Goal: Contribute content: Contribute content

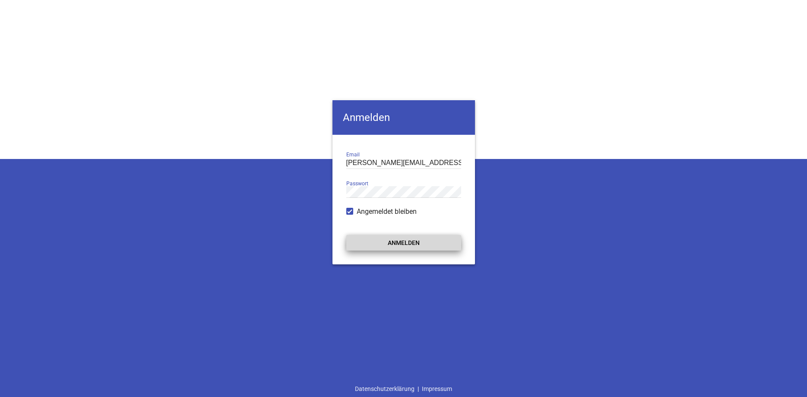
click at [381, 244] on button "Anmelden" at bounding box center [403, 243] width 115 height 16
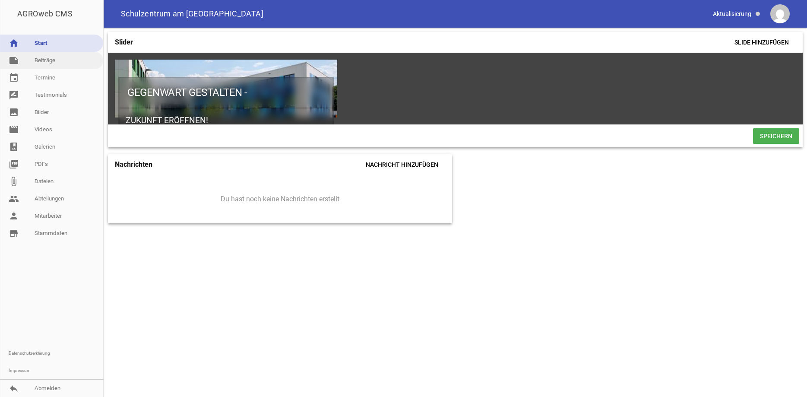
click at [41, 60] on link "note Beiträge" at bounding box center [51, 60] width 103 height 17
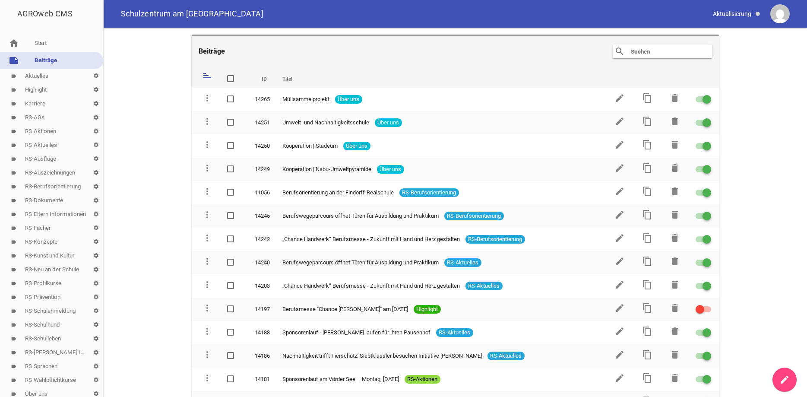
click at [783, 373] on link "create" at bounding box center [785, 380] width 24 height 24
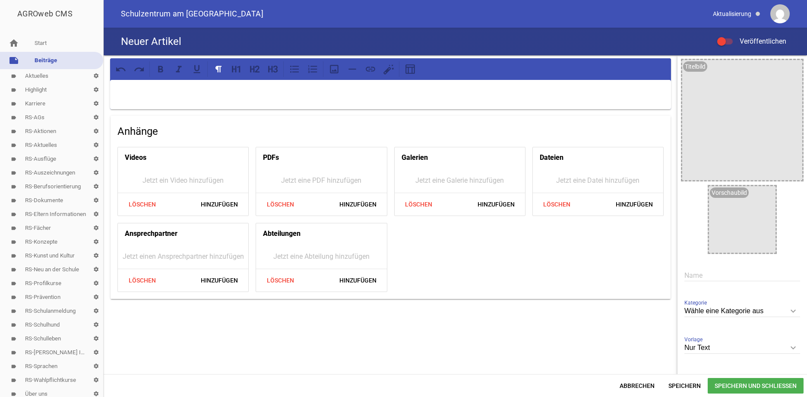
click at [138, 88] on p at bounding box center [390, 91] width 549 height 10
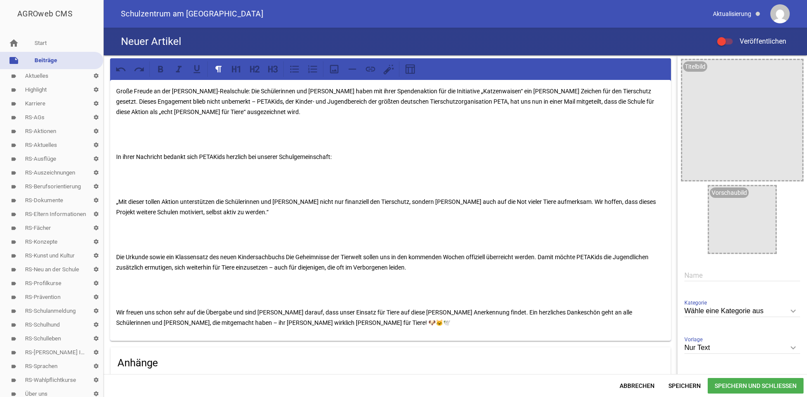
click at [793, 311] on icon "keyboard_arrow_down" at bounding box center [794, 311] width 14 height 14
click at [793, 311] on input "Wähle eine Kategorie aus" at bounding box center [743, 311] width 116 height 12
click at [723, 364] on li "RS-Aktuelles" at bounding box center [743, 363] width 116 height 21
type input "RS-Aktuelles"
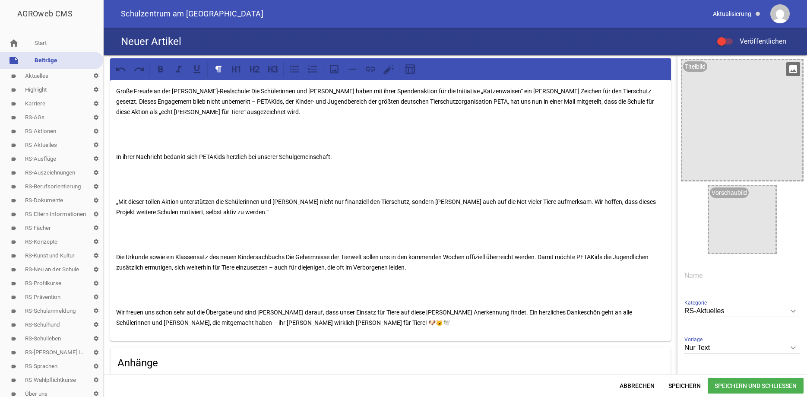
click at [793, 73] on icon "image" at bounding box center [794, 69] width 14 height 14
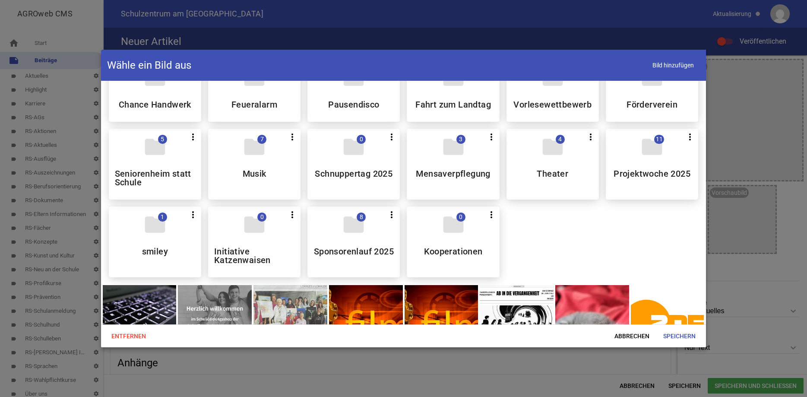
scroll to position [528, 0]
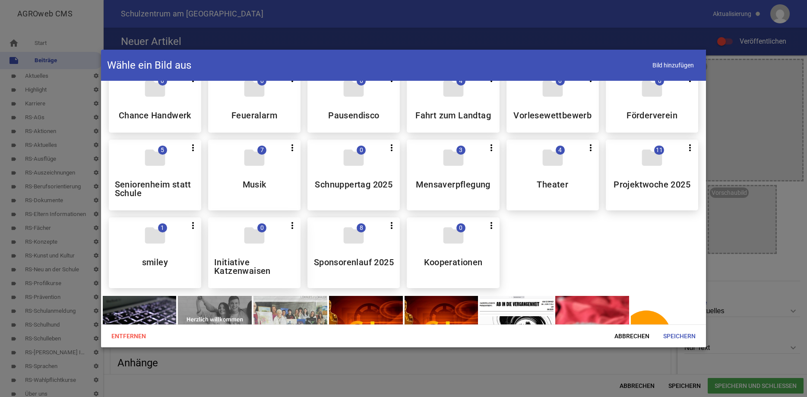
click at [263, 257] on div "folder 0 more_vert Teilen Bearbeiten Löschen Initiative Katzenwaisen" at bounding box center [254, 252] width 92 height 71
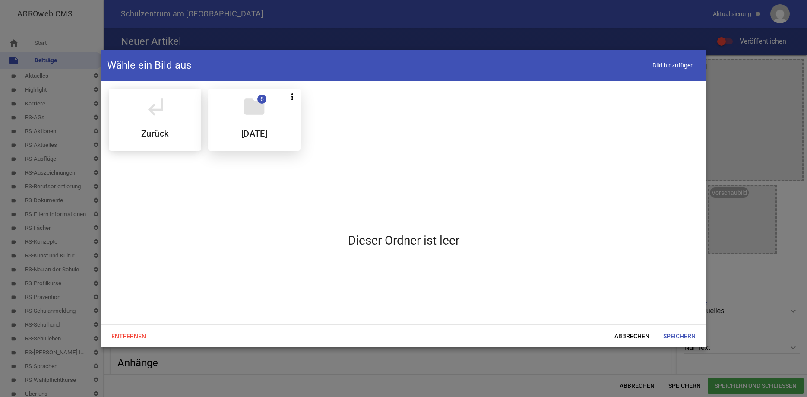
click at [254, 129] on h5 "August 2025" at bounding box center [254, 133] width 26 height 9
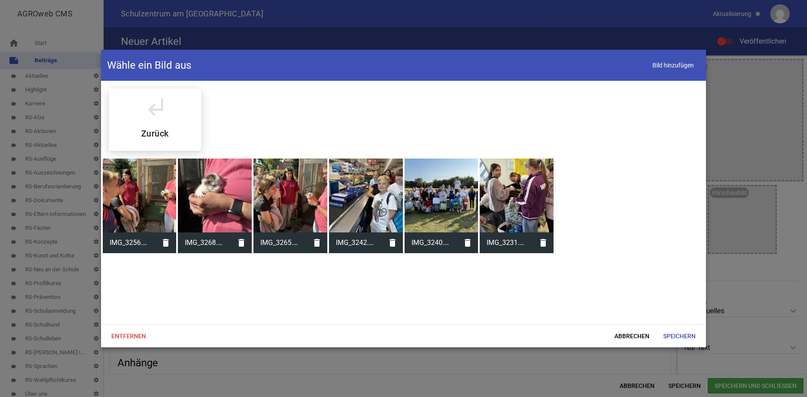
click at [452, 196] on div at bounding box center [442, 196] width 74 height 74
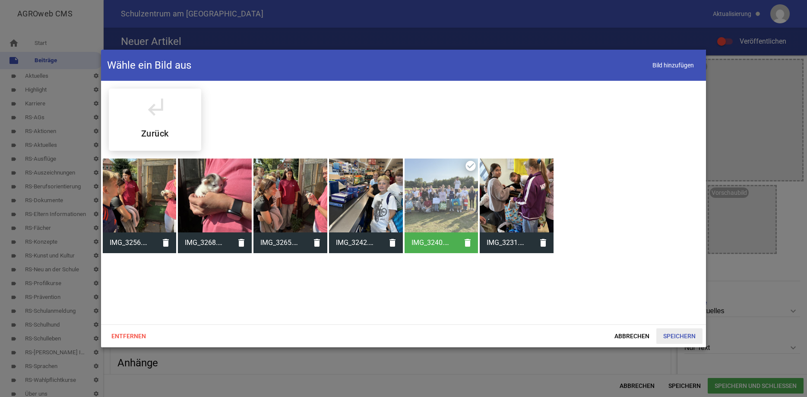
click at [676, 336] on span "Speichern" at bounding box center [680, 336] width 46 height 16
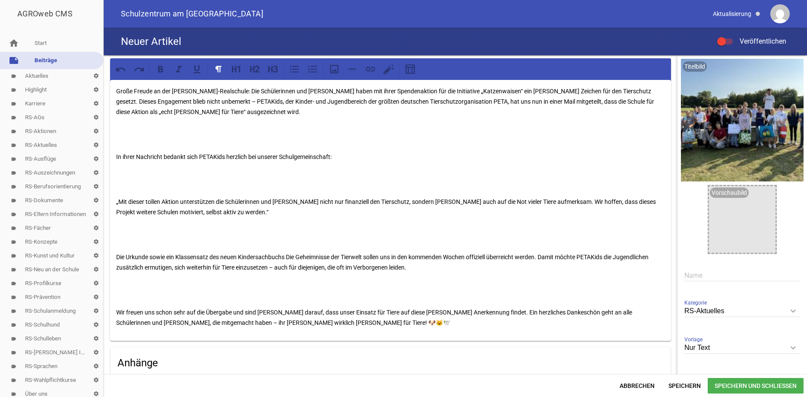
click at [793, 346] on icon "keyboard_arrow_down" at bounding box center [794, 348] width 14 height 14
click at [793, 346] on input "Nur Text" at bounding box center [743, 348] width 116 height 12
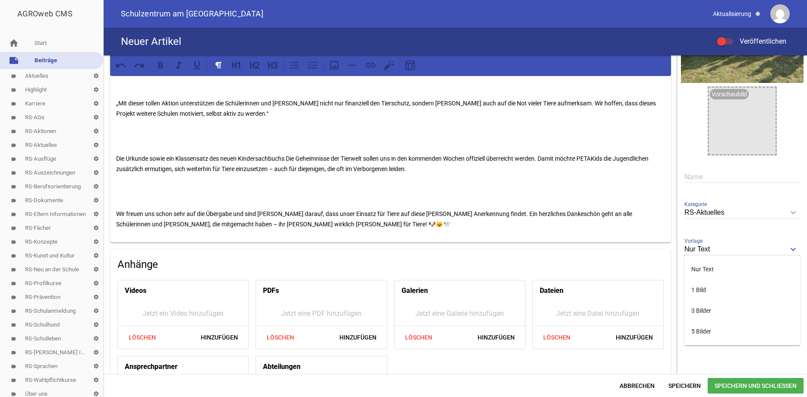
scroll to position [105, 0]
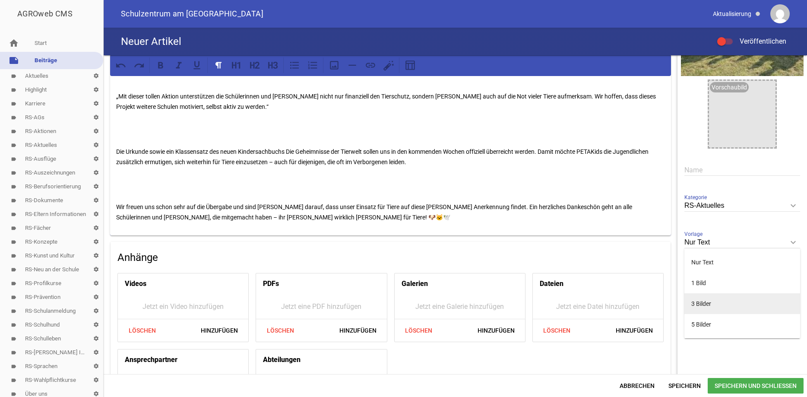
click at [691, 308] on li "3 Bilder" at bounding box center [743, 303] width 116 height 21
type input "3 Bilder"
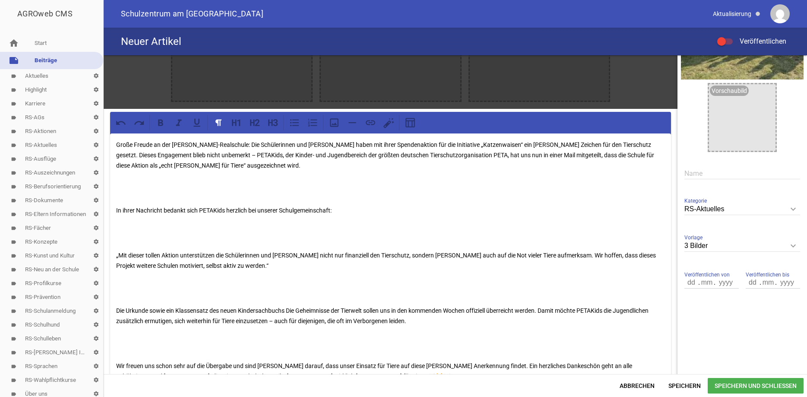
scroll to position [0, 0]
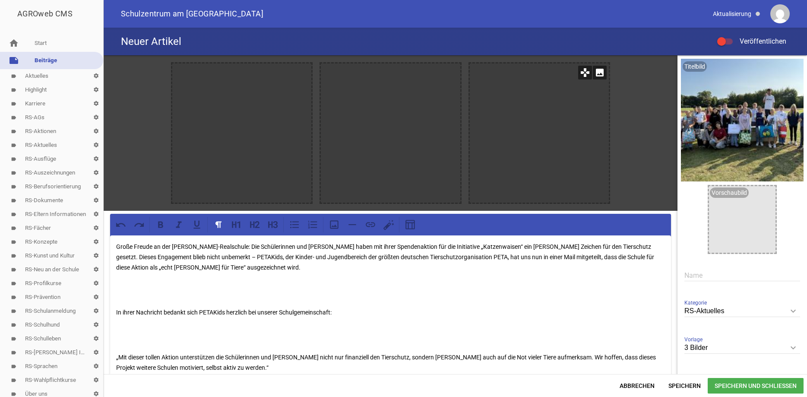
click at [599, 73] on icon "image" at bounding box center [600, 73] width 14 height 14
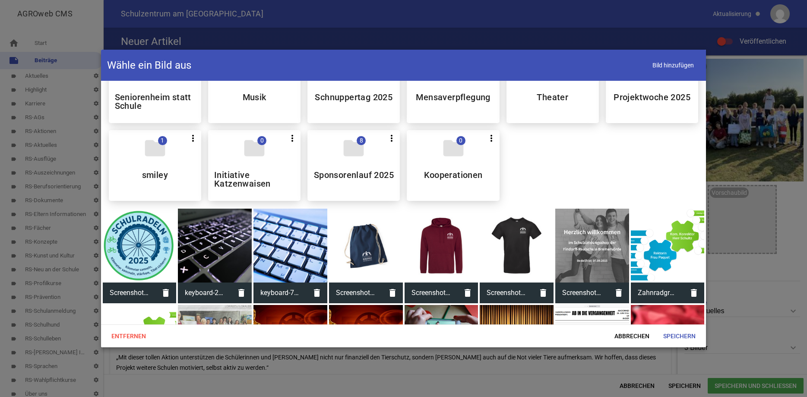
scroll to position [549, 0]
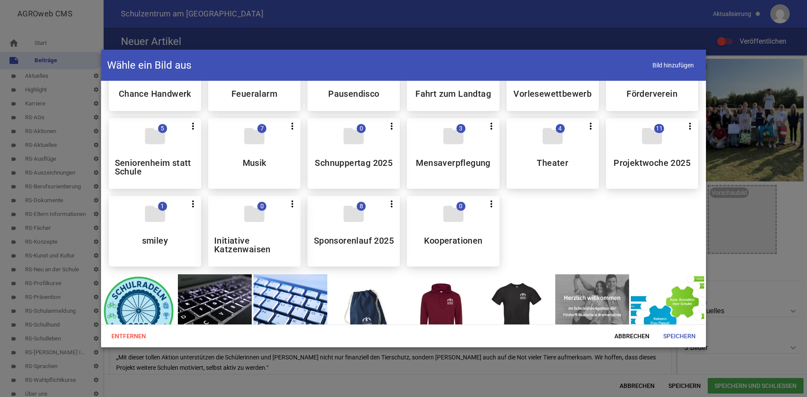
click at [251, 248] on h5 "Initiative Katzenwaisen" at bounding box center [254, 244] width 80 height 17
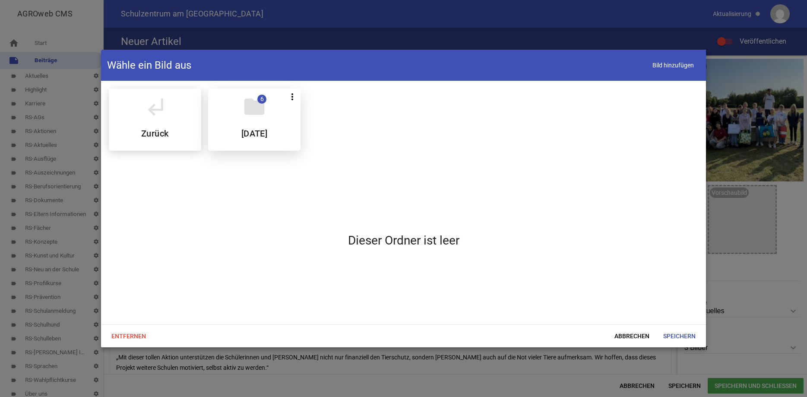
click at [266, 117] on icon "folder" at bounding box center [254, 107] width 24 height 24
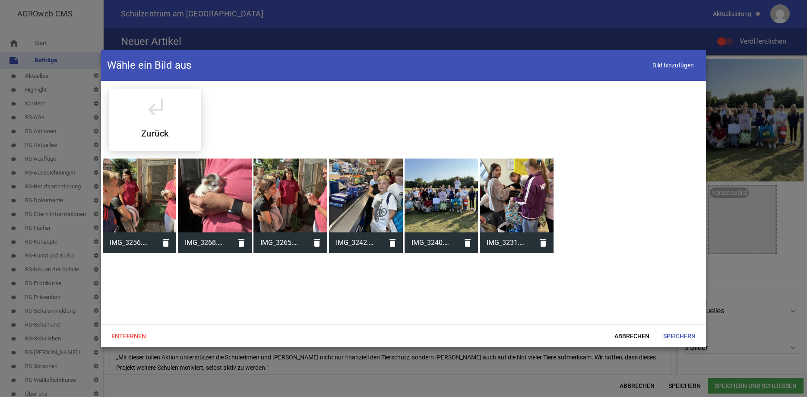
click at [206, 203] on div at bounding box center [215, 196] width 74 height 74
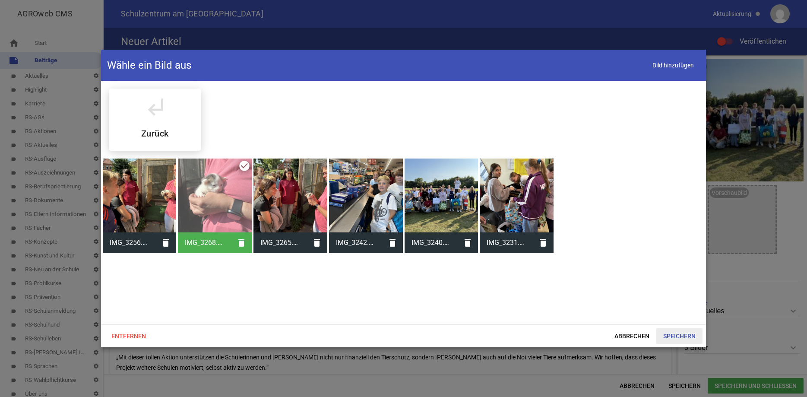
click at [686, 334] on span "Speichern" at bounding box center [680, 336] width 46 height 16
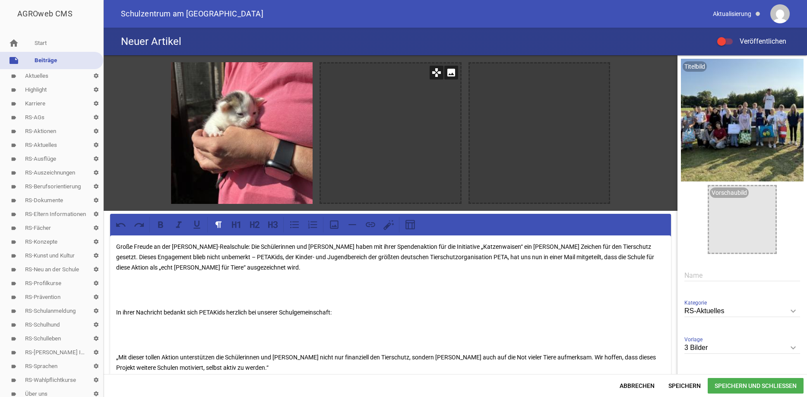
click at [452, 70] on icon "image" at bounding box center [451, 73] width 14 height 14
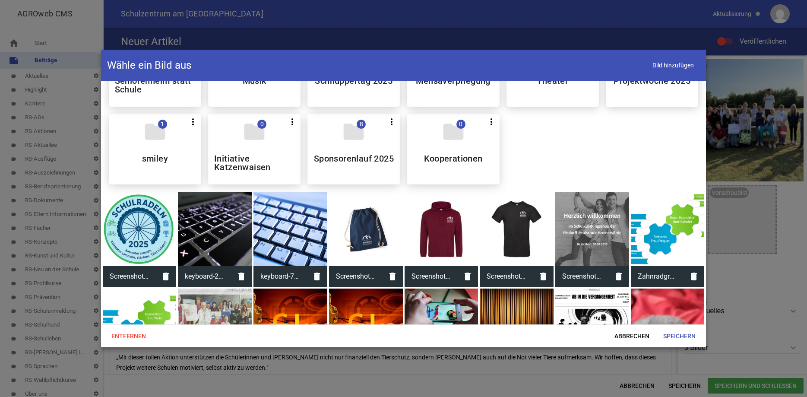
scroll to position [593, 0]
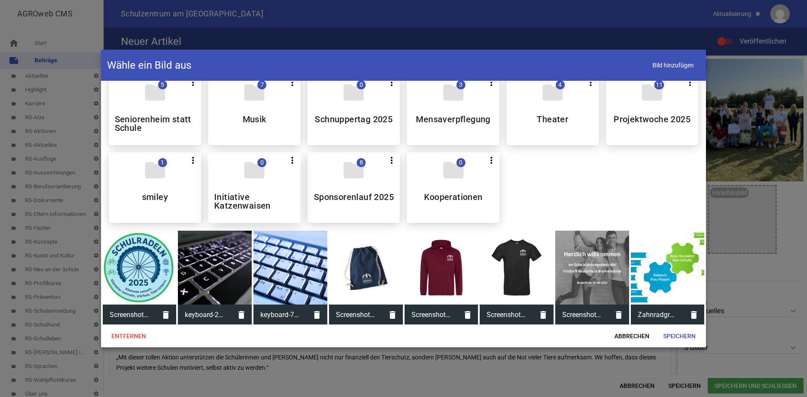
click at [291, 198] on div "folder 0 more_vert Teilen Bearbeiten Löschen Initiative Katzenwaisen" at bounding box center [254, 187] width 92 height 71
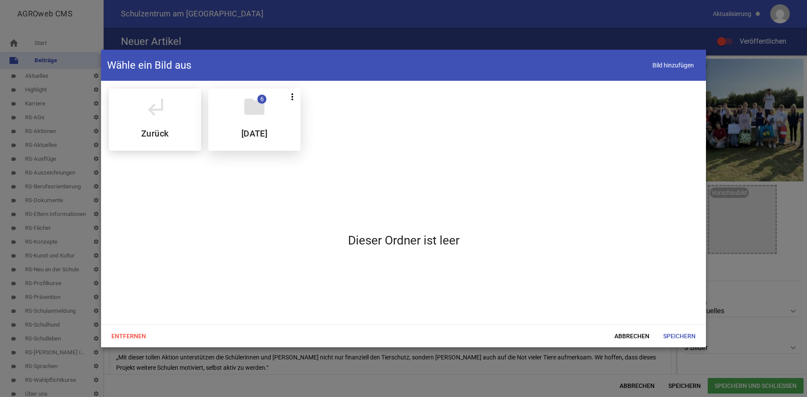
click at [266, 130] on h5 "August 2025" at bounding box center [254, 133] width 26 height 9
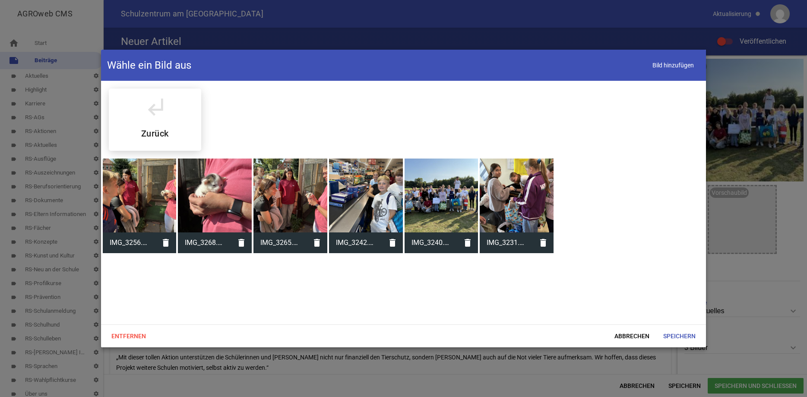
click at [292, 194] on div at bounding box center [291, 196] width 74 height 74
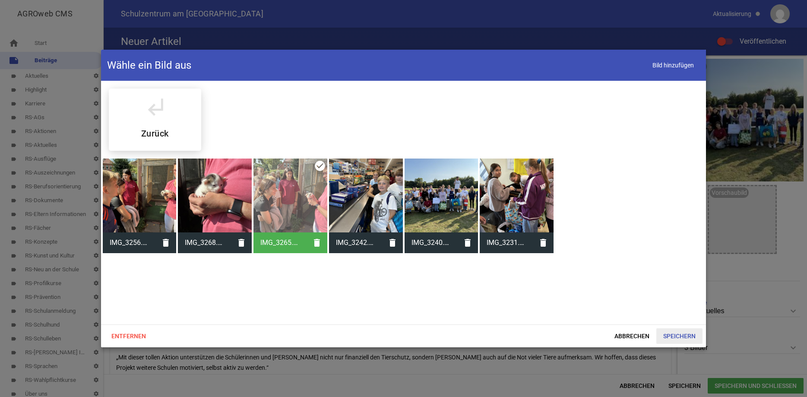
click at [679, 339] on span "Speichern" at bounding box center [680, 336] width 46 height 16
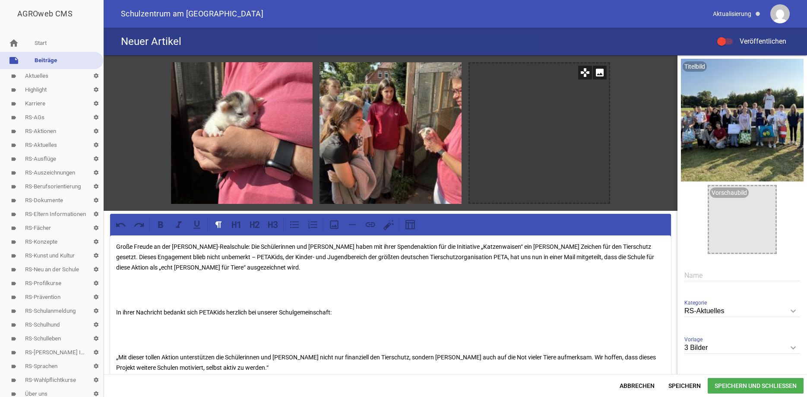
click at [601, 73] on icon "image" at bounding box center [600, 73] width 14 height 14
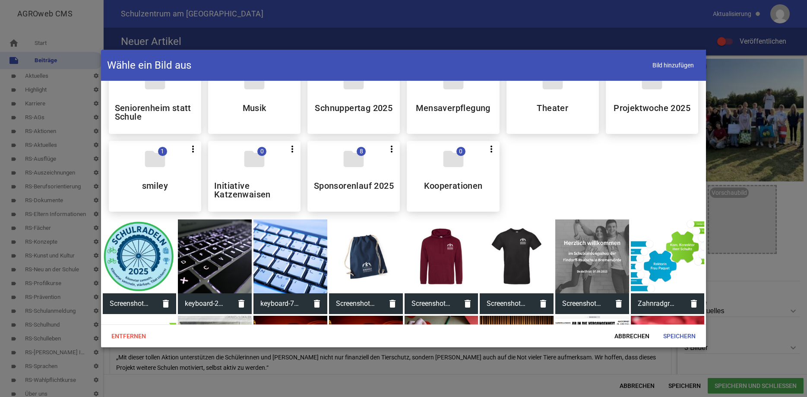
scroll to position [670, 0]
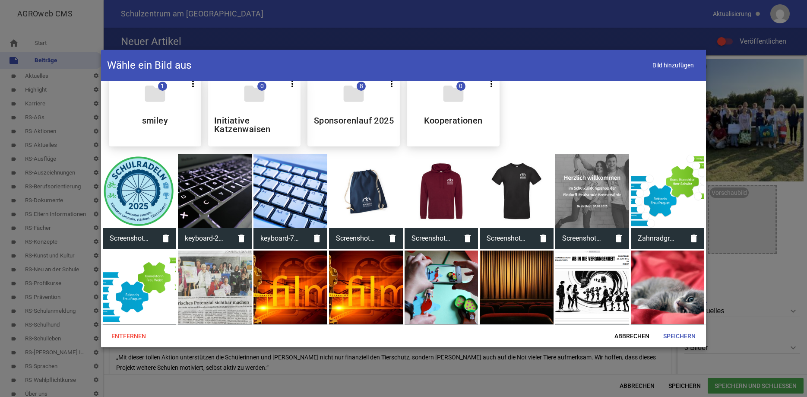
click at [258, 118] on div "folder 0 more_vert Teilen Bearbeiten Löschen Initiative Katzenwaisen" at bounding box center [254, 111] width 92 height 71
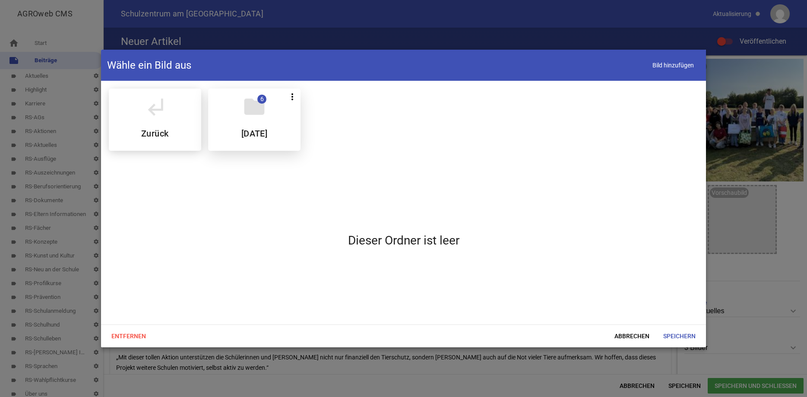
click at [260, 123] on div "folder 6 more_vert Teilen Bearbeiten Löschen August 2025" at bounding box center [254, 120] width 92 height 62
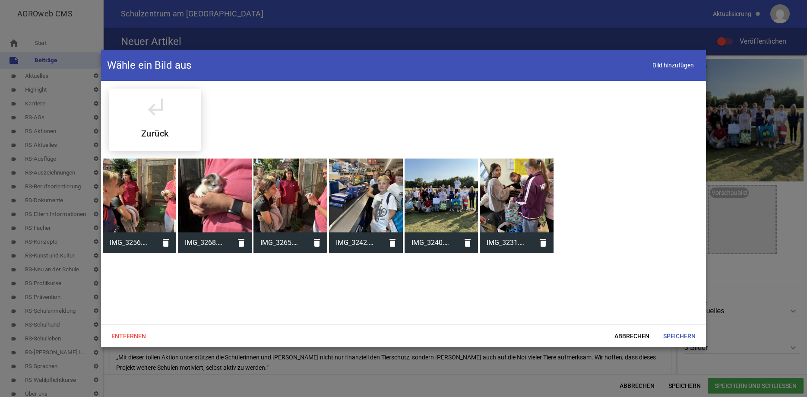
click at [381, 185] on div at bounding box center [366, 196] width 74 height 74
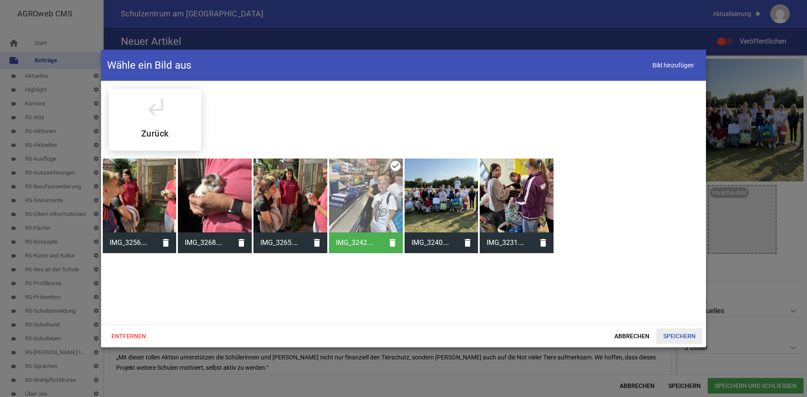
click at [679, 331] on span "Speichern" at bounding box center [680, 336] width 46 height 16
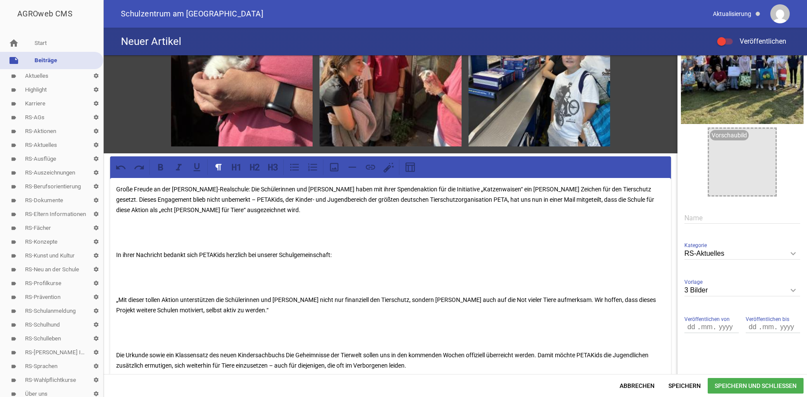
scroll to position [60, 0]
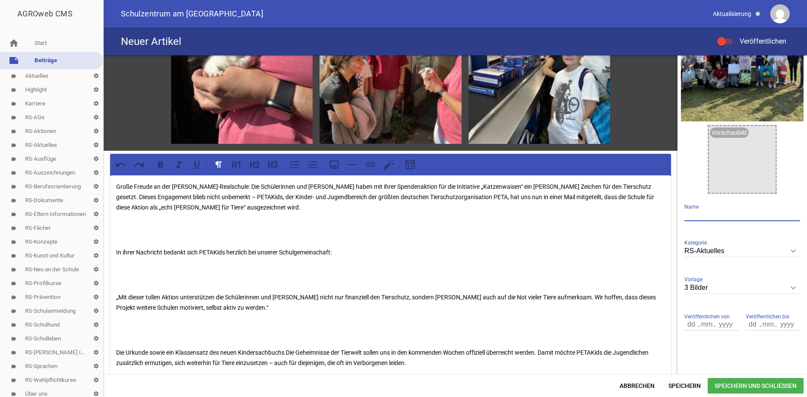
click at [700, 216] on input "text" at bounding box center [743, 216] width 116 height 12
click at [707, 219] on input "text" at bounding box center [743, 216] width 116 height 12
paste input "PETAKids kündigt Auszeichnung für die Findorff-Realschule an 🎉🐾"
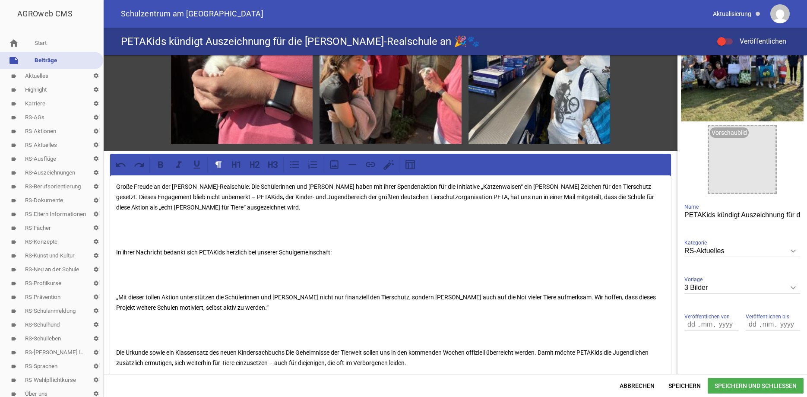
scroll to position [0, 98]
type input "PETAKids kündigt Auszeichnung für die Findorff-Realschule an 🎉🐾"
click at [683, 386] on span "Speichern" at bounding box center [685, 386] width 46 height 16
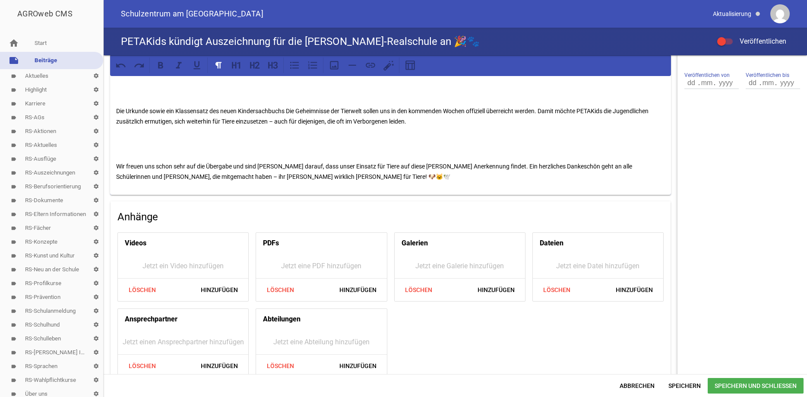
scroll to position [315, 0]
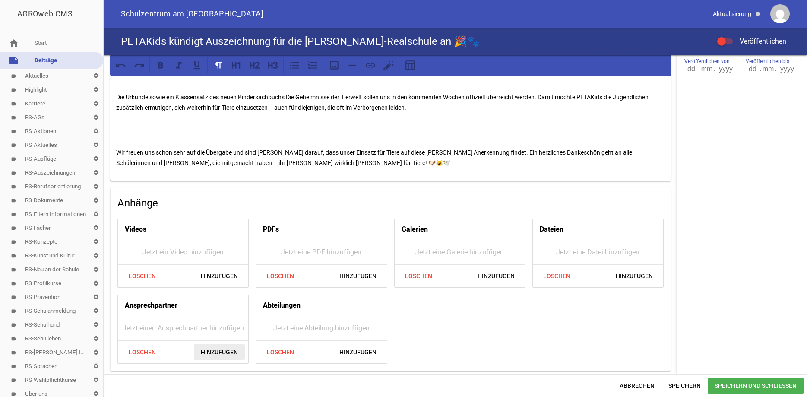
click at [222, 349] on span "Hinzufügen" at bounding box center [219, 352] width 51 height 16
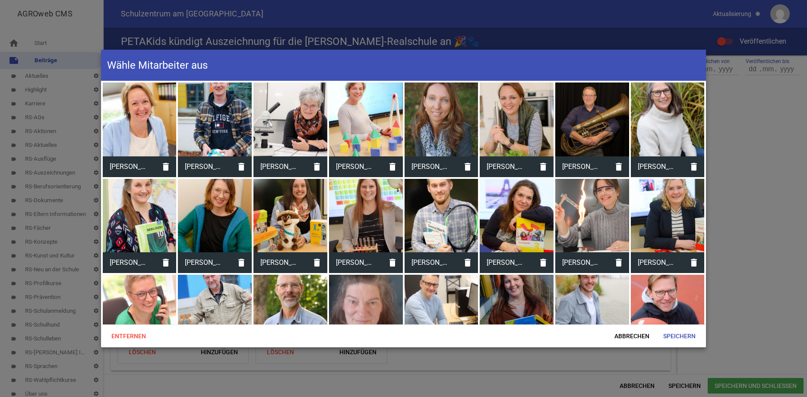
click at [451, 102] on div at bounding box center [442, 120] width 74 height 74
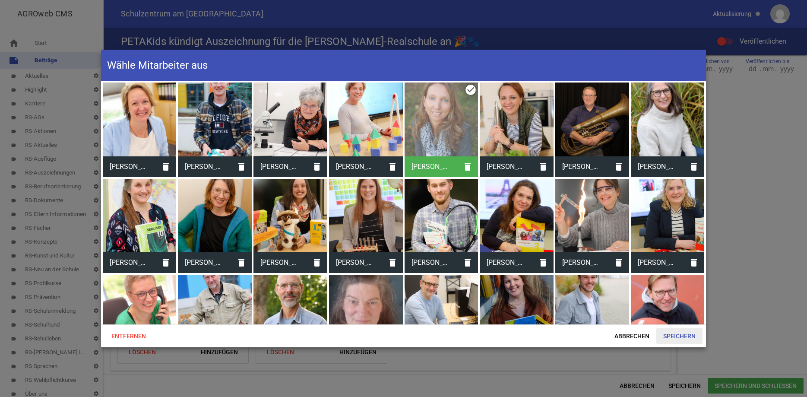
click at [678, 335] on span "Speichern" at bounding box center [680, 336] width 46 height 16
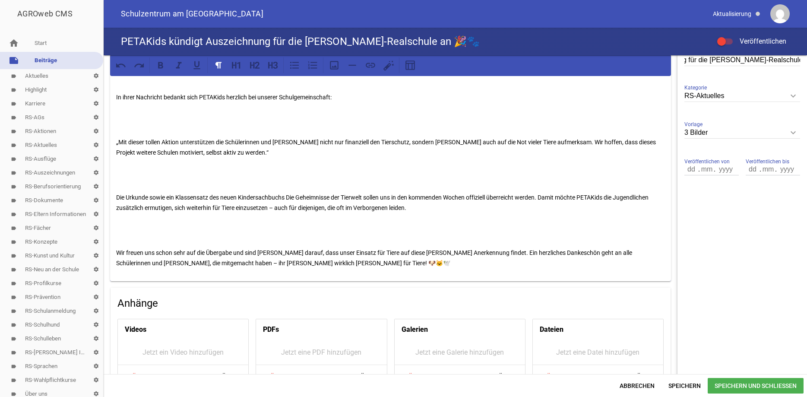
scroll to position [108, 0]
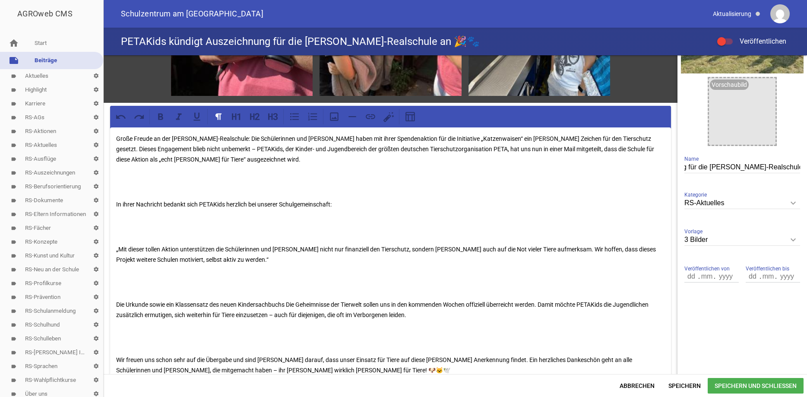
click at [632, 187] on p at bounding box center [390, 181] width 549 height 21
drag, startPoint x: 126, startPoint y: 304, endPoint x: 149, endPoint y: 305, distance: 23.4
click at [149, 305] on p "Die Urkunde sowie ein Klassensatz des neuen Kindersachbuchs Die Geheimnisse der…" at bounding box center [390, 309] width 549 height 21
click at [161, 117] on icon at bounding box center [160, 117] width 5 height 6
drag, startPoint x: 178, startPoint y: 302, endPoint x: 369, endPoint y: 309, distance: 191.1
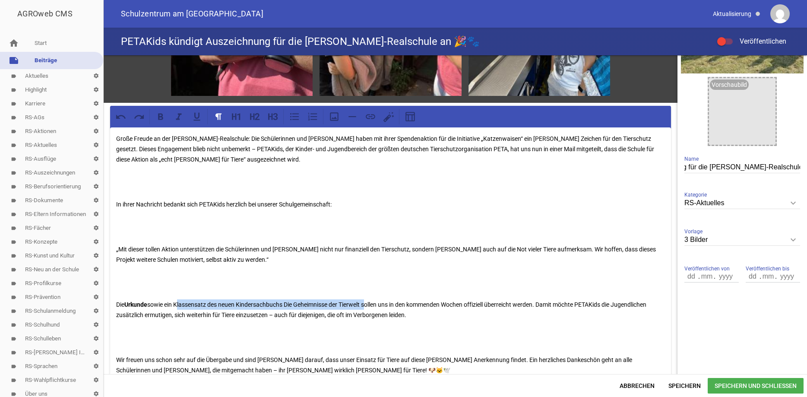
click at [369, 309] on p "Die Urkunde sowie ein Klassensatz des neuen Kindersachbuchs Die Geheimnisse der…" at bounding box center [390, 309] width 549 height 21
click at [159, 113] on icon at bounding box center [160, 116] width 11 height 11
click at [291, 302] on strong "Klassensatz des neuen Kindersachbuchs Die Geheimnisse der Tierwelt" at bounding box center [269, 304] width 195 height 7
click at [368, 304] on strong "Klassensatz des neuen Kindersachbuchs "Die Geheimnisse der Tierwelt" at bounding box center [270, 304] width 197 height 7
drag, startPoint x: 182, startPoint y: 147, endPoint x: 207, endPoint y: 149, distance: 25.2
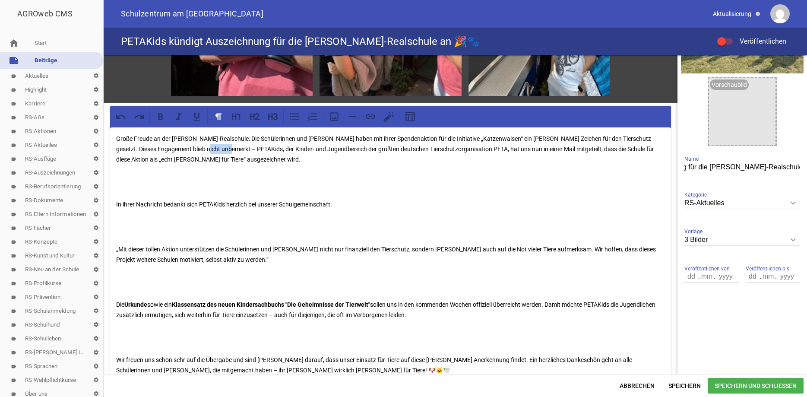
click at [207, 149] on p "Große Freude an der Findorff-Realschule: Die Schülerinnen und Schüler haben mit…" at bounding box center [390, 148] width 549 height 31
click at [159, 111] on icon at bounding box center [160, 116] width 11 height 11
click at [285, 197] on div "Große Freude an der Findorff-Realschule: Die Schülerinnen und Schüler haben mit…" at bounding box center [390, 257] width 561 height 261
click at [628, 152] on p "Große Freude an der Findorff-Realschule: Die Schülerinnen und Schüler haben mit…" at bounding box center [390, 148] width 549 height 31
drag, startPoint x: 630, startPoint y: 150, endPoint x: 141, endPoint y: 161, distance: 489.1
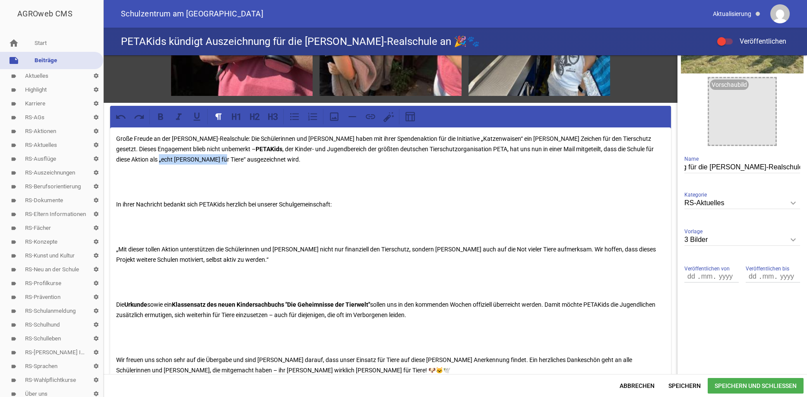
click at [141, 161] on p "Große Freude an der Findorff-Realschule: Die Schülerinnen und Schüler haben mit…" at bounding box center [390, 148] width 549 height 31
click at [157, 116] on icon at bounding box center [160, 116] width 11 height 11
click at [114, 189] on div "Große Freude an der Findorff-Realschule: Die Schülerinnen und Schüler haben mit…" at bounding box center [390, 257] width 561 height 261
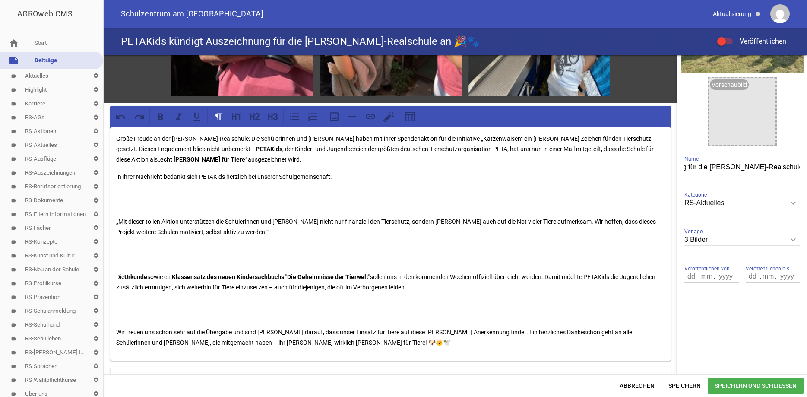
click at [120, 209] on p at bounding box center [390, 199] width 549 height 21
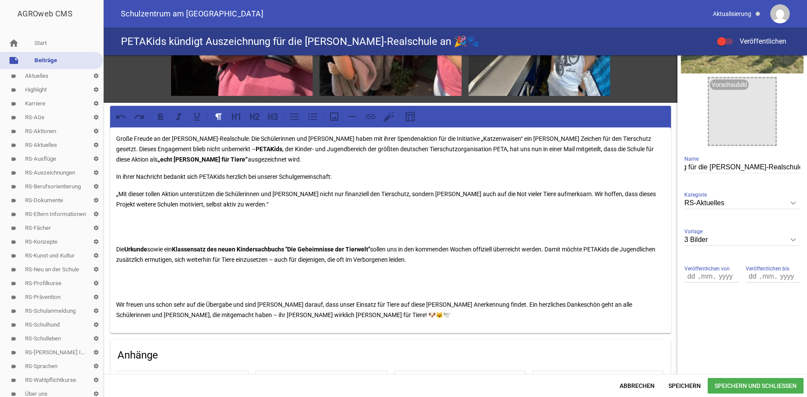
click at [121, 234] on p at bounding box center [390, 226] width 549 height 21
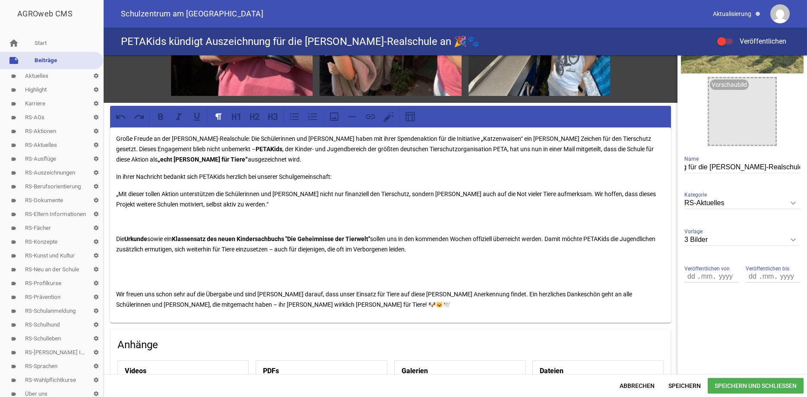
click at [117, 281] on p at bounding box center [390, 271] width 549 height 21
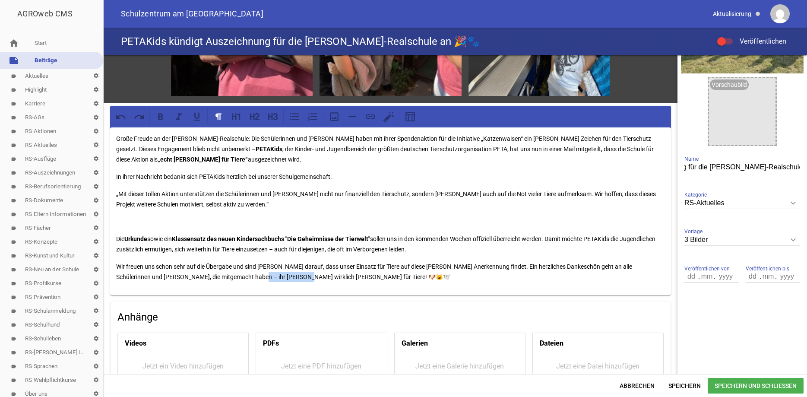
drag, startPoint x: 218, startPoint y: 276, endPoint x: 256, endPoint y: 277, distance: 38.5
click at [256, 277] on p "Wir freuen uns schon sehr auf die Übergabe und sind stolz darauf, dass unser Ei…" at bounding box center [390, 271] width 549 height 21
click at [159, 119] on icon at bounding box center [160, 117] width 5 height 6
click at [228, 221] on p at bounding box center [390, 221] width 549 height 10
click at [721, 383] on span "Speichern und Schließen" at bounding box center [756, 386] width 96 height 16
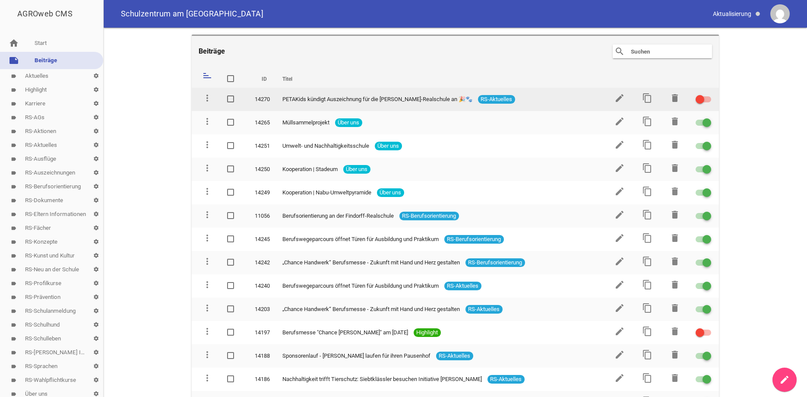
click at [702, 100] on div at bounding box center [700, 99] width 9 height 9
click at [709, 94] on input "checkbox" at bounding box center [709, 94] width 0 height 0
click at [649, 99] on icon "content_copy" at bounding box center [647, 98] width 10 height 10
click at [646, 96] on icon "content_copy" at bounding box center [647, 98] width 10 height 10
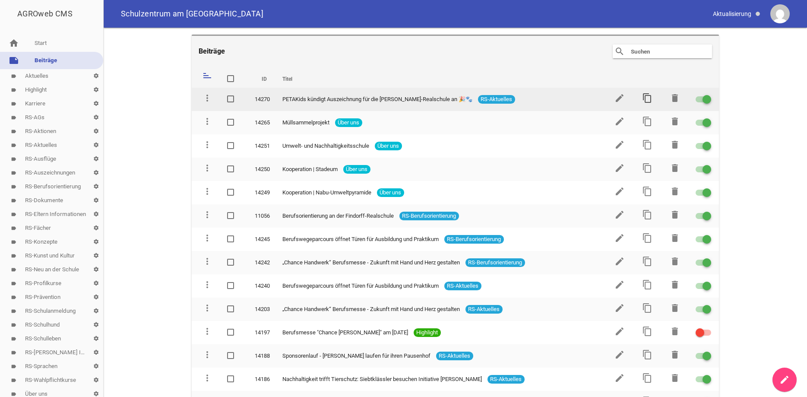
click at [647, 96] on icon "content_copy" at bounding box center [647, 98] width 10 height 10
click at [650, 101] on icon "content_copy" at bounding box center [647, 98] width 10 height 10
click at [649, 99] on icon "content_copy" at bounding box center [647, 98] width 10 height 10
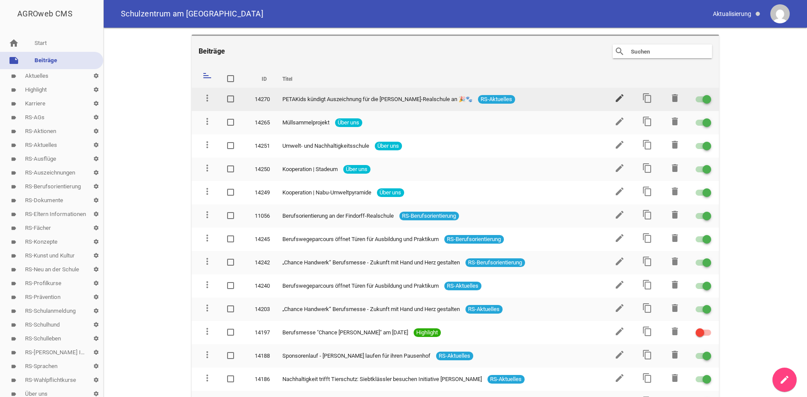
click at [617, 97] on icon "edit" at bounding box center [620, 98] width 10 height 10
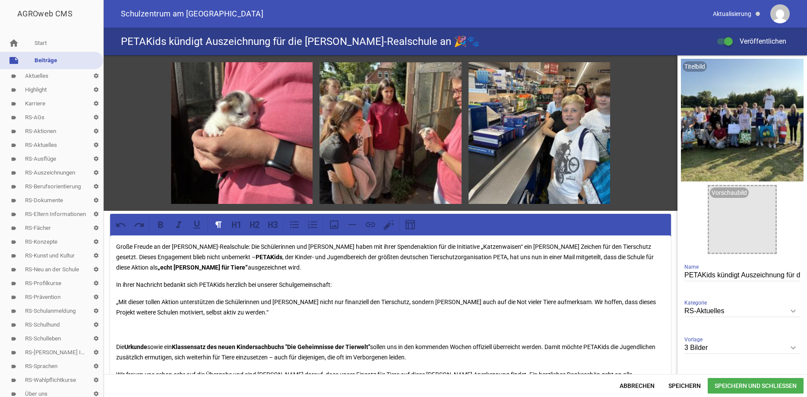
click at [727, 383] on span "Speichern und Schließen" at bounding box center [756, 386] width 96 height 16
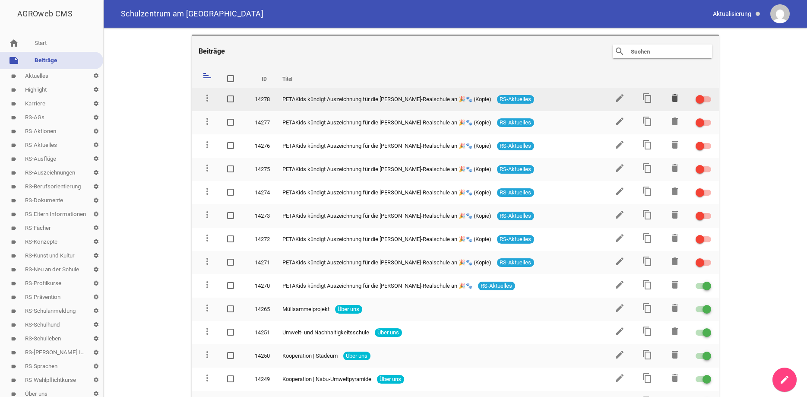
click at [677, 99] on icon "delete" at bounding box center [675, 98] width 10 height 10
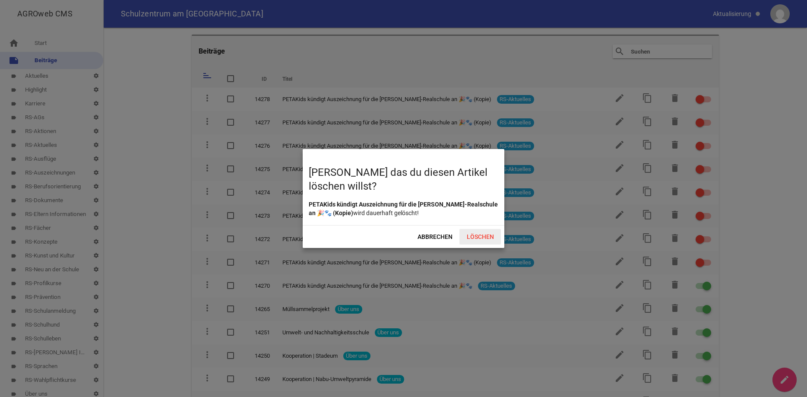
click at [485, 237] on span "Löschen" at bounding box center [480, 237] width 41 height 16
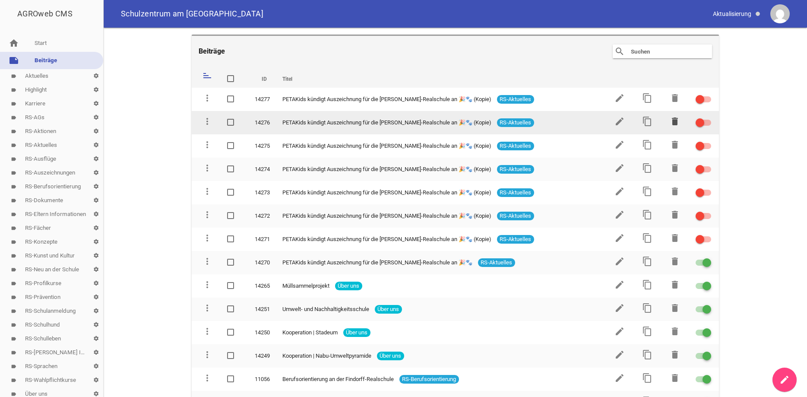
click at [677, 123] on icon "delete" at bounding box center [675, 121] width 10 height 10
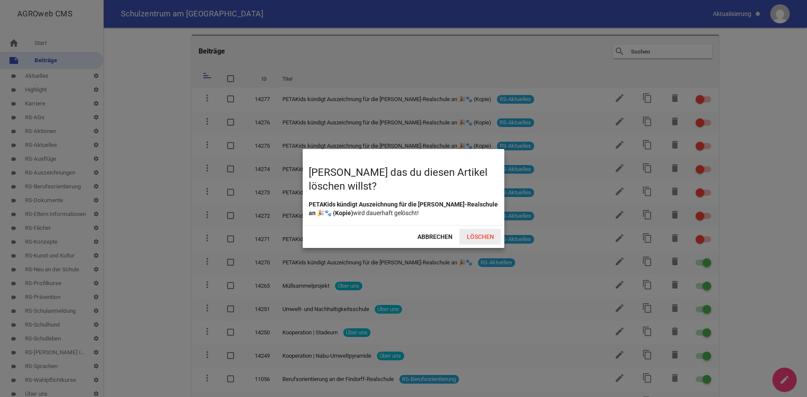
click at [490, 235] on span "Löschen" at bounding box center [480, 237] width 41 height 16
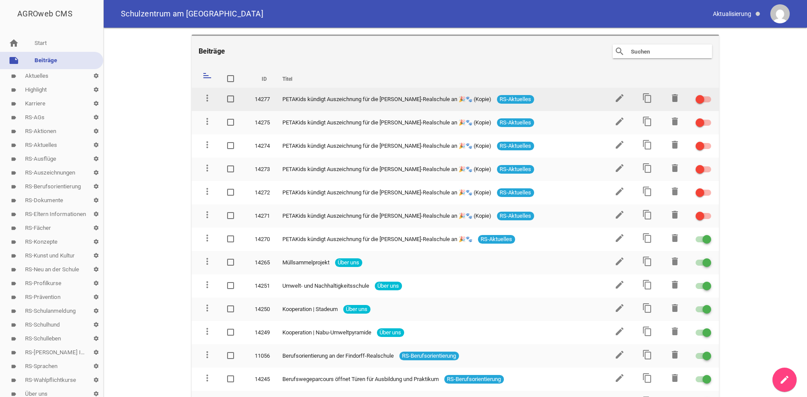
click at [669, 103] on td "delete" at bounding box center [674, 99] width 28 height 23
click at [673, 102] on icon "delete" at bounding box center [675, 98] width 10 height 10
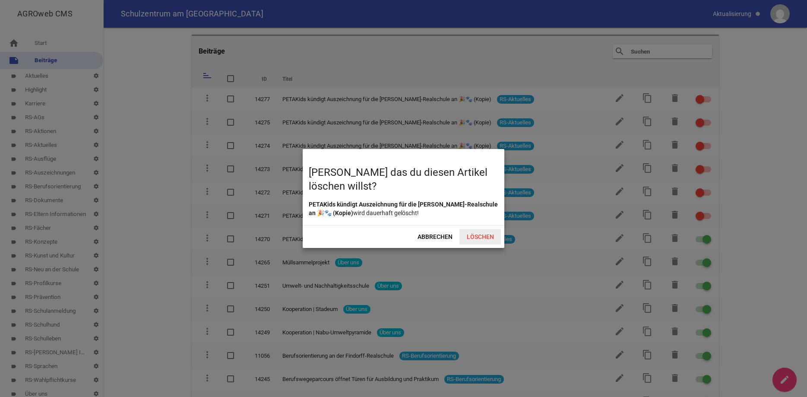
click at [486, 237] on span "Löschen" at bounding box center [480, 237] width 41 height 16
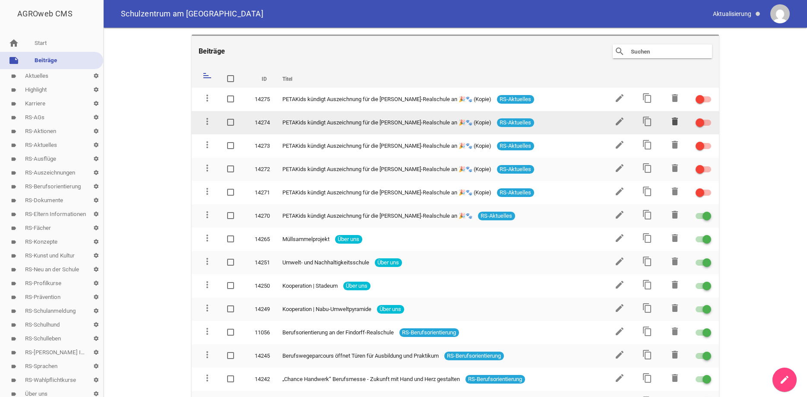
click at [672, 123] on icon "delete" at bounding box center [675, 121] width 10 height 10
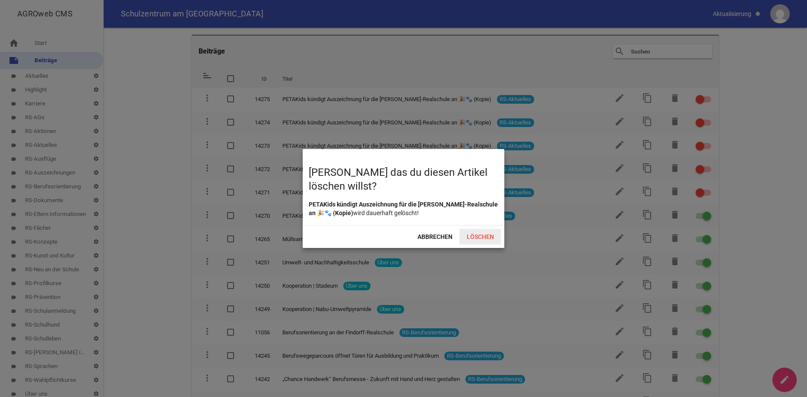
click at [481, 235] on span "Löschen" at bounding box center [480, 237] width 41 height 16
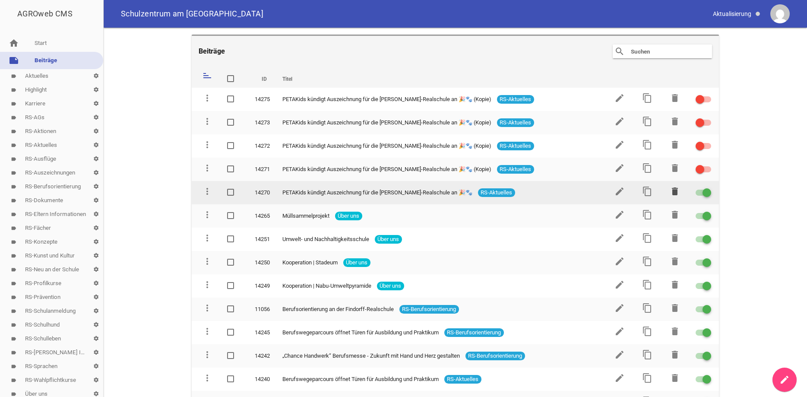
click at [672, 190] on icon "delete" at bounding box center [675, 191] width 10 height 10
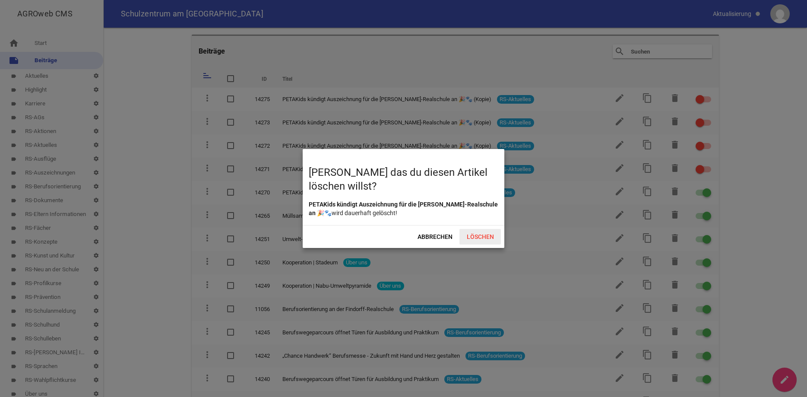
click at [478, 237] on span "Löschen" at bounding box center [480, 237] width 41 height 16
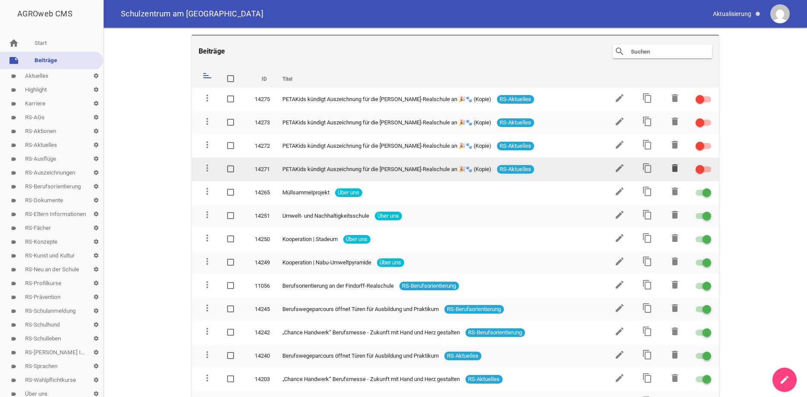
click at [674, 168] on icon "delete" at bounding box center [675, 168] width 10 height 10
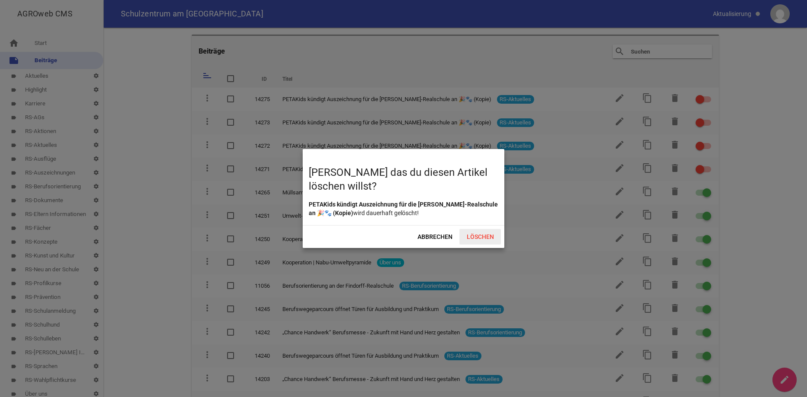
click at [494, 233] on span "Löschen" at bounding box center [480, 237] width 41 height 16
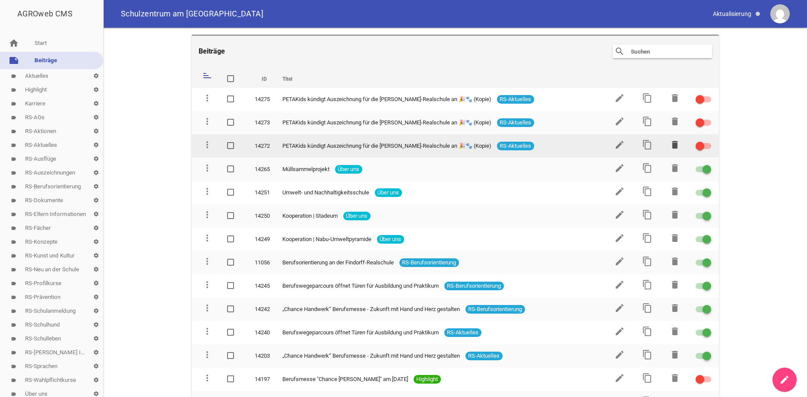
click at [674, 143] on icon "delete" at bounding box center [675, 145] width 10 height 10
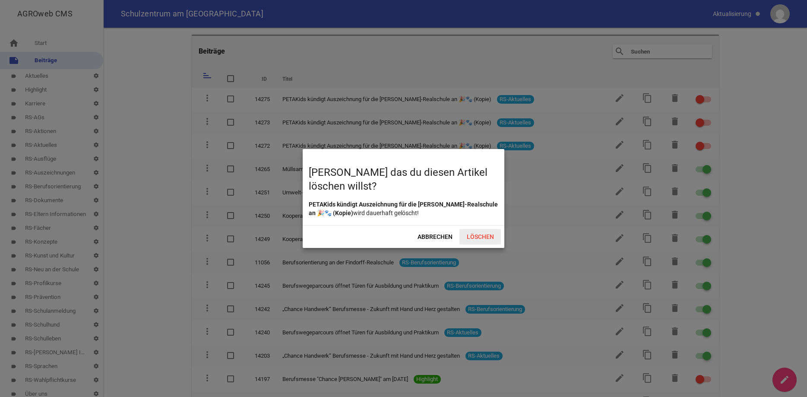
click at [494, 234] on span "Löschen" at bounding box center [480, 237] width 41 height 16
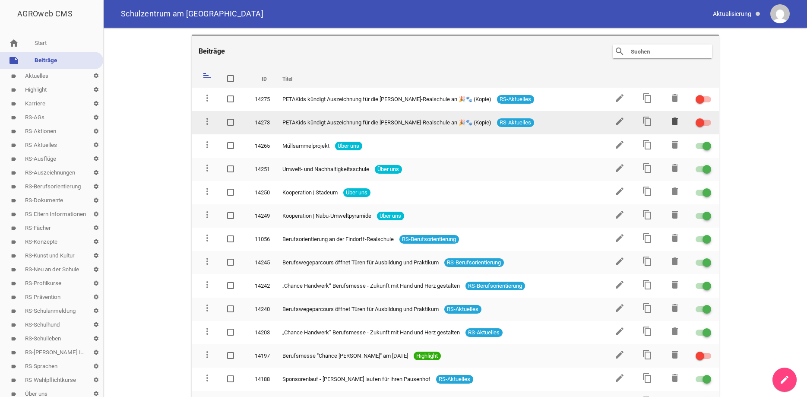
click at [672, 119] on icon "delete" at bounding box center [675, 121] width 10 height 10
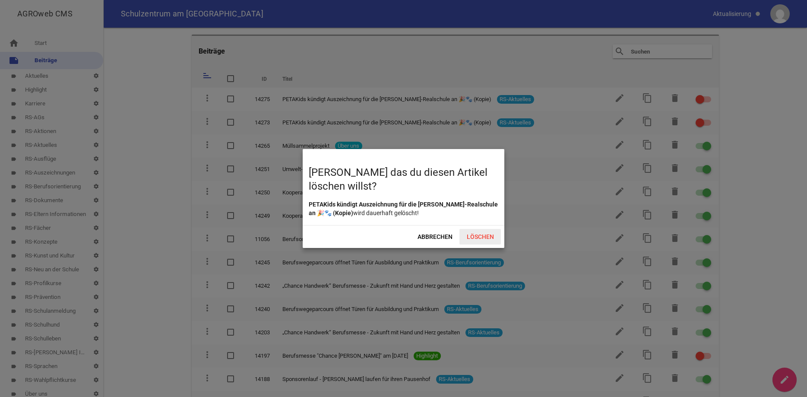
click at [483, 233] on span "Löschen" at bounding box center [480, 237] width 41 height 16
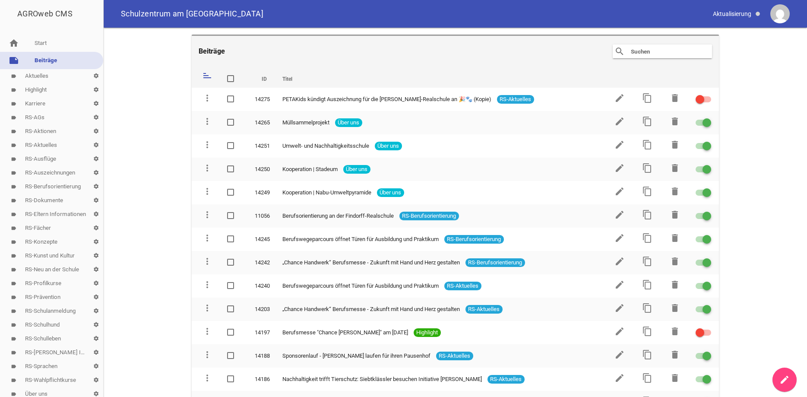
click at [39, 143] on link "label RS-Aktuelles settings" at bounding box center [51, 145] width 103 height 14
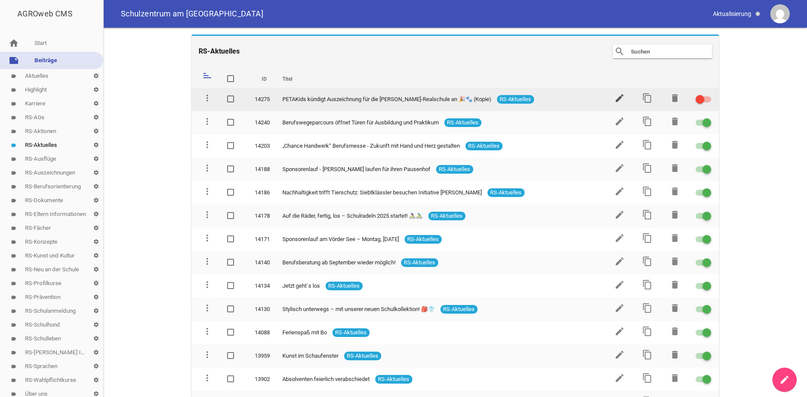
click at [620, 95] on icon "edit" at bounding box center [620, 98] width 10 height 10
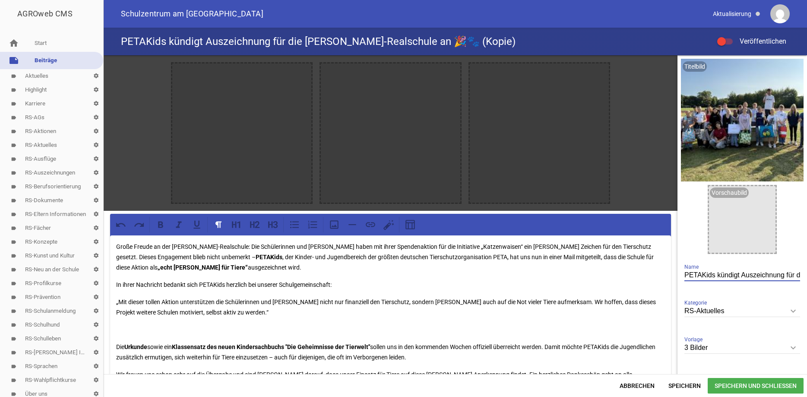
click at [784, 275] on input "PETAKids kündigt Auszeichnung für die Findorff-Realschule an 🎉🐾 (Kopie)" at bounding box center [743, 276] width 116 height 12
type input "PETAKids kündigt Auszeichnung für die Findorff-Realschule an 🎉🐾"
click at [302, 72] on icon "image" at bounding box center [302, 73] width 14 height 14
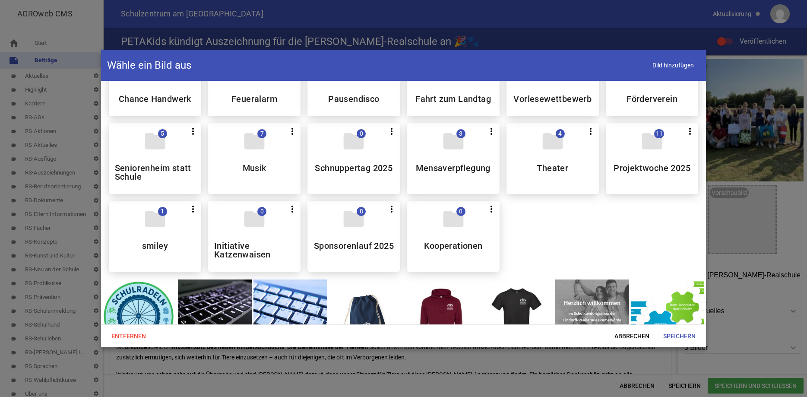
scroll to position [555, 0]
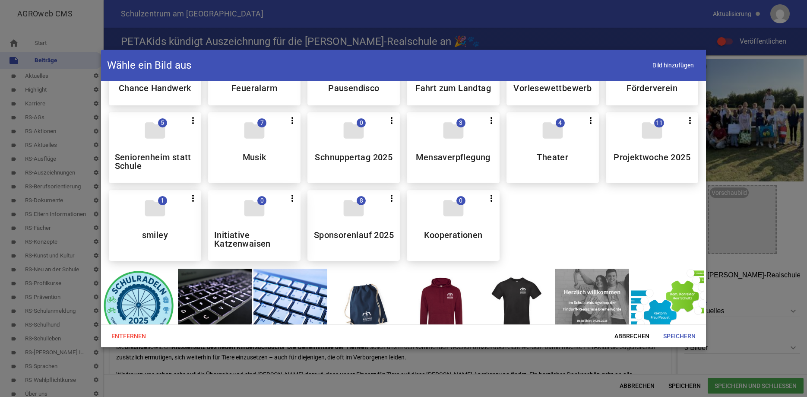
click at [246, 231] on div "folder 0 more_vert Teilen Bearbeiten Löschen Initiative Katzenwaisen" at bounding box center [254, 225] width 92 height 71
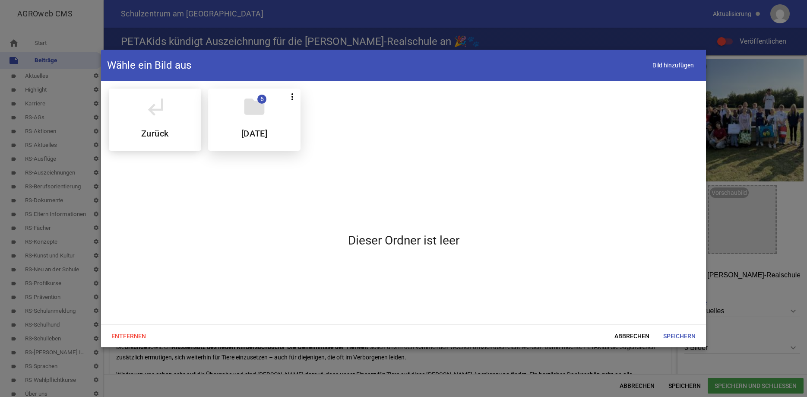
click at [251, 133] on h5 "August 2025" at bounding box center [254, 133] width 26 height 9
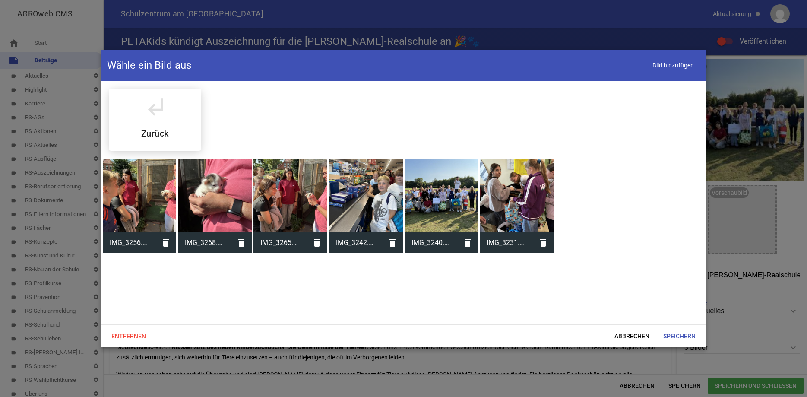
click at [224, 187] on div at bounding box center [215, 196] width 74 height 74
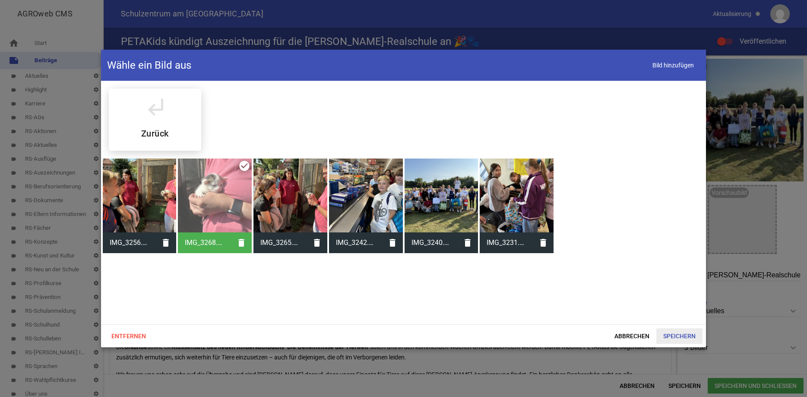
click at [674, 337] on span "Speichern" at bounding box center [680, 336] width 46 height 16
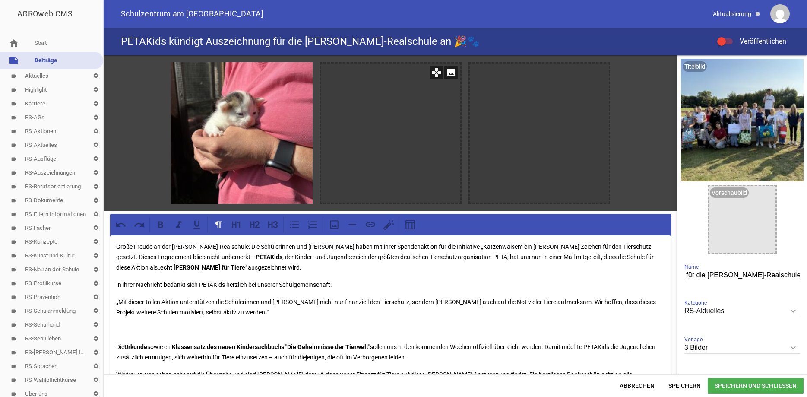
click at [449, 77] on icon "image" at bounding box center [451, 73] width 14 height 14
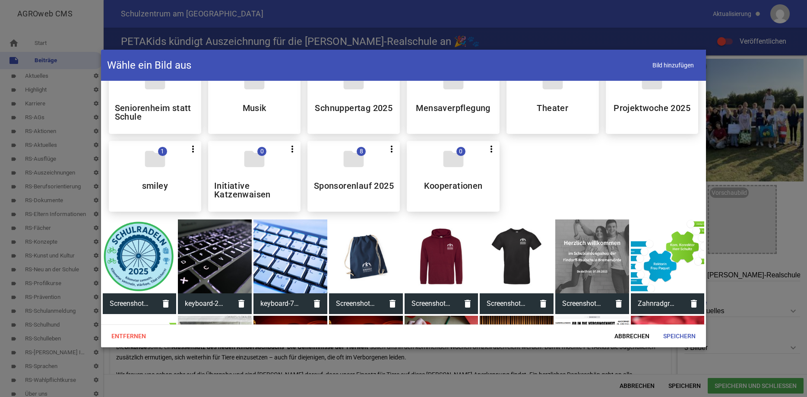
scroll to position [599, 0]
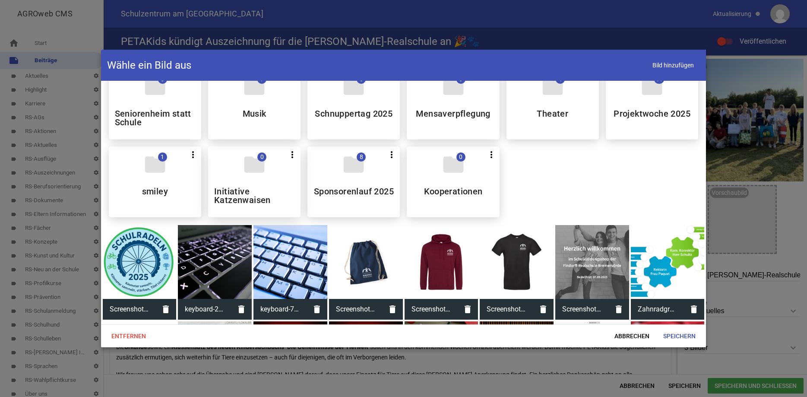
click at [283, 203] on h5 "Initiative Katzenwaisen" at bounding box center [254, 195] width 80 height 17
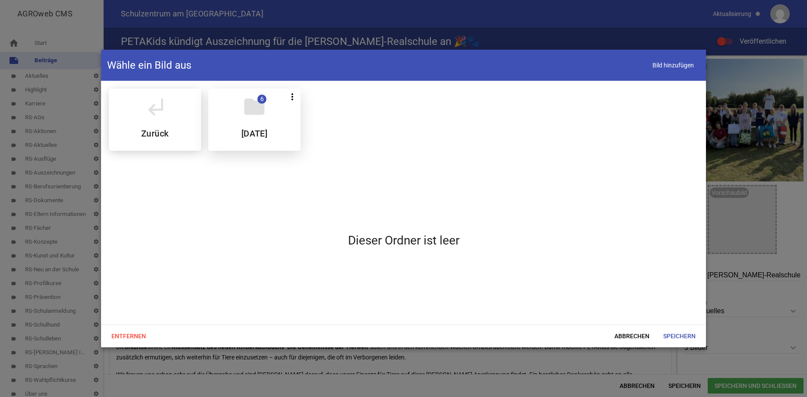
click at [267, 129] on h5 "August 2025" at bounding box center [254, 133] width 26 height 9
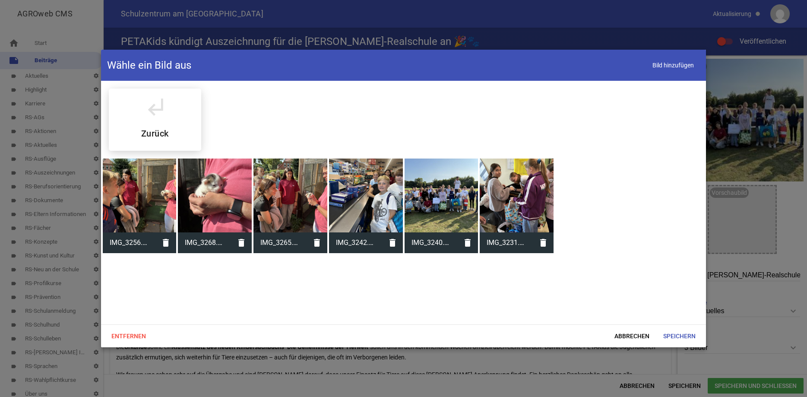
click at [363, 190] on div at bounding box center [366, 196] width 74 height 74
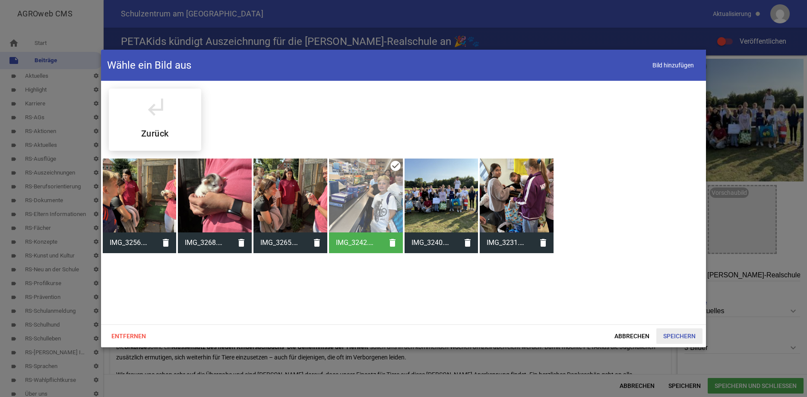
click at [672, 339] on span "Speichern" at bounding box center [680, 336] width 46 height 16
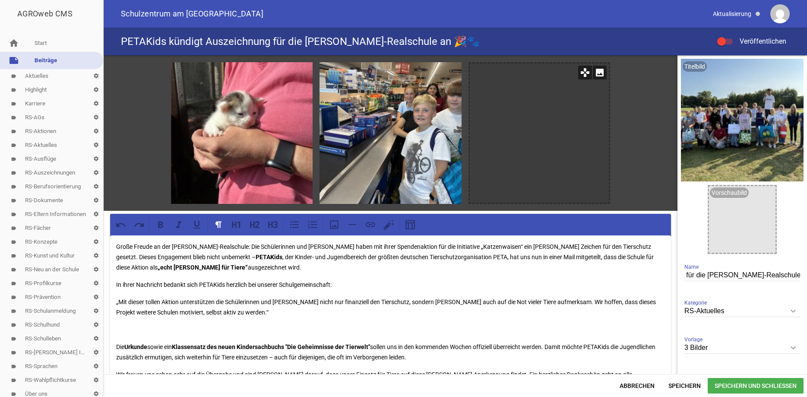
click at [598, 74] on icon "image" at bounding box center [600, 73] width 14 height 14
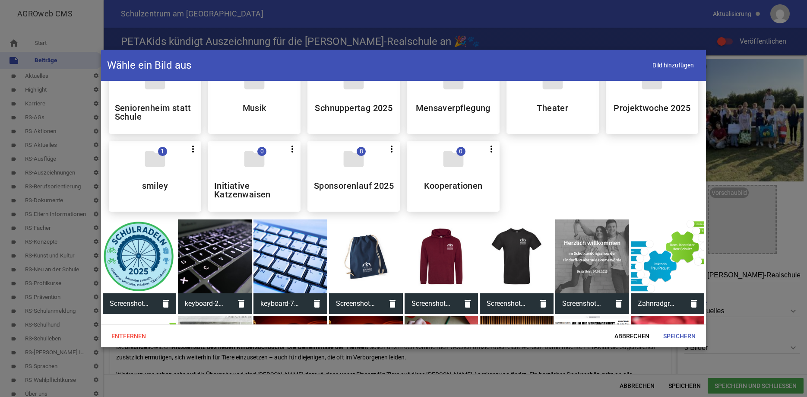
scroll to position [610, 0]
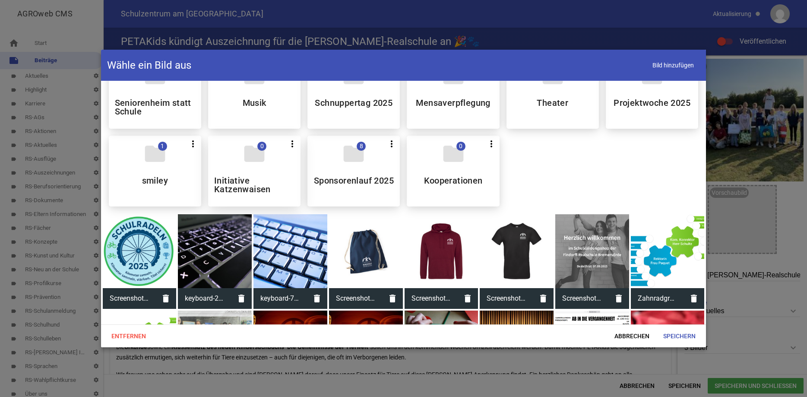
click at [262, 166] on icon "folder" at bounding box center [254, 154] width 24 height 24
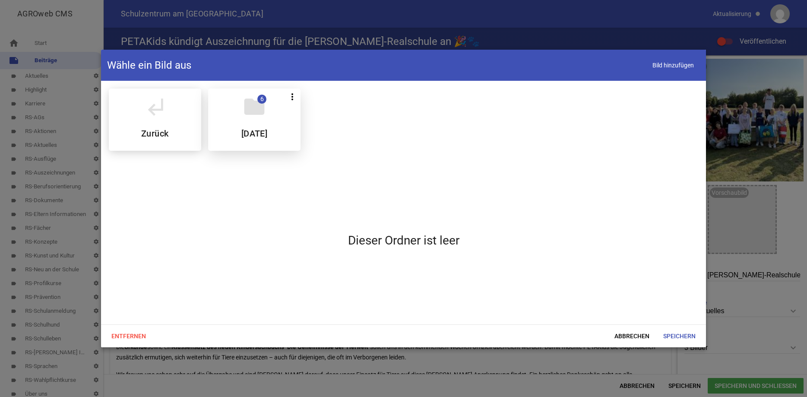
click at [251, 122] on div "folder 6 more_vert Teilen Bearbeiten Löschen August 2025" at bounding box center [254, 120] width 92 height 62
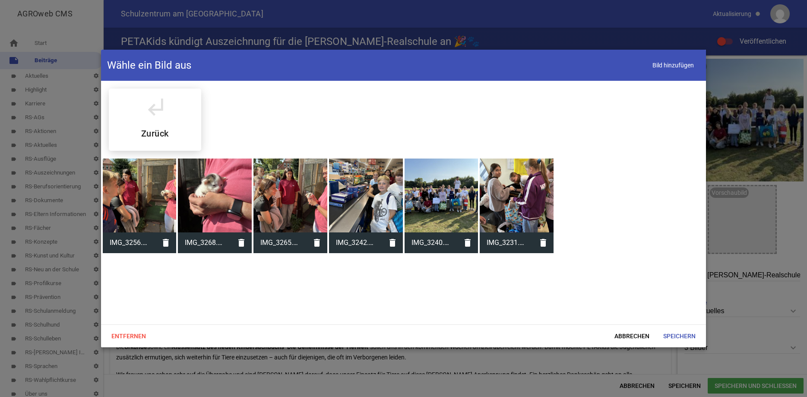
click at [285, 189] on div at bounding box center [291, 196] width 74 height 74
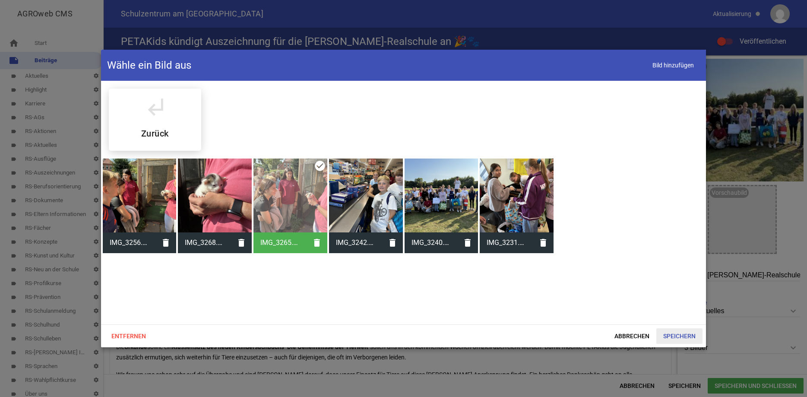
click at [679, 336] on span "Speichern" at bounding box center [680, 336] width 46 height 16
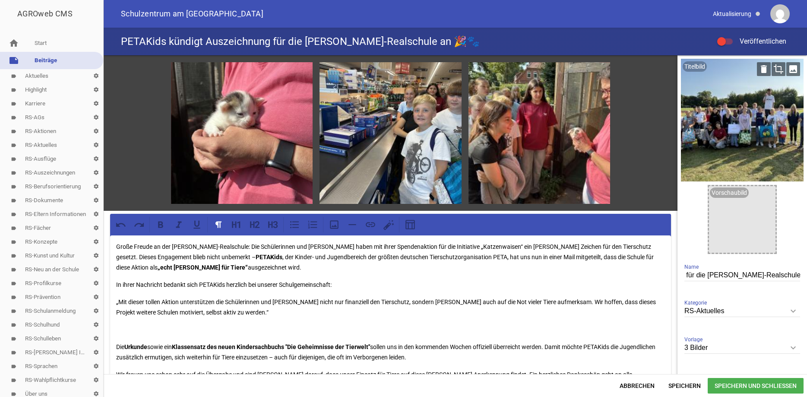
drag, startPoint x: 798, startPoint y: 107, endPoint x: 798, endPoint y: 131, distance: 23.8
click at [798, 131] on div at bounding box center [742, 120] width 123 height 123
click at [723, 38] on div at bounding box center [721, 41] width 9 height 9
click at [730, 36] on input "Veröffentlichen" at bounding box center [730, 36] width 0 height 0
click at [689, 382] on span "Speichern" at bounding box center [685, 386] width 46 height 16
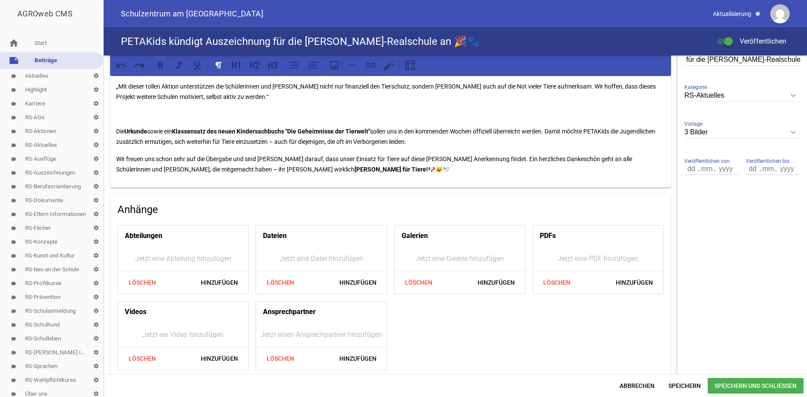
scroll to position [222, 0]
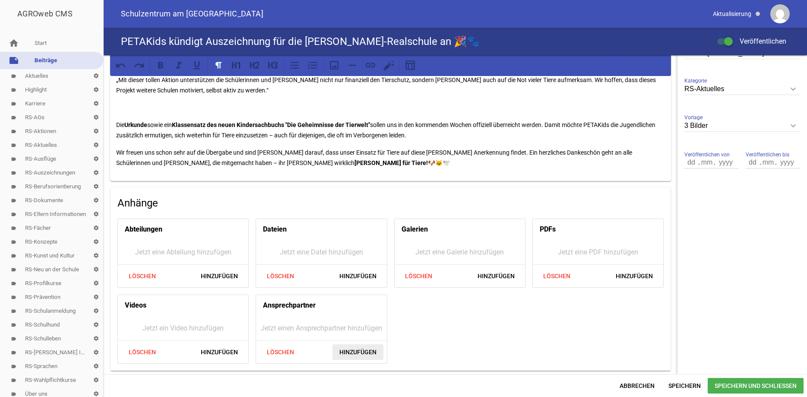
click at [368, 352] on span "Hinzufügen" at bounding box center [358, 352] width 51 height 16
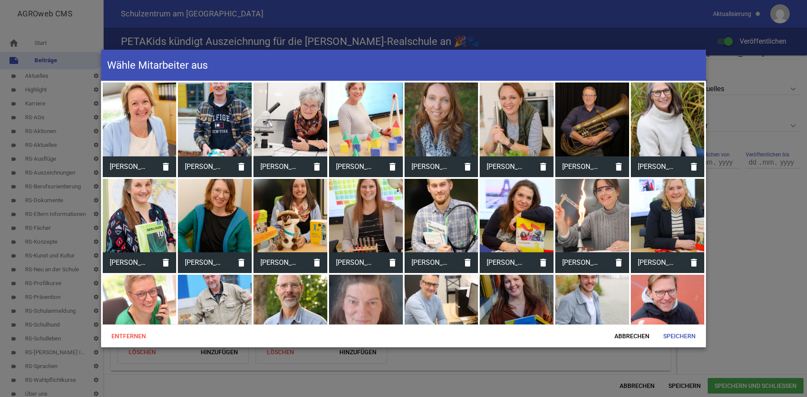
click at [432, 125] on div at bounding box center [442, 120] width 74 height 74
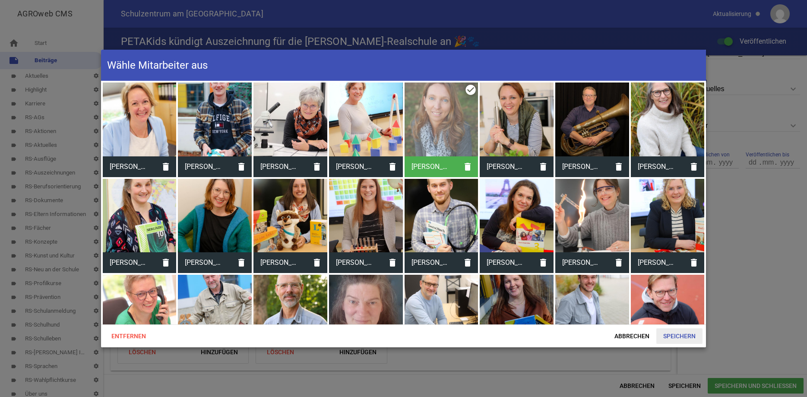
click at [682, 333] on span "Speichern" at bounding box center [680, 336] width 46 height 16
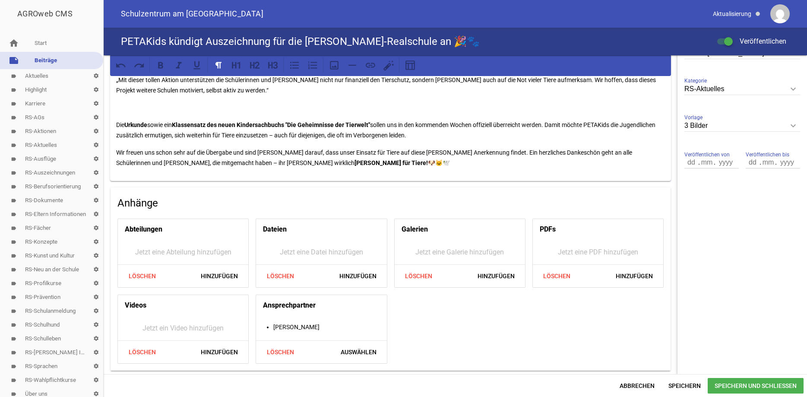
click at [721, 384] on span "Speichern und Schließen" at bounding box center [756, 386] width 96 height 16
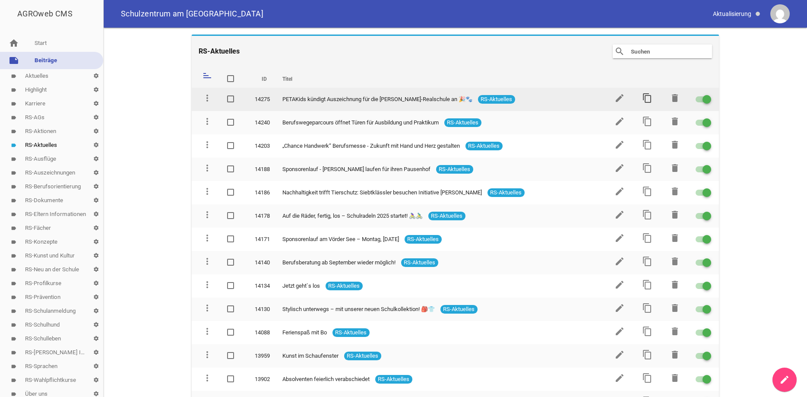
click at [646, 96] on icon "content_copy" at bounding box center [647, 98] width 10 height 10
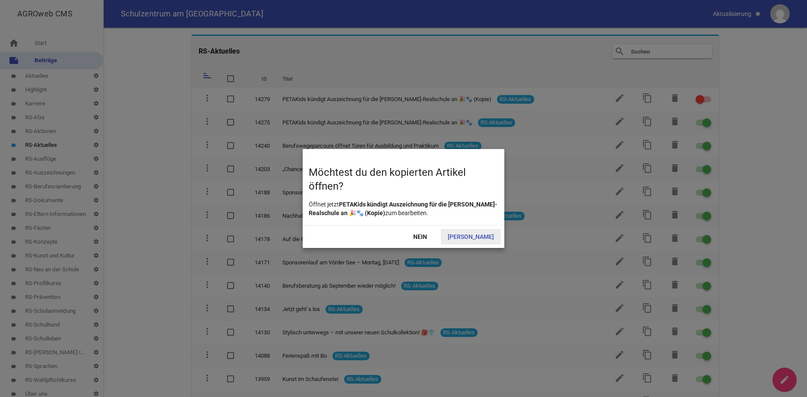
click at [482, 235] on span "Ja" at bounding box center [471, 237] width 60 height 16
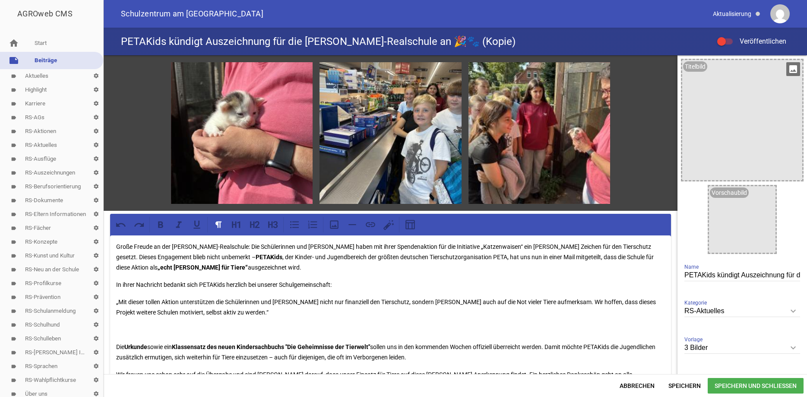
click at [792, 69] on icon "image" at bounding box center [794, 69] width 14 height 14
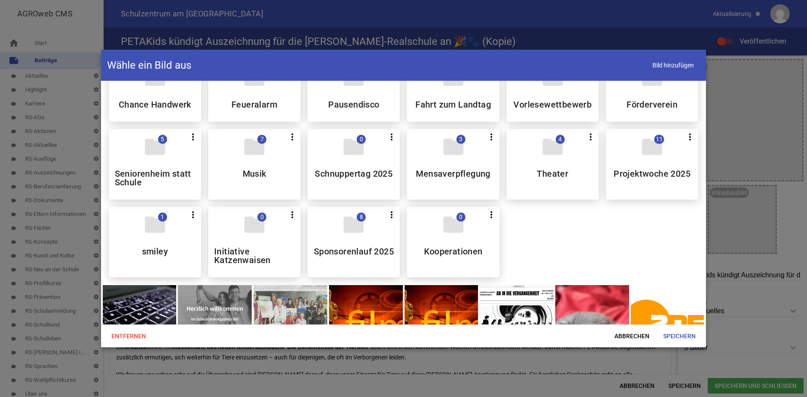
scroll to position [544, 0]
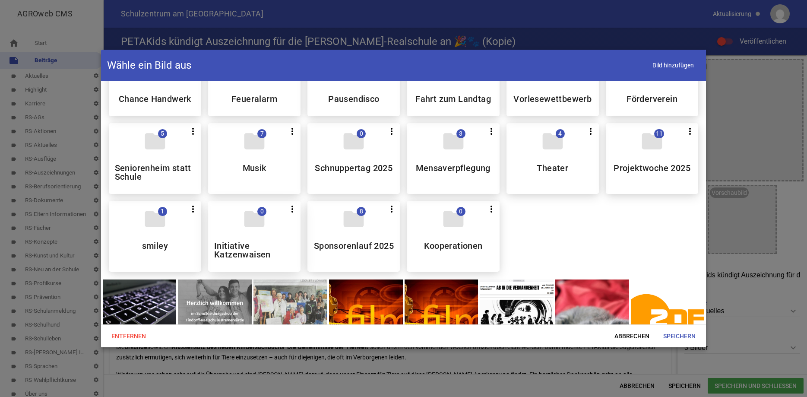
click at [260, 231] on icon "folder" at bounding box center [254, 219] width 24 height 24
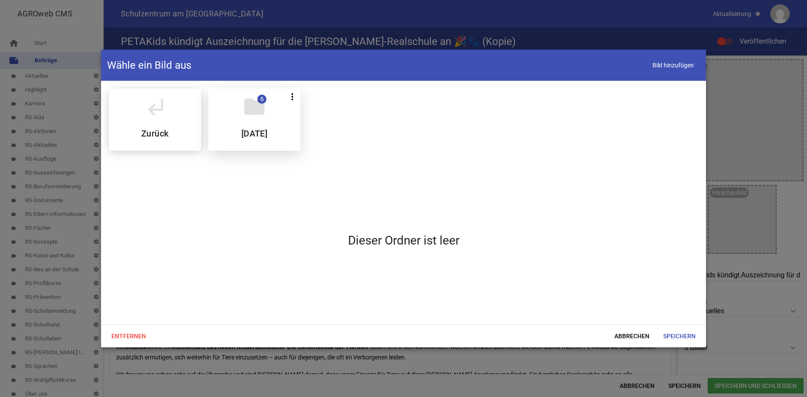
click at [270, 126] on div "folder 6 more_vert Teilen Bearbeiten Löschen August 2025" at bounding box center [254, 120] width 92 height 62
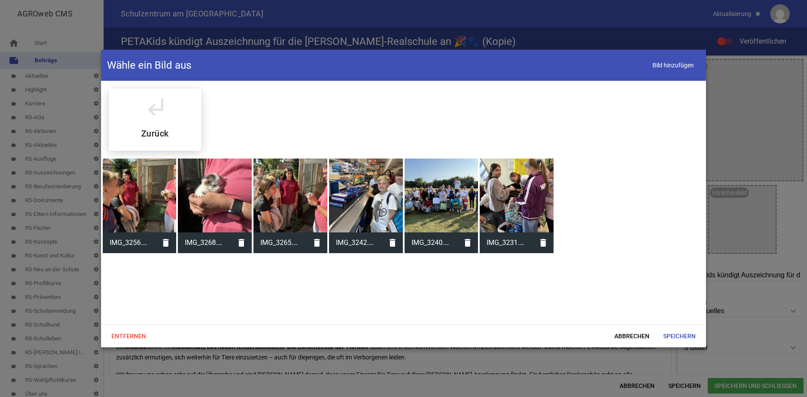
click at [441, 206] on div at bounding box center [442, 196] width 74 height 74
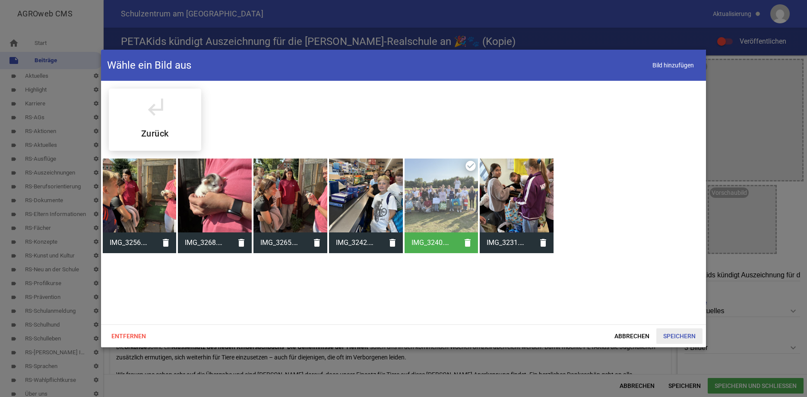
click at [676, 339] on span "Speichern" at bounding box center [680, 336] width 46 height 16
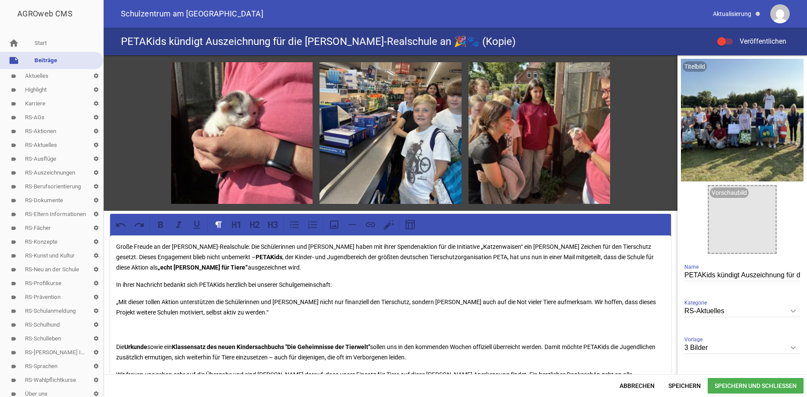
click at [794, 312] on icon "keyboard_arrow_down" at bounding box center [794, 311] width 14 height 14
click at [794, 312] on input "RS-Aktuelles" at bounding box center [743, 311] width 116 height 12
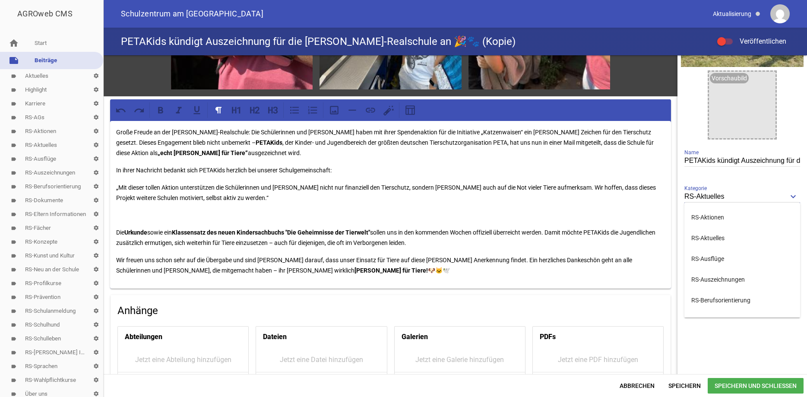
scroll to position [109, 0]
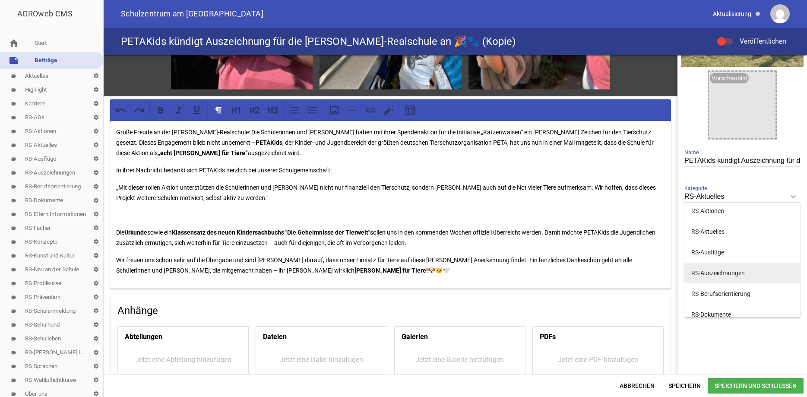
click at [725, 270] on li "RS-Auszeichnungen" at bounding box center [743, 273] width 116 height 21
type input "RS-Auszeichnungen"
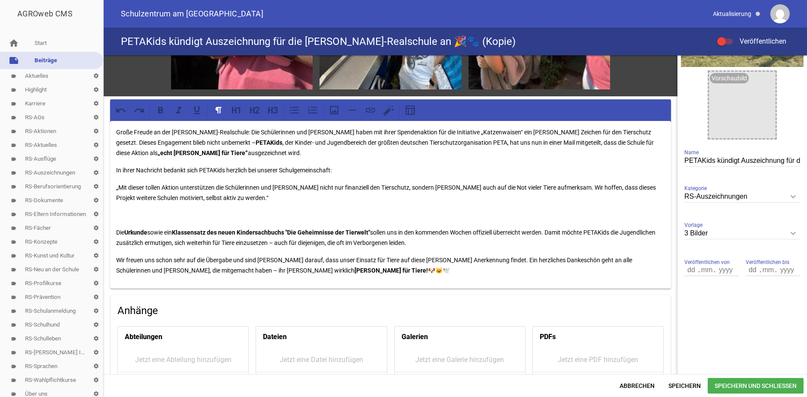
click at [794, 233] on icon "keyboard_arrow_down" at bounding box center [794, 233] width 14 height 14
click at [794, 233] on input "3 Bilder" at bounding box center [743, 234] width 116 height 12
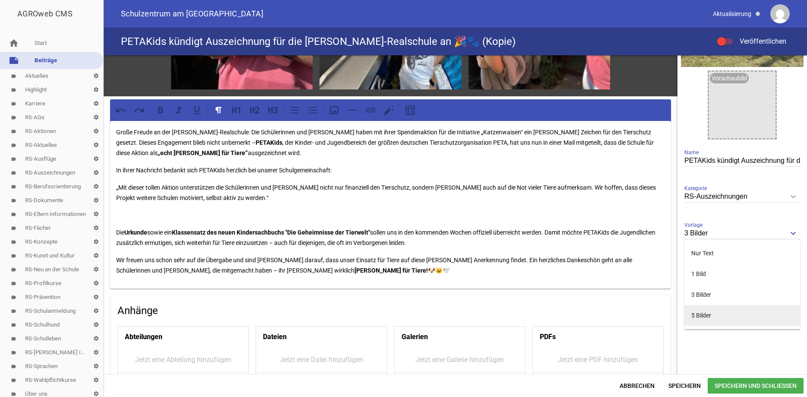
click at [701, 314] on li "5 Bilder" at bounding box center [743, 315] width 116 height 21
type input "5 Bilder"
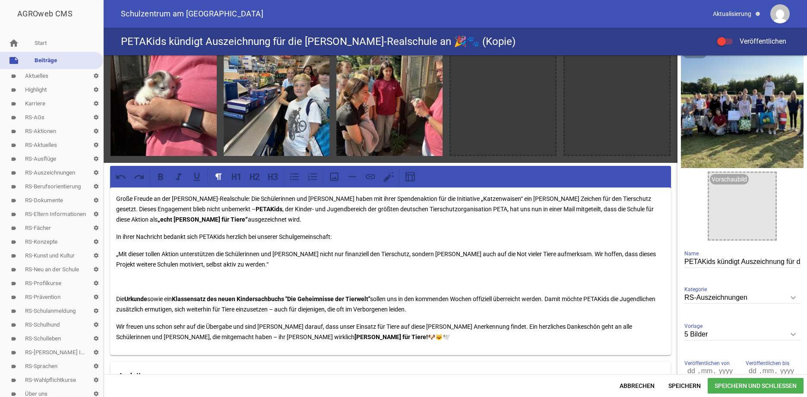
scroll to position [0, 0]
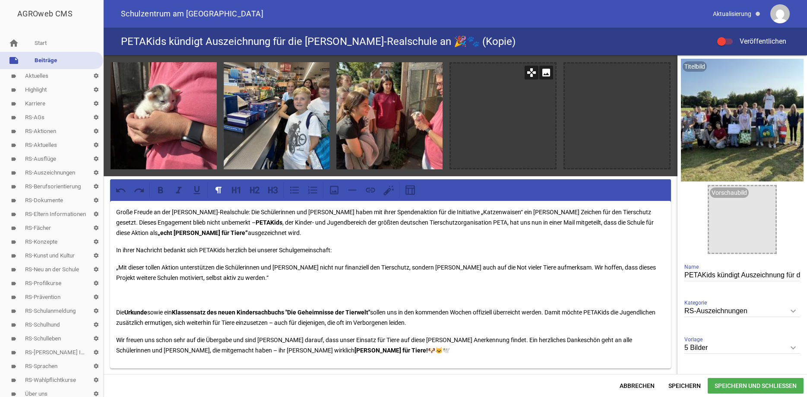
click at [545, 78] on icon "image" at bounding box center [547, 73] width 14 height 14
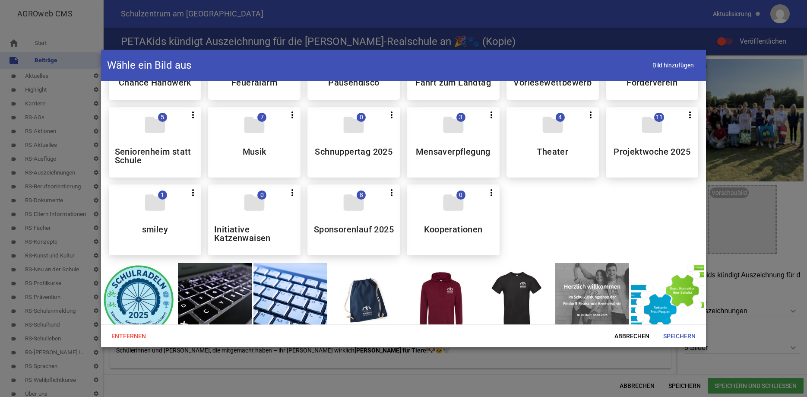
scroll to position [577, 0]
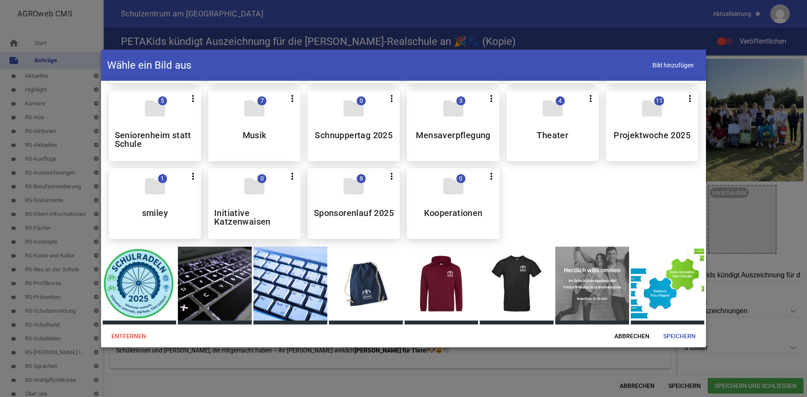
click at [275, 196] on div "folder 0 more_vert Teilen Bearbeiten Löschen Initiative Katzenwaisen" at bounding box center [254, 203] width 92 height 71
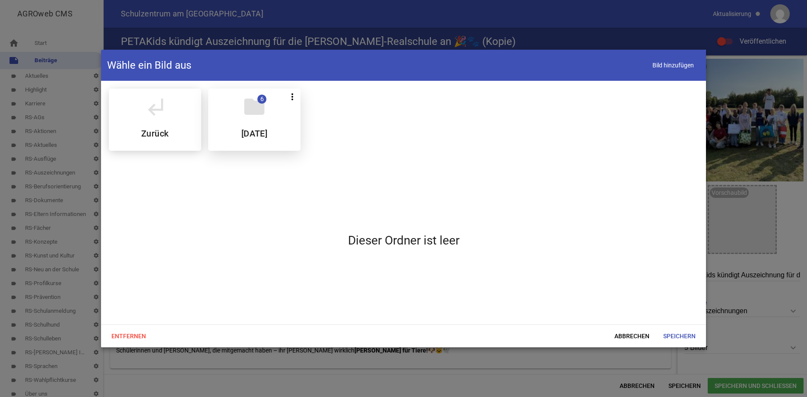
click at [258, 111] on icon "folder" at bounding box center [254, 107] width 24 height 24
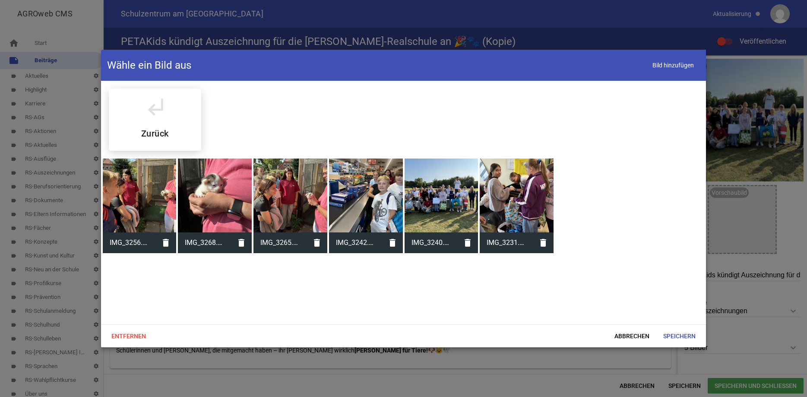
click at [132, 197] on div at bounding box center [140, 196] width 74 height 74
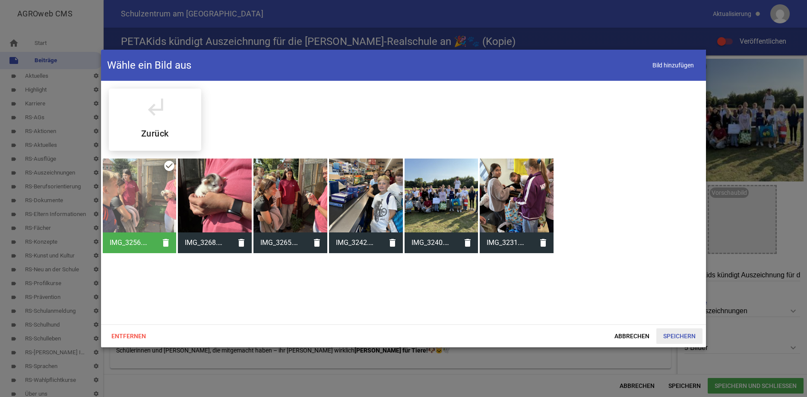
click at [678, 336] on span "Speichern" at bounding box center [680, 336] width 46 height 16
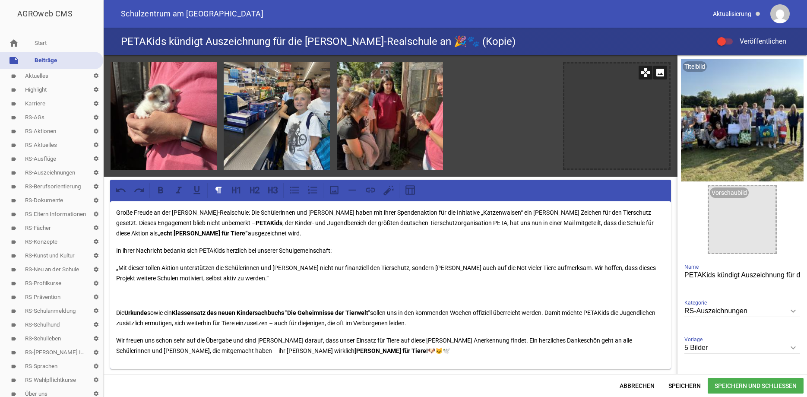
click at [665, 72] on icon "image" at bounding box center [661, 73] width 14 height 14
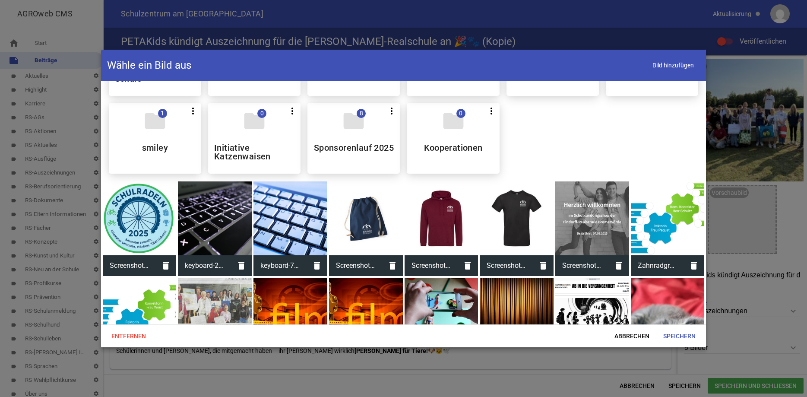
scroll to position [632, 0]
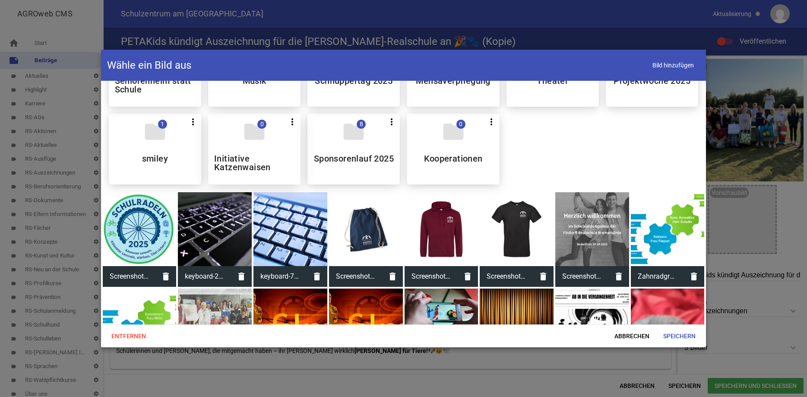
click at [296, 159] on div "folder 0 more_vert Teilen Bearbeiten Löschen Initiative Katzenwaisen" at bounding box center [254, 149] width 92 height 71
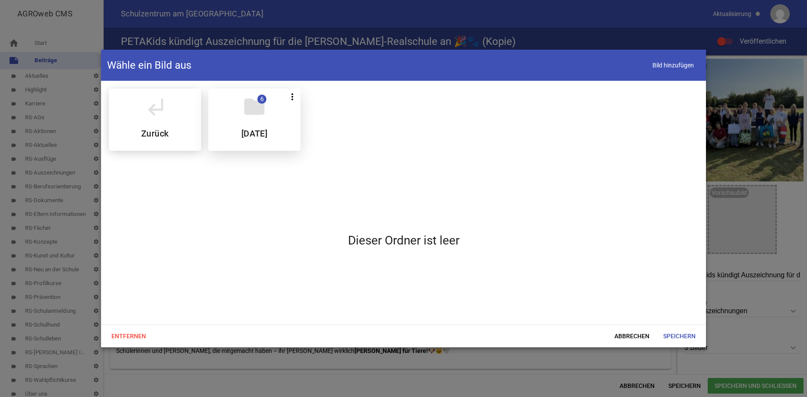
click at [282, 120] on div "folder 6 more_vert Teilen Bearbeiten Löschen August 2025" at bounding box center [254, 120] width 92 height 62
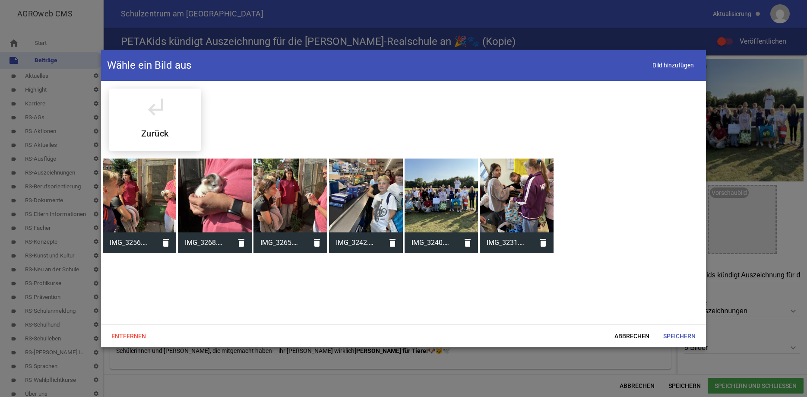
click at [502, 189] on div at bounding box center [517, 196] width 74 height 74
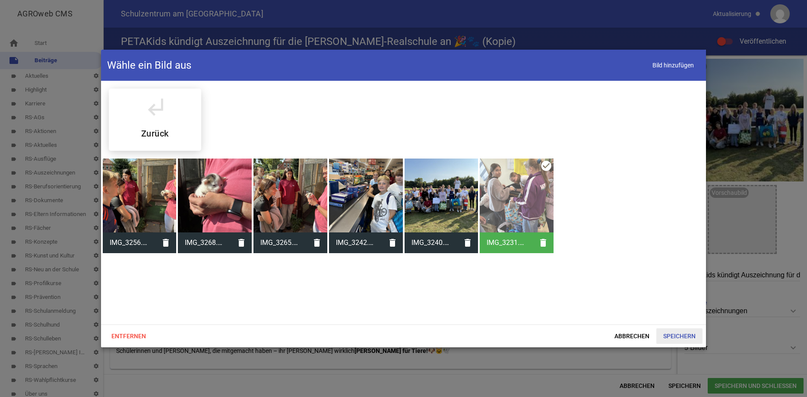
click at [686, 334] on span "Speichern" at bounding box center [680, 336] width 46 height 16
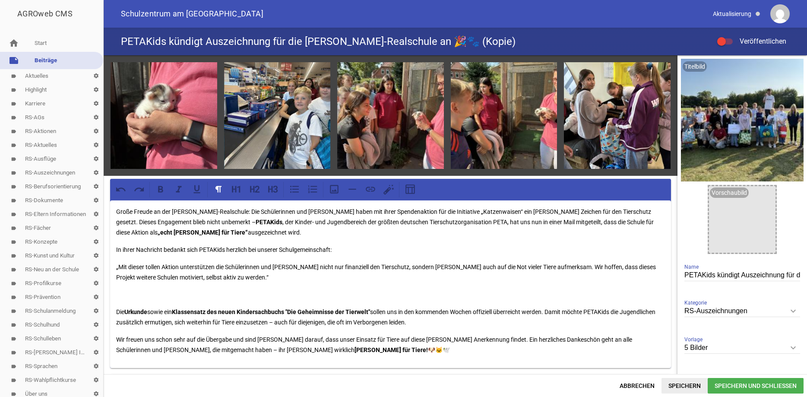
click at [689, 383] on span "Speichern" at bounding box center [685, 386] width 46 height 16
click at [766, 276] on input "PETAKids kündigt Auszeichnung für die Findorff-Realschule an 🎉🐾 (Kopie)" at bounding box center [743, 276] width 116 height 12
type input "PETAKids kündigt Auszeichnung für die Findorff-Realschule an 🎉🐾"
click at [691, 387] on span "Speichern" at bounding box center [685, 386] width 46 height 16
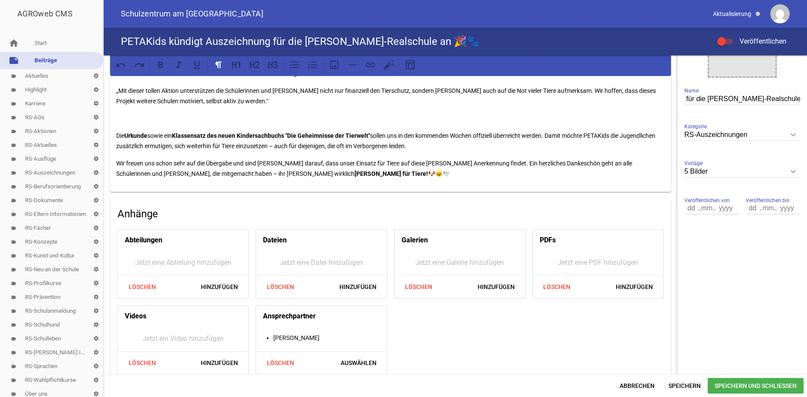
scroll to position [187, 0]
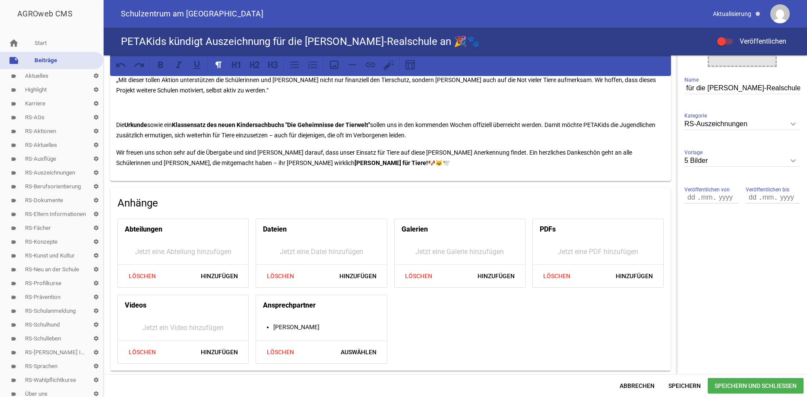
click at [723, 40] on div at bounding box center [721, 41] width 9 height 9
click at [730, 36] on input "Veröffentlichen" at bounding box center [730, 36] width 0 height 0
click at [733, 386] on span "Speichern und Schließen" at bounding box center [756, 386] width 96 height 16
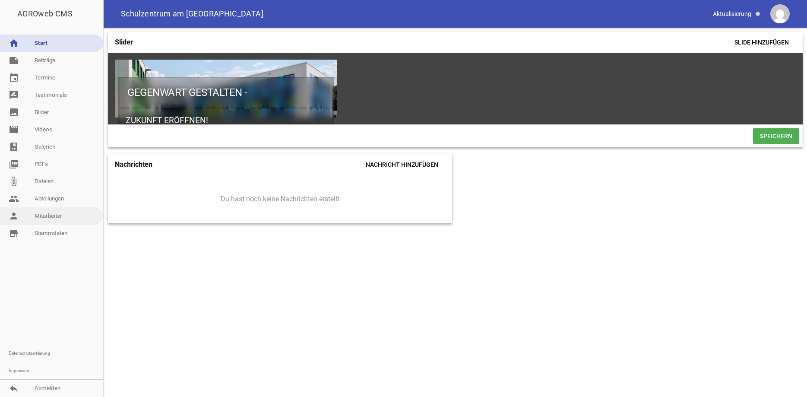
click at [38, 214] on link "person Mitarbeiter" at bounding box center [51, 215] width 103 height 17
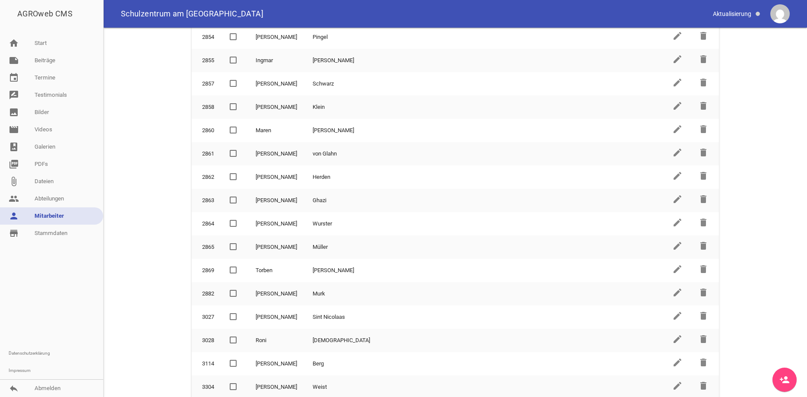
scroll to position [592, 0]
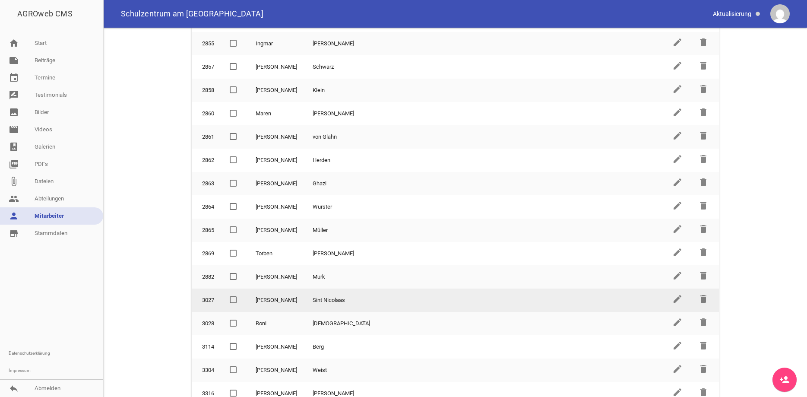
click at [233, 297] on span at bounding box center [234, 299] width 6 height 5
click at [240, 295] on input "checkbox" at bounding box center [240, 295] width 0 height 0
click at [701, 294] on icon "delete" at bounding box center [703, 299] width 10 height 10
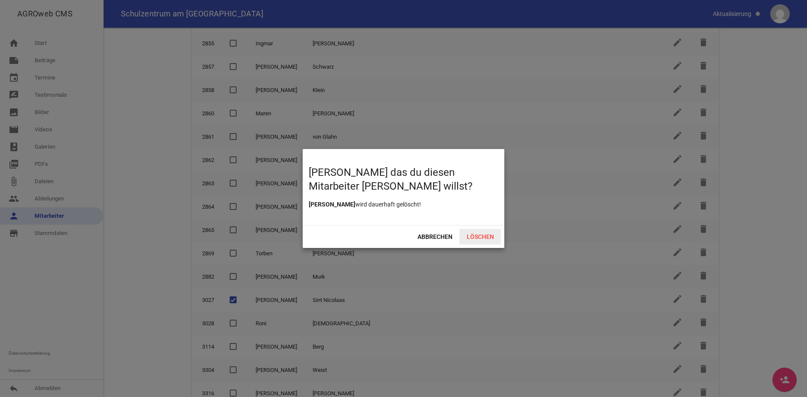
click at [479, 235] on span "Löschen" at bounding box center [480, 237] width 41 height 16
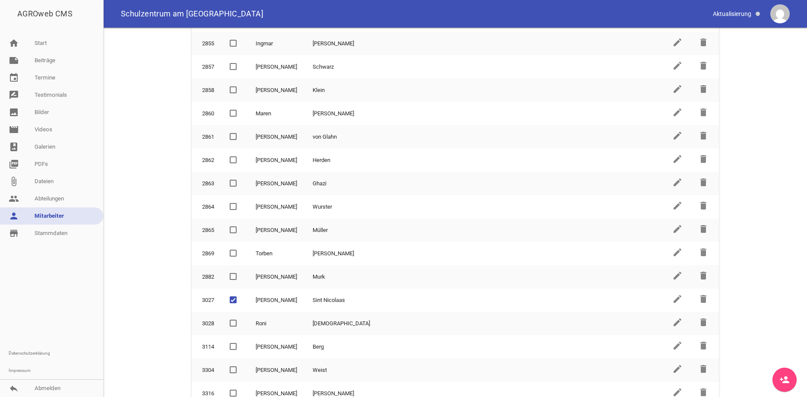
scroll to position [569, 0]
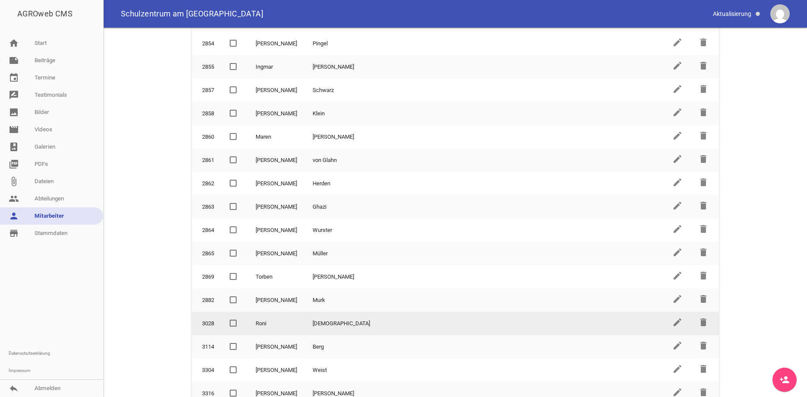
click at [233, 320] on span at bounding box center [233, 323] width 7 height 7
click at [240, 318] on input "checkbox" at bounding box center [240, 318] width 0 height 0
click at [704, 317] on icon "delete" at bounding box center [703, 322] width 10 height 10
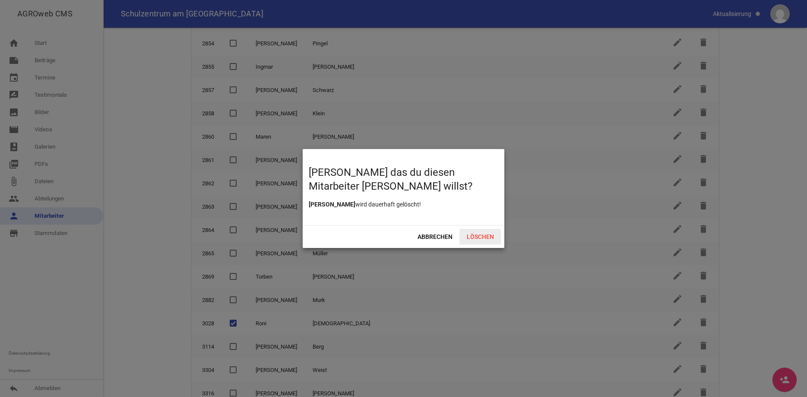
click at [487, 239] on span "Löschen" at bounding box center [480, 237] width 41 height 16
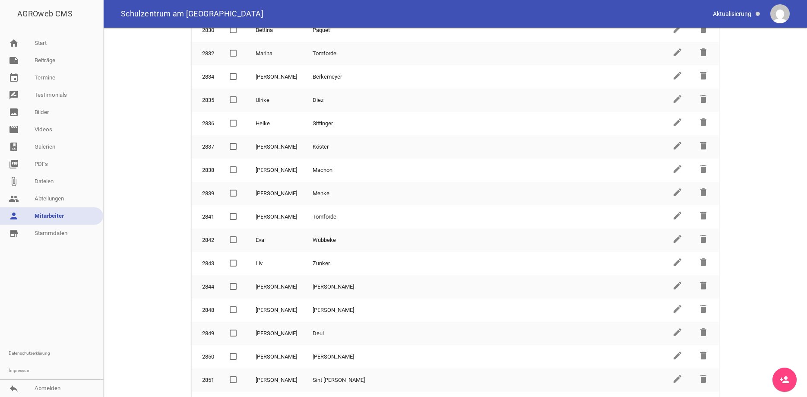
scroll to position [0, 0]
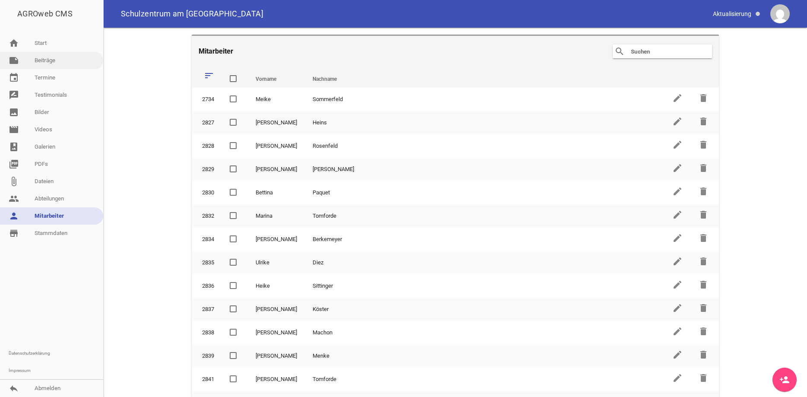
click at [49, 64] on link "note Beiträge" at bounding box center [51, 60] width 103 height 17
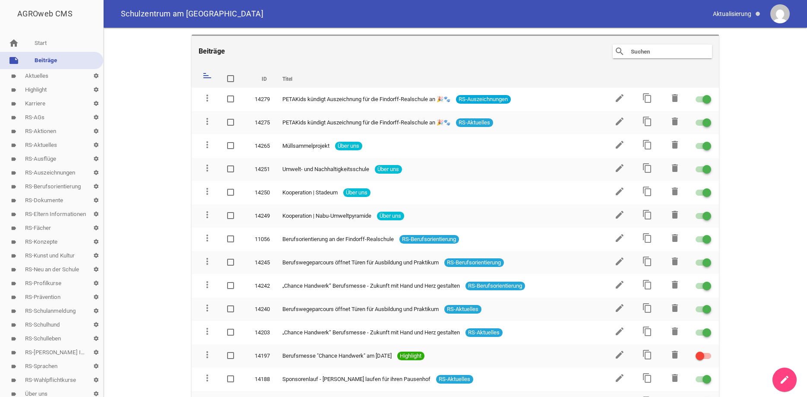
click at [630, 51] on input "text" at bounding box center [664, 51] width 69 height 10
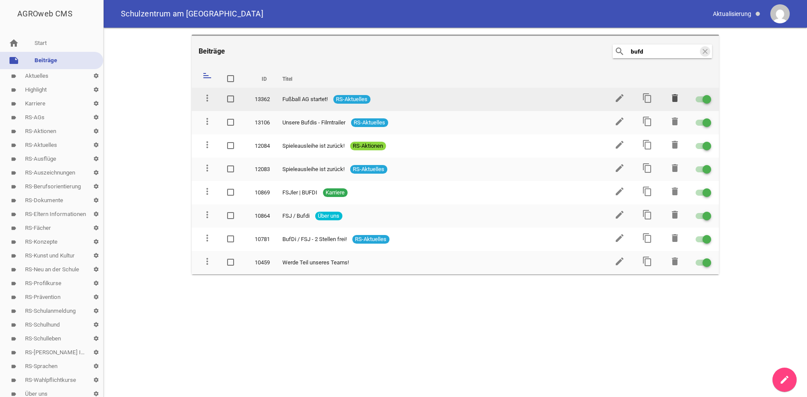
type input "bufd"
click at [676, 97] on icon "delete" at bounding box center [675, 98] width 10 height 10
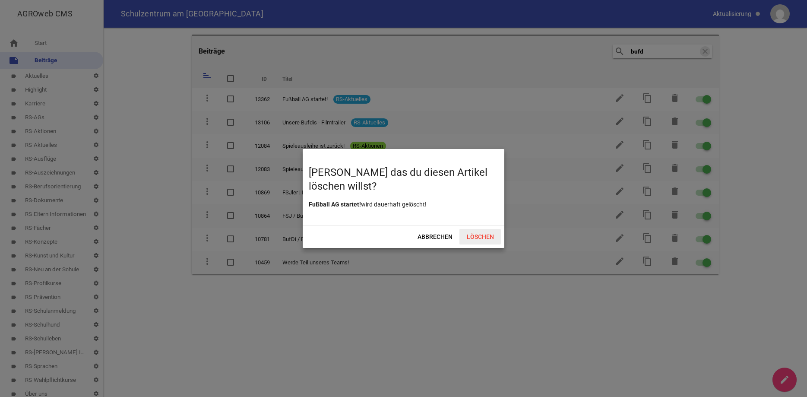
click at [476, 235] on span "Löschen" at bounding box center [480, 237] width 41 height 16
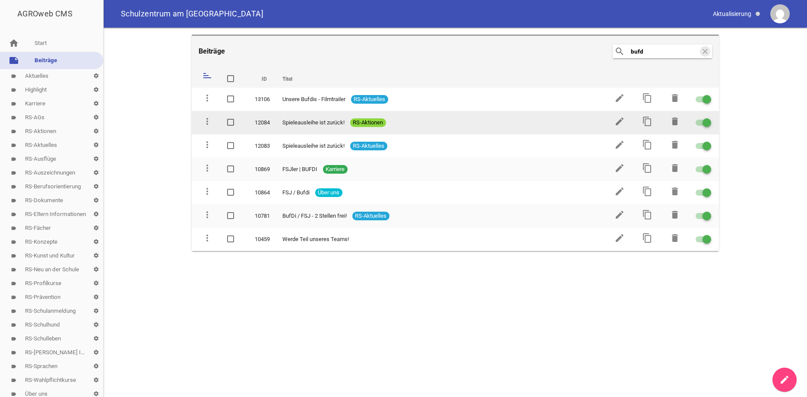
click at [705, 122] on div at bounding box center [707, 122] width 9 height 9
click at [709, 117] on input "checkbox" at bounding box center [709, 117] width 0 height 0
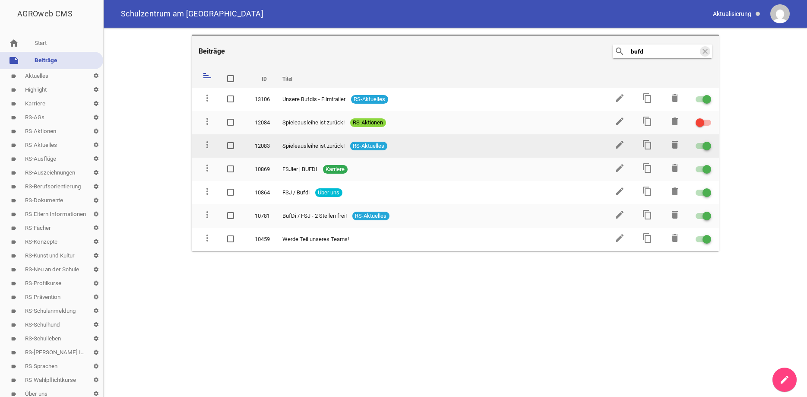
click at [706, 146] on span at bounding box center [706, 145] width 3 height 3
click at [709, 141] on input "checkbox" at bounding box center [709, 141] width 0 height 0
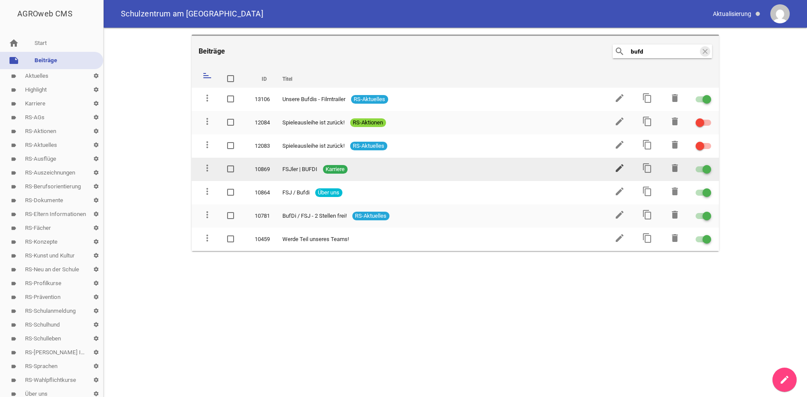
click at [618, 168] on icon "edit" at bounding box center [620, 168] width 10 height 10
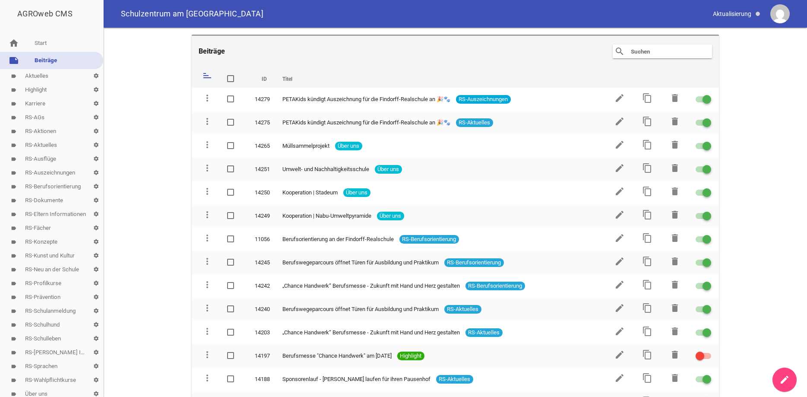
click at [639, 51] on input "text" at bounding box center [664, 51] width 69 height 10
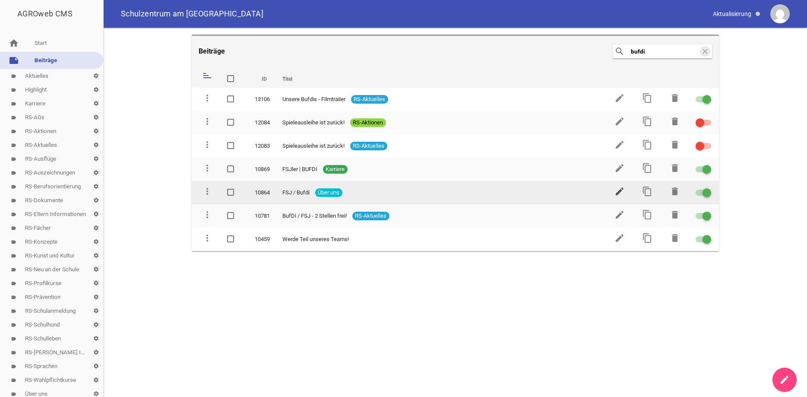
type input "bufdi"
click at [617, 189] on icon "edit" at bounding box center [620, 191] width 10 height 10
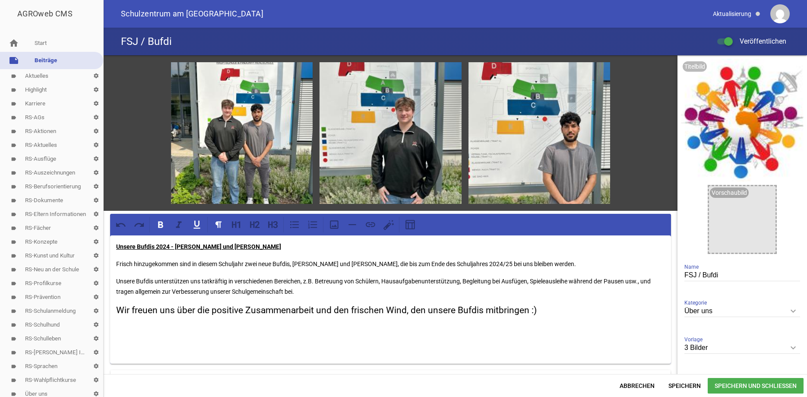
click at [169, 248] on u "Unsere Bufdis 2024 - Roni Mohammed und Joshua Sint Nicolaas" at bounding box center [198, 246] width 165 height 7
click at [154, 245] on u "Unsere Bufdis 2025 - Roni Mohammed und Joshua Sint Nicolaas" at bounding box center [198, 246] width 165 height 7
click at [369, 248] on p "Unsere Bundesfreiwilligendienstleistende 2025 - Roni Mohammed und Joshua Sint N…" at bounding box center [390, 246] width 549 height 10
click at [302, 72] on icon "image" at bounding box center [302, 73] width 14 height 14
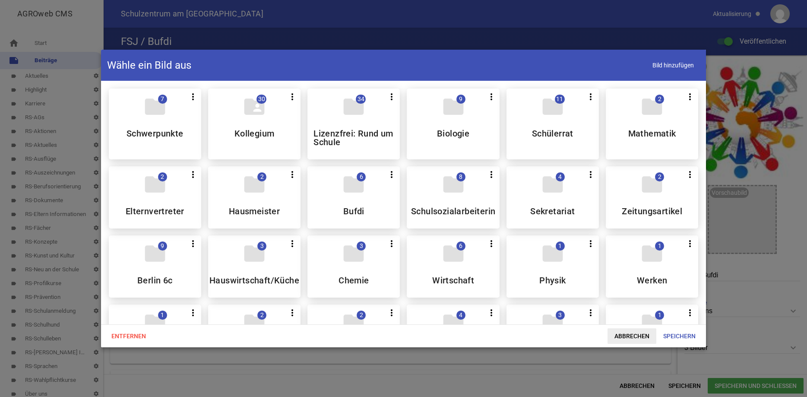
click at [639, 335] on span "Abbrechen" at bounding box center [632, 336] width 49 height 16
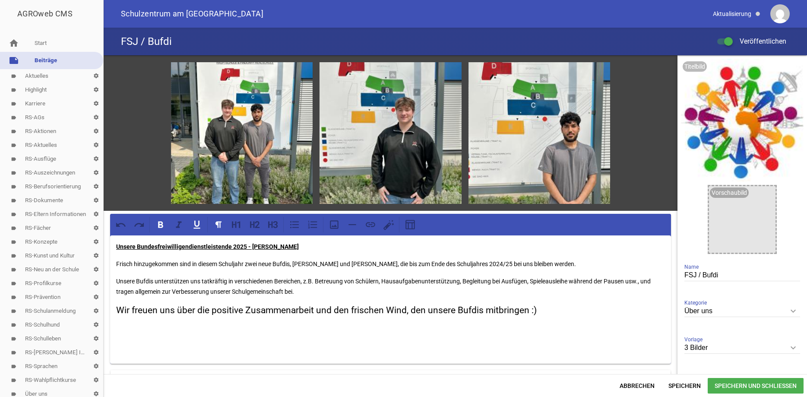
click at [793, 344] on icon "keyboard_arrow_down" at bounding box center [794, 348] width 14 height 14
click at [793, 344] on input "3 Bilder" at bounding box center [743, 348] width 116 height 12
click at [721, 362] on li "Nur Text" at bounding box center [743, 367] width 116 height 21
type input "Nur Text"
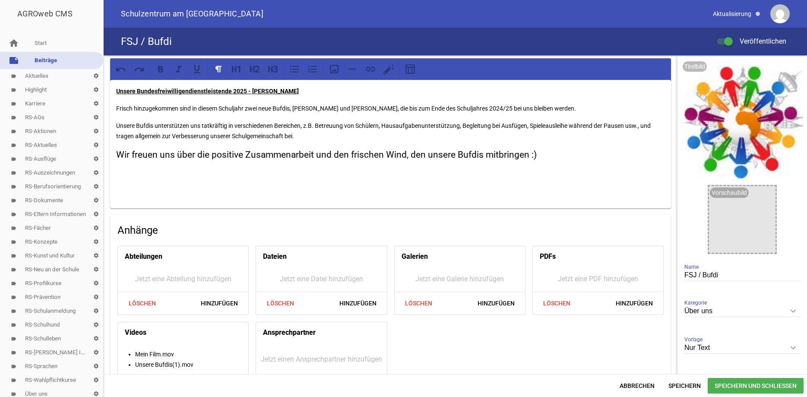
click at [192, 105] on p "Frisch hinzugekommen sind in diesem Schuljahr zwei neue Bufdis, Roni Mohammed u…" at bounding box center [390, 108] width 549 height 10
click at [254, 109] on p "Frisch hinzugekommen ist in diesem Schuljahr zwei neue Bufdis, Roni Mohammed un…" at bounding box center [390, 108] width 549 height 10
click at [406, 107] on p "Frisch hinzugekommen ist in diesem Schuljahr eine neue Bufdis, Roni Mohammed un…" at bounding box center [390, 108] width 549 height 10
click at [488, 108] on p "Frisch hinzugekommen ist in diesem Schuljahr eine neue Bundesfreiwilligendienst…" at bounding box center [390, 108] width 549 height 10
click at [495, 108] on p "Frisch hinzugekommen ist in diesem Schuljahr eine neue Bundesfreiwilligendienst…" at bounding box center [390, 108] width 549 height 10
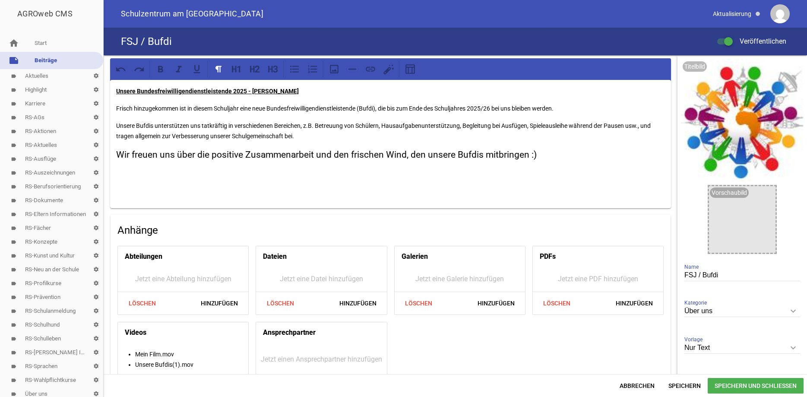
click at [383, 109] on p "Frisch hinzugekommen ist in diesem Schuljahr eine neue Bundesfreiwilligendienst…" at bounding box center [390, 108] width 549 height 10
click at [243, 107] on p "Frisch hinzugekommen ist in diesem Schuljahr eine neue Bundesfreiwilligendienst…" at bounding box center [390, 108] width 549 height 10
click at [592, 105] on p "Frisch hinzugekommen ist in diesem Schuljahr Selina Klein, eine neue Bundesfrei…" at bounding box center [390, 108] width 549 height 10
click at [152, 125] on p "Unsere Bufdis unterstützen uns tatkräftig in verschiedenen Bereichen, z.B. Betr…" at bounding box center [390, 131] width 549 height 21
click at [166, 126] on p "Selina unterstützen uns tatkräftig in verschiedenen Bereichen, z.B. Betreuung v…" at bounding box center [390, 131] width 549 height 21
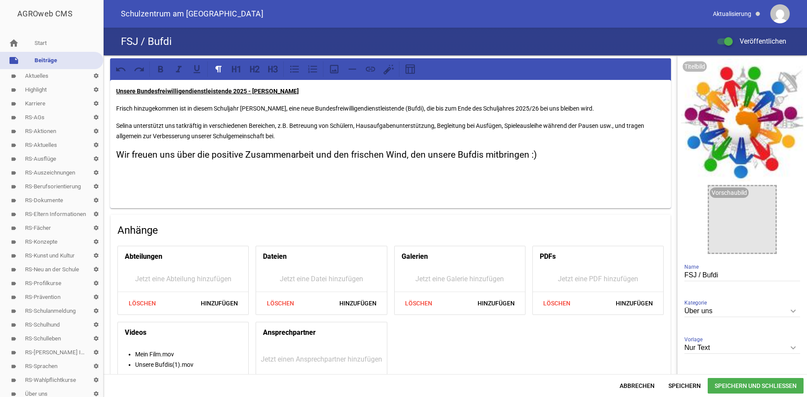
click at [357, 125] on p "Selina unterstützt uns tatkräftig in verschiedenen Bereichen, z.B. Betreuung vo…" at bounding box center [390, 131] width 549 height 21
click at [255, 134] on p "Selina unterstützt uns tatkräftig in verschiedenen Bereichen, z.B. Betreuung vo…" at bounding box center [390, 131] width 549 height 21
click at [176, 154] on h3 "Wir freuen uns über die positive Zusammenarbeit und den frischen Wind, den unse…" at bounding box center [390, 155] width 549 height 14
click at [432, 133] on p "Selina unterstützt uns tatkräftig in verschiedenen Bereichen, z.B. Betreuung vo…" at bounding box center [390, 131] width 549 height 21
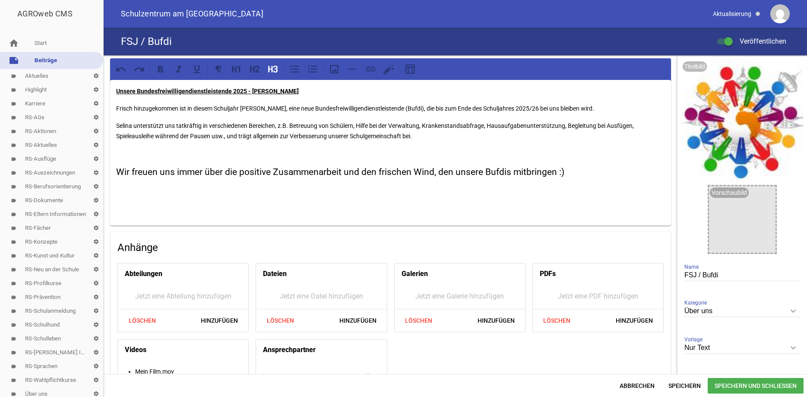
click at [513, 170] on h3 "Wir freuen uns immer über die positive Zusammenarbeit und den frischen Wind, de…" at bounding box center [390, 172] width 549 height 14
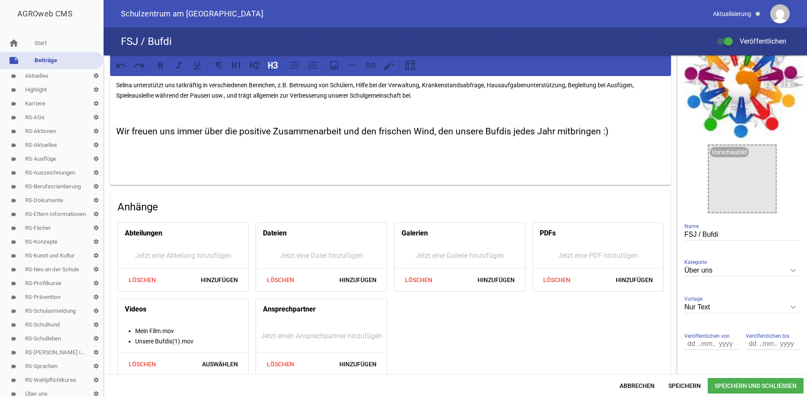
scroll to position [45, 0]
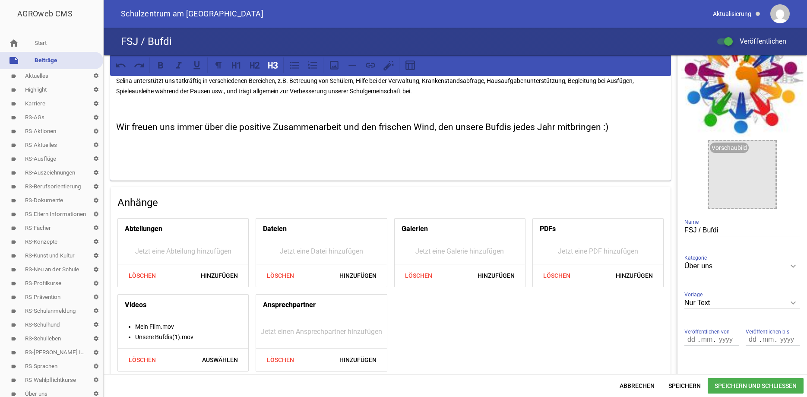
click at [721, 385] on span "Speichern und Schließen" at bounding box center [756, 386] width 96 height 16
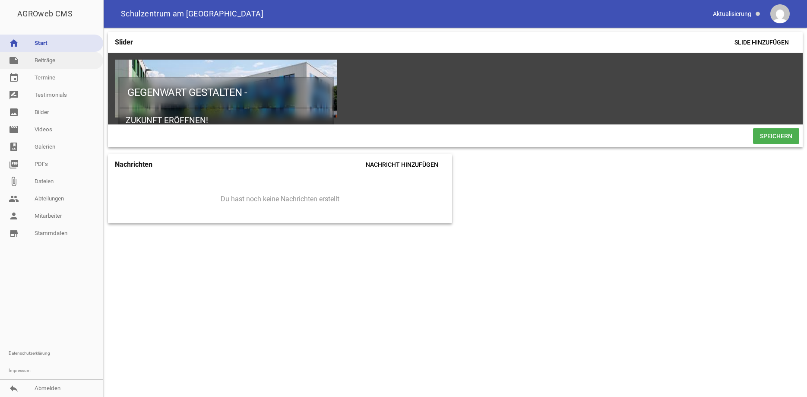
click at [50, 57] on link "note Beiträge" at bounding box center [51, 60] width 103 height 17
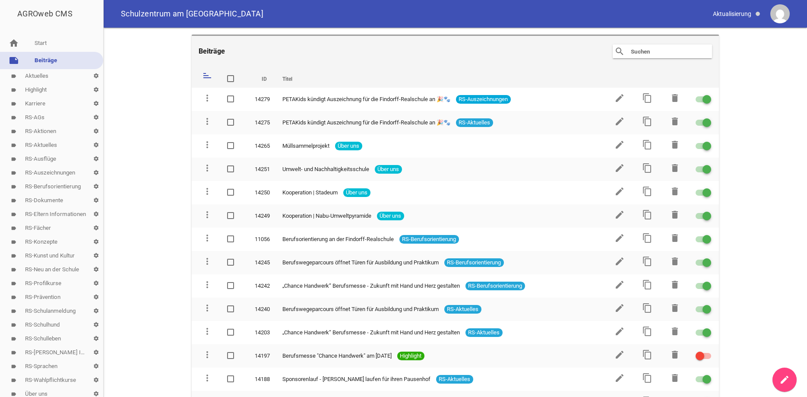
click at [626, 52] on div "search clear" at bounding box center [662, 51] width 99 height 14
click at [653, 48] on input "text" at bounding box center [664, 51] width 69 height 10
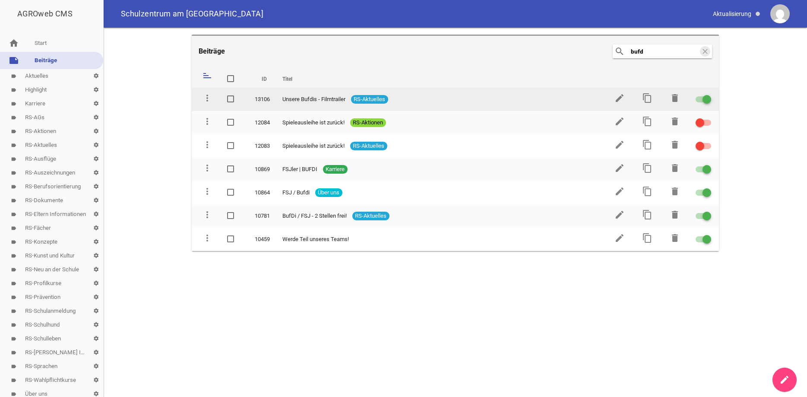
type input "bufd"
click at [708, 98] on div at bounding box center [707, 99] width 9 height 9
click at [709, 94] on input "checkbox" at bounding box center [709, 94] width 0 height 0
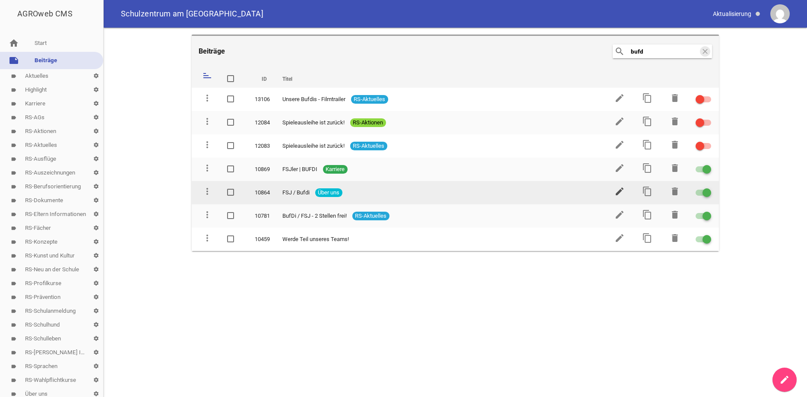
click at [620, 187] on icon "edit" at bounding box center [620, 191] width 10 height 10
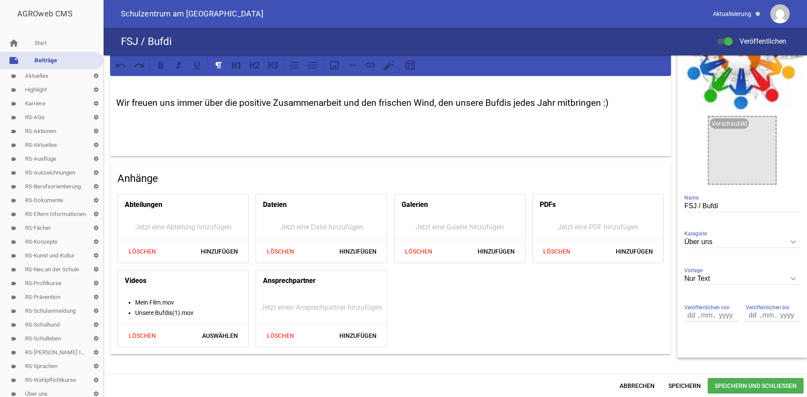
scroll to position [70, 0]
click at [162, 312] on li "Unsere Bufdis(1).mov" at bounding box center [191, 312] width 113 height 10
click at [138, 333] on span "Löschen" at bounding box center [141, 335] width 41 height 16
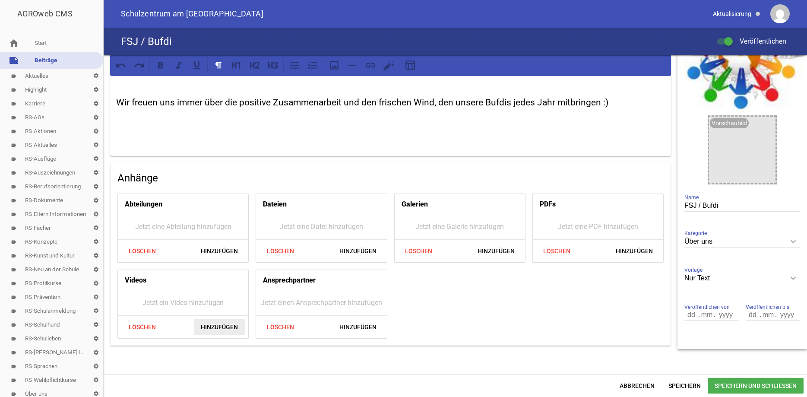
click at [218, 324] on span "Hinzufügen" at bounding box center [219, 327] width 51 height 16
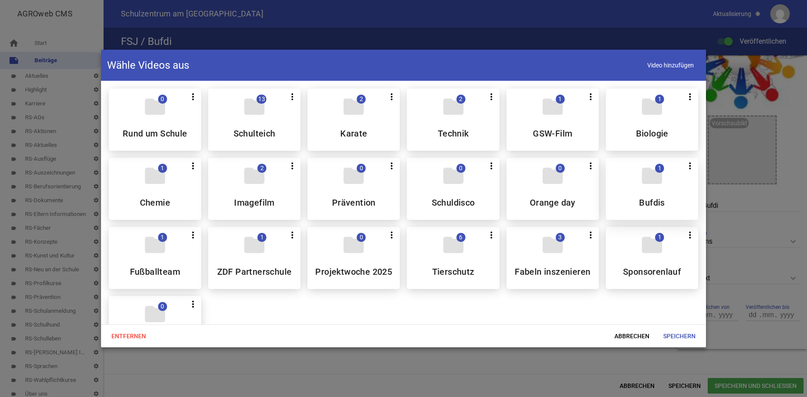
click at [664, 188] on div "folder 1 more_vert Teilen Bearbeiten Löschen Bufdis" at bounding box center [652, 189] width 92 height 62
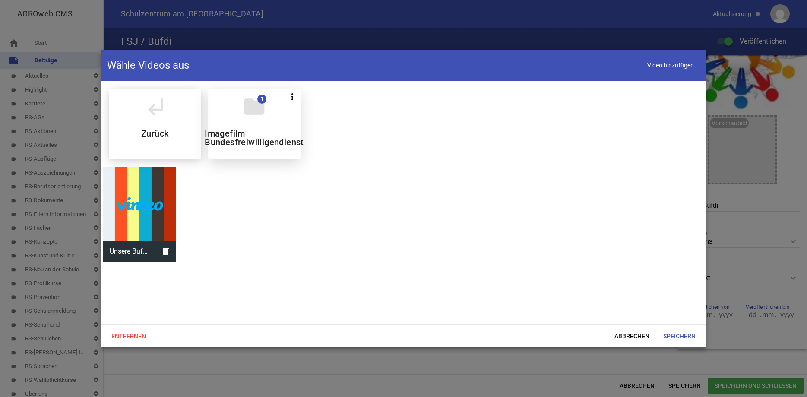
click at [270, 126] on div "folder 1 more_vert Teilen Bearbeiten Löschen Imagefilm Bundesfreiwilligendienst" at bounding box center [254, 124] width 92 height 71
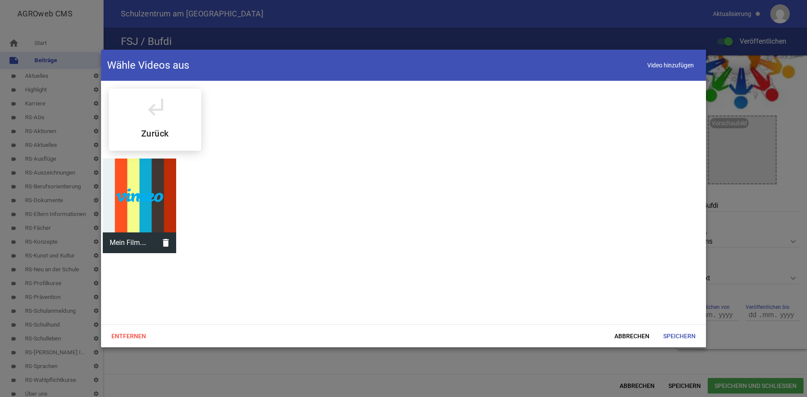
click at [139, 195] on div at bounding box center [140, 196] width 74 height 74
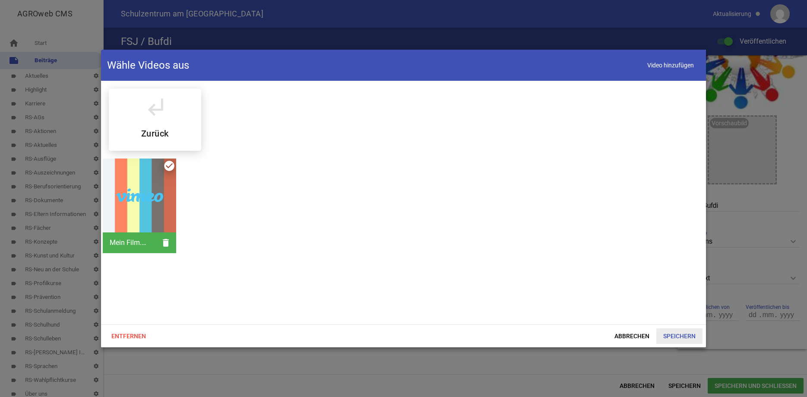
click at [677, 336] on span "Speichern" at bounding box center [680, 336] width 46 height 16
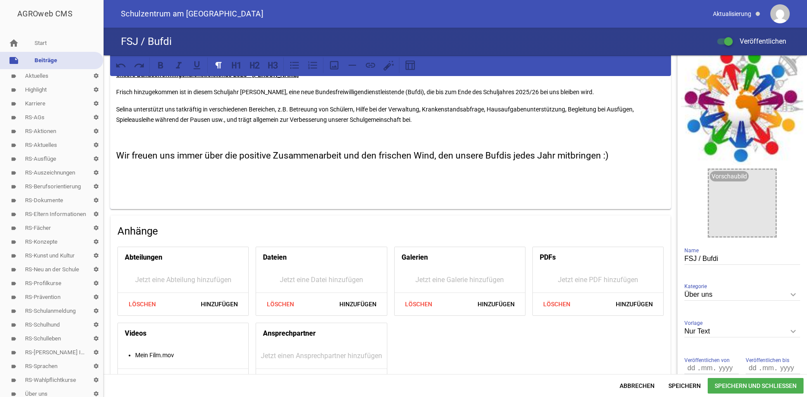
scroll to position [0, 0]
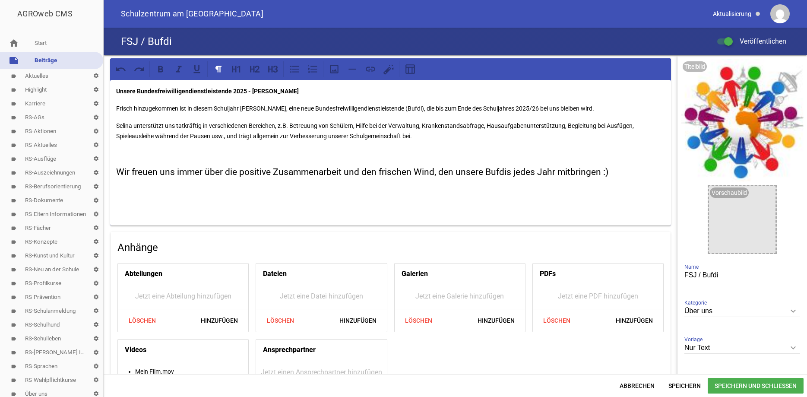
click at [428, 137] on p "Selina unterstützt uns tatkräftig in verschiedenen Bereichen, z.B. Betreuung vo…" at bounding box center [390, 131] width 549 height 21
click at [723, 387] on span "Speichern und Schließen" at bounding box center [756, 386] width 96 height 16
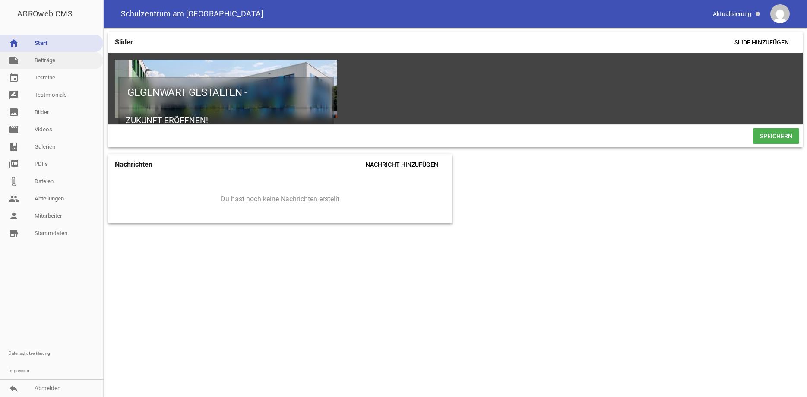
click at [54, 60] on link "note Beiträge" at bounding box center [51, 60] width 103 height 17
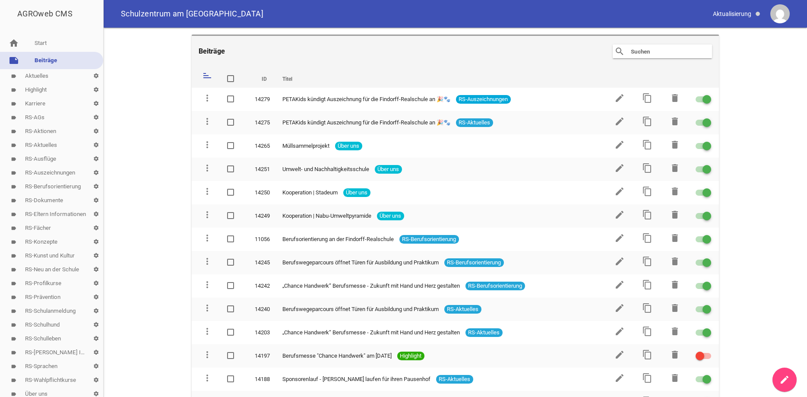
click at [654, 53] on input "text" at bounding box center [664, 51] width 69 height 10
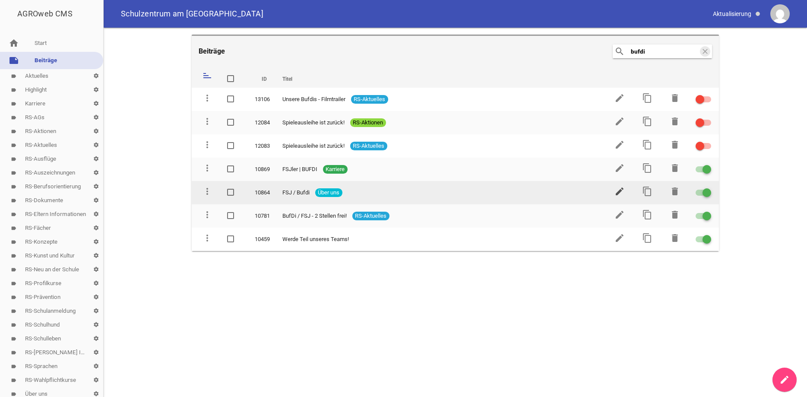
type input "bufdi"
click at [616, 187] on icon "edit" at bounding box center [620, 191] width 10 height 10
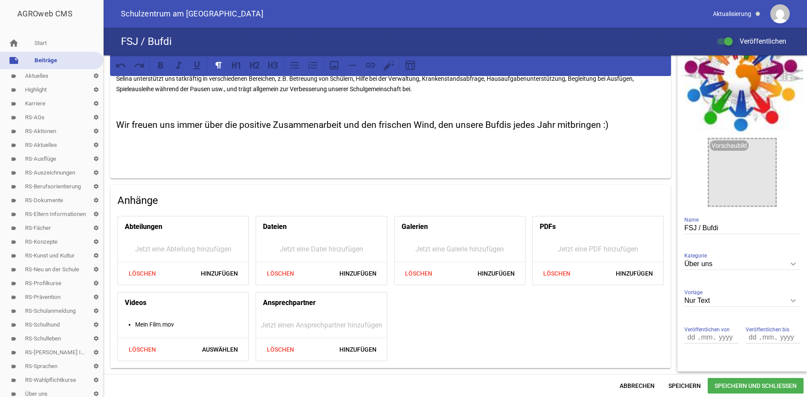
scroll to position [70, 0]
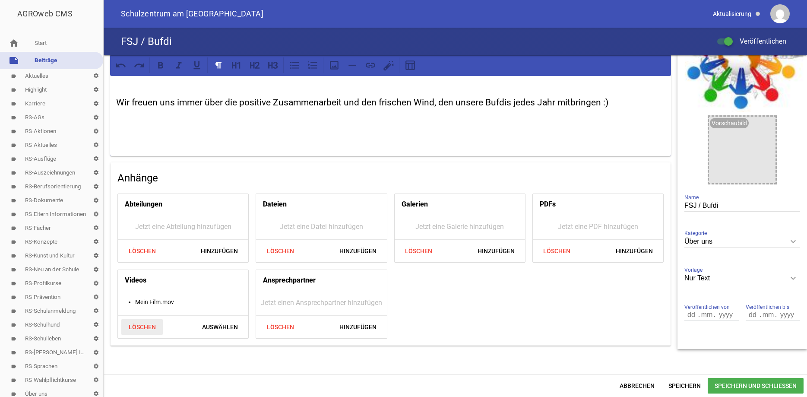
click at [136, 331] on span "Löschen" at bounding box center [141, 327] width 41 height 16
click at [720, 383] on span "Speichern und Schließen" at bounding box center [756, 386] width 96 height 16
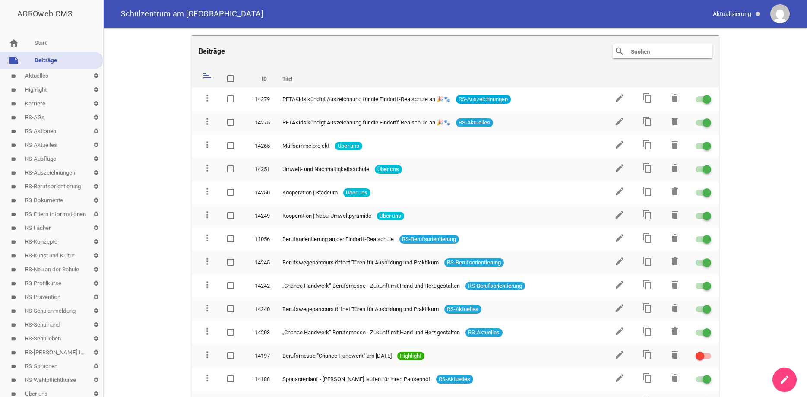
click at [660, 53] on input "text" at bounding box center [664, 51] width 69 height 10
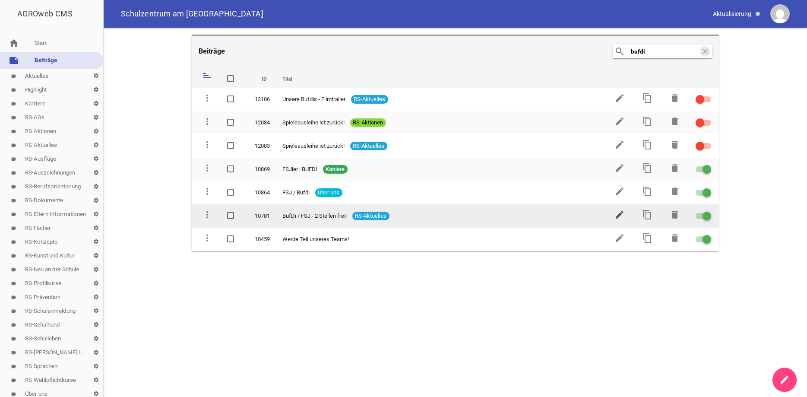
type input "bufdi"
click at [623, 212] on icon "edit" at bounding box center [620, 215] width 10 height 10
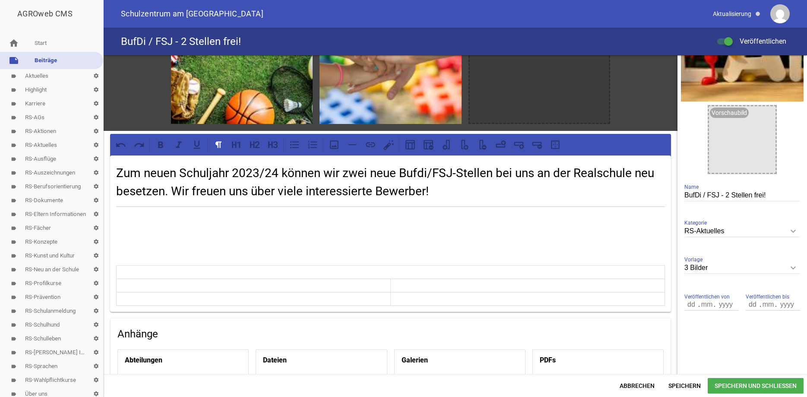
scroll to position [79, 0]
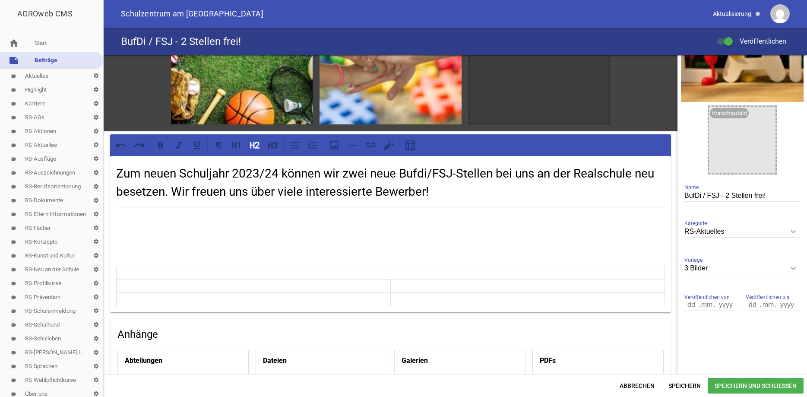
click at [260, 171] on h2 "Zum neuen Schuljahr 2023/24 können wir zwei neue Bufdi/FSJ-Stellen bei uns an d…" at bounding box center [390, 183] width 549 height 36
click at [276, 171] on h2 "Zum neuen Schuljahr 2025/24 können wir zwei neue Bufdi/FSJ-Stellen bei uns an d…" at bounding box center [390, 183] width 549 height 36
click at [345, 172] on h2 "Zum neuen Schuljahr 2025/26 können wir zwei neue Bufdi/FSJ-Stellen bei uns an d…" at bounding box center [390, 183] width 549 height 36
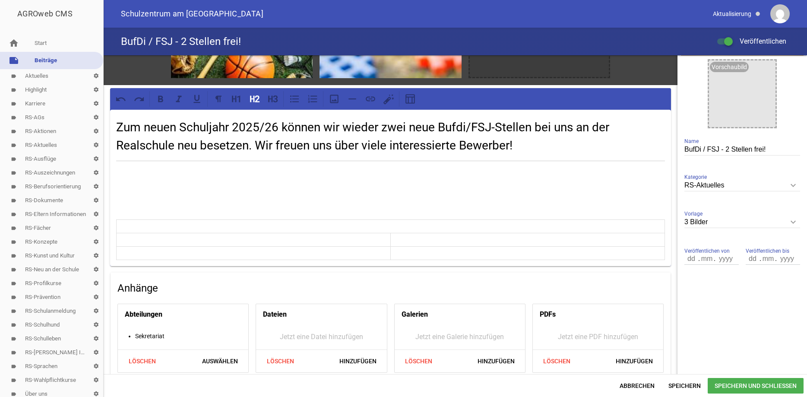
scroll to position [117, 0]
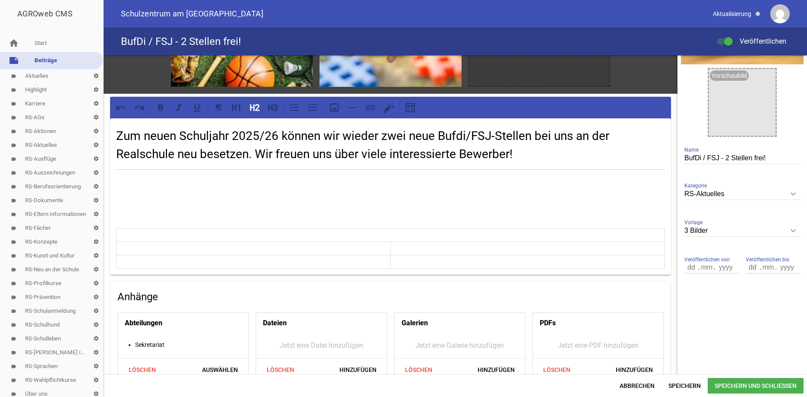
click at [522, 153] on h2 "Zum neuen Schuljahr 2025/26 können wir wieder zwei neue Bufdi/FSJ-Stellen bei u…" at bounding box center [390, 145] width 549 height 36
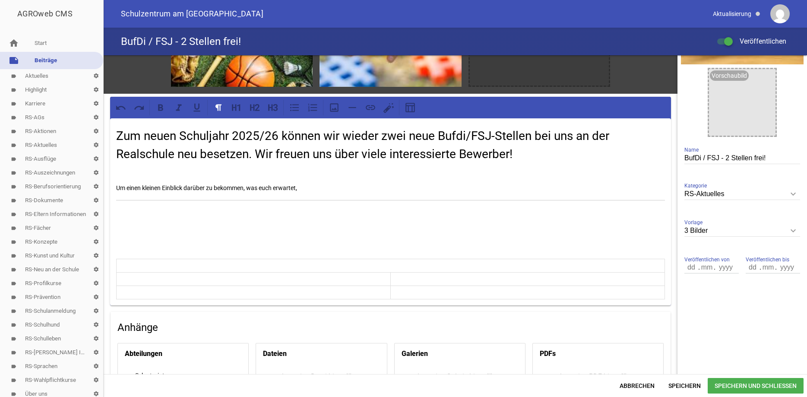
click at [275, 186] on p "Um einen kleinen Einblick darüber zu bekommen, was euch erwartet," at bounding box center [390, 188] width 549 height 10
click at [326, 188] on p "Um einen kleinen Einblick darüber zu bekommen, was euch bei uns erwartet," at bounding box center [390, 188] width 549 height 10
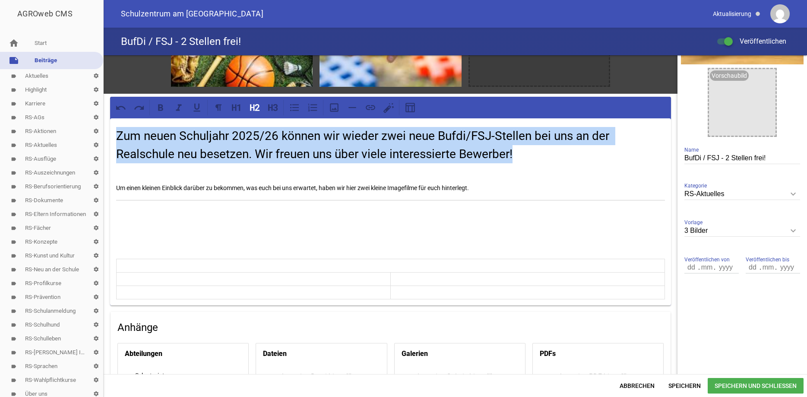
drag, startPoint x: 522, startPoint y: 154, endPoint x: 111, endPoint y: 142, distance: 411.4
click at [111, 142] on div "Zum neuen Schuljahr 2025/26 können wir wieder zwei neue Bufdi/FSJ-Stellen bei u…" at bounding box center [390, 211] width 561 height 187
click at [269, 108] on icon at bounding box center [270, 108] width 4 height 6
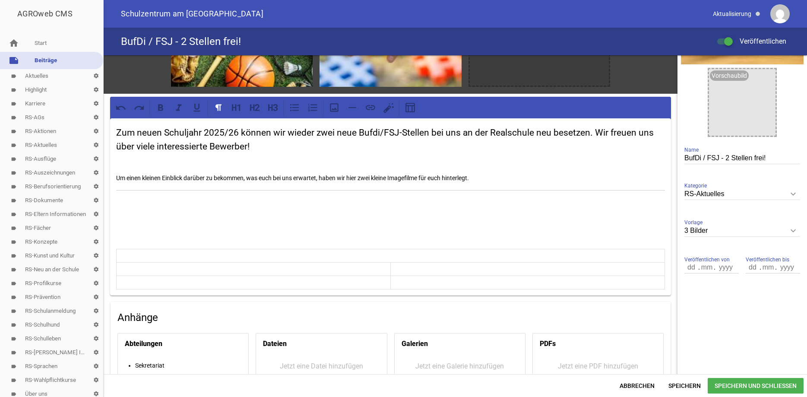
click at [481, 178] on p "Um einen kleinen Einblick darüber zu bekommen, was euch bei uns erwartet, haben…" at bounding box center [390, 178] width 549 height 10
drag, startPoint x: 187, startPoint y: 178, endPoint x: 143, endPoint y: 179, distance: 44.1
click at [143, 179] on p "Um einen kleinen Einblick darüber zu bekommen, was euch bei uns erwartet, haben…" at bounding box center [390, 178] width 549 height 10
click at [161, 106] on icon at bounding box center [160, 107] width 11 height 11
click at [425, 177] on p "Um einen kleinen Einblick darüber zu bekommen, was euch bei uns erwartet, haben…" at bounding box center [390, 178] width 549 height 10
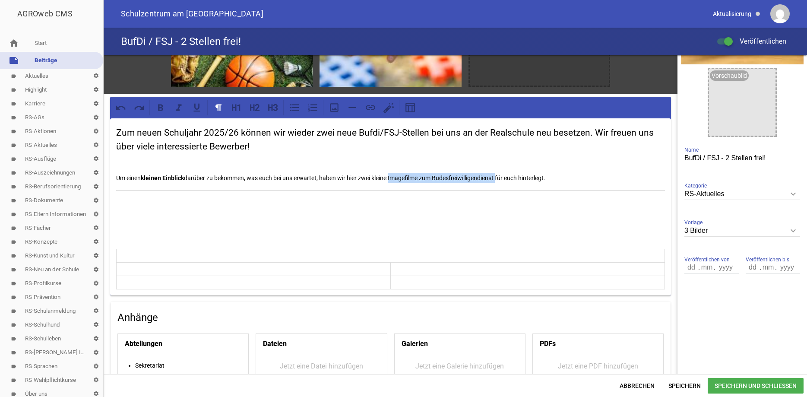
drag, startPoint x: 503, startPoint y: 178, endPoint x: 393, endPoint y: 178, distance: 110.2
click at [393, 178] on p "Um einen kleinen Einblick darüber zu bekommen, was euch bei uns erwartet, haben…" at bounding box center [390, 178] width 549 height 10
click at [162, 108] on icon at bounding box center [160, 108] width 5 height 6
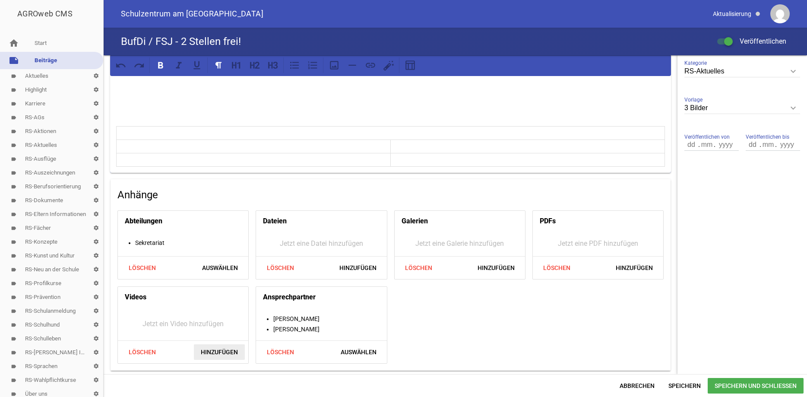
click at [225, 349] on span "Hinzufügen" at bounding box center [219, 352] width 51 height 16
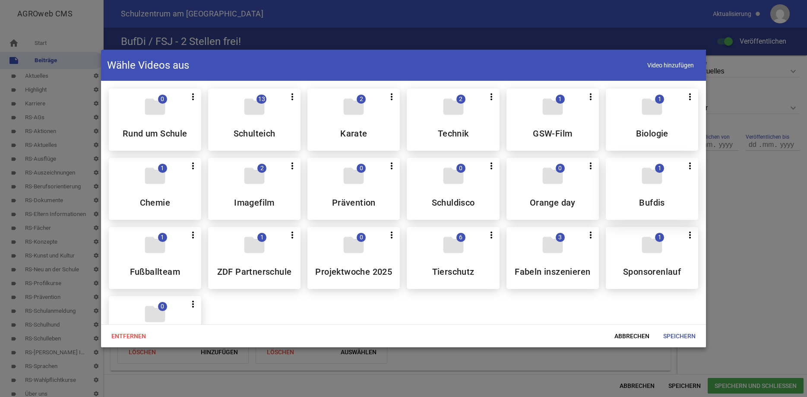
click at [658, 193] on div "folder 1 more_vert Teilen Bearbeiten Löschen Bufdis" at bounding box center [652, 189] width 92 height 62
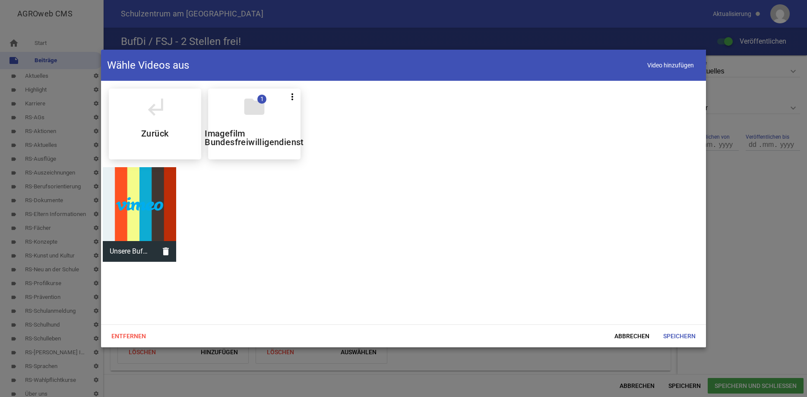
click at [135, 210] on div at bounding box center [140, 204] width 74 height 74
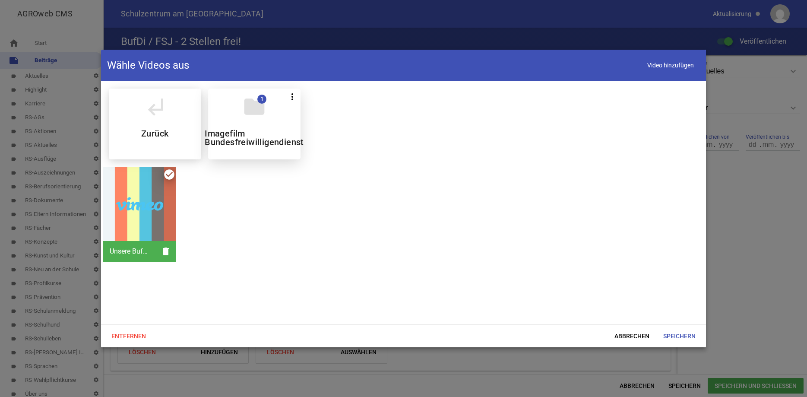
click at [260, 141] on h5 "Imagefilm Bundesfreiwilligendienst" at bounding box center [254, 137] width 99 height 17
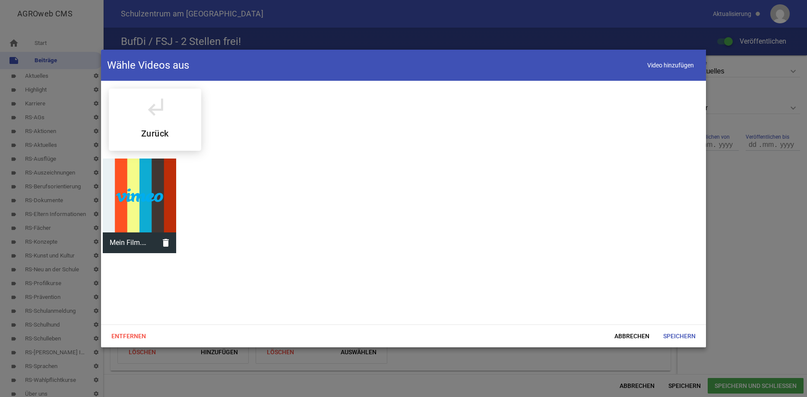
click at [157, 177] on div at bounding box center [140, 196] width 74 height 74
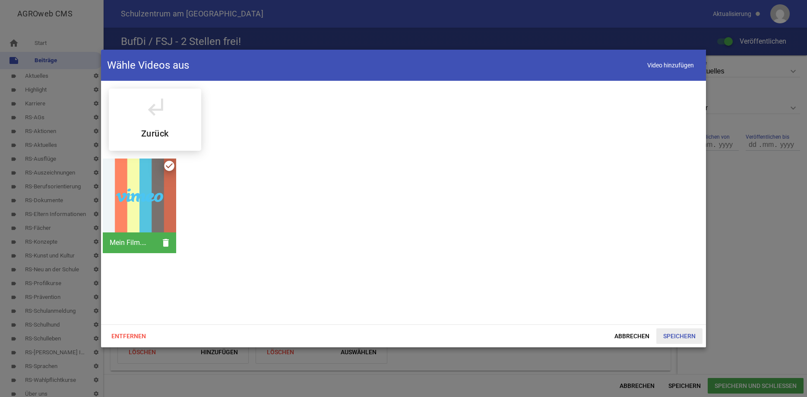
click at [677, 337] on span "Speichern" at bounding box center [680, 336] width 46 height 16
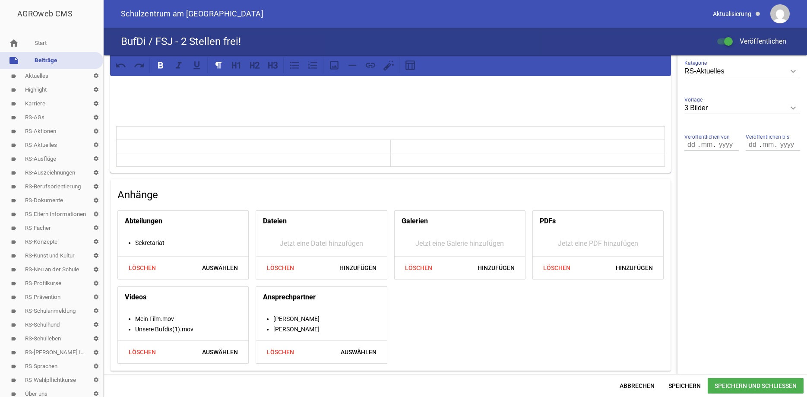
click at [718, 382] on span "Speichern und Schließen" at bounding box center [756, 386] width 96 height 16
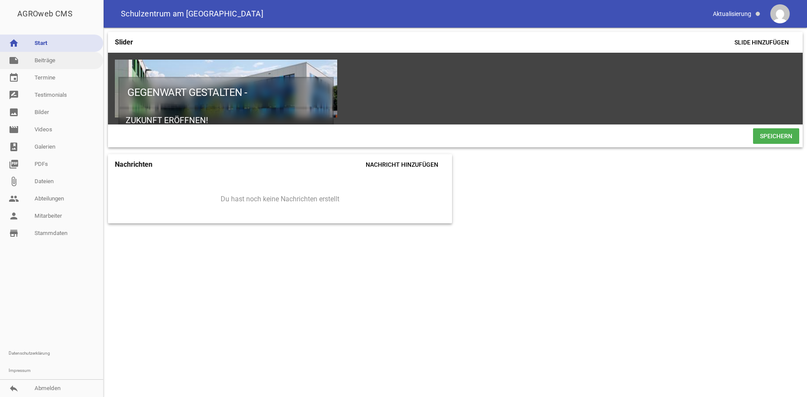
click at [63, 61] on link "note Beiträge" at bounding box center [51, 60] width 103 height 17
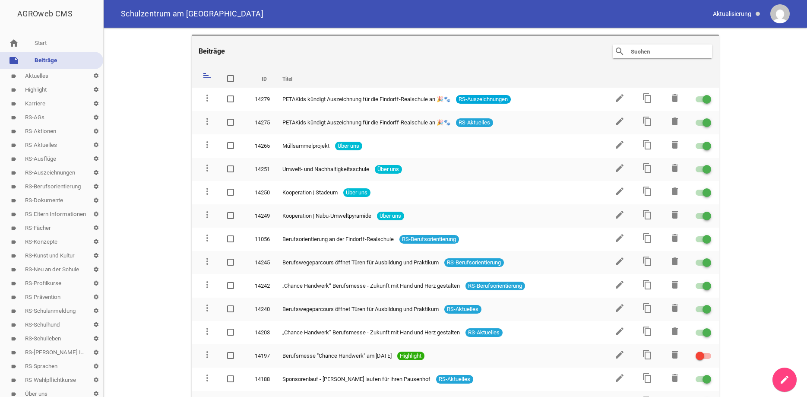
click at [621, 49] on icon "search" at bounding box center [620, 51] width 10 height 10
click at [651, 55] on input "text" at bounding box center [664, 51] width 69 height 10
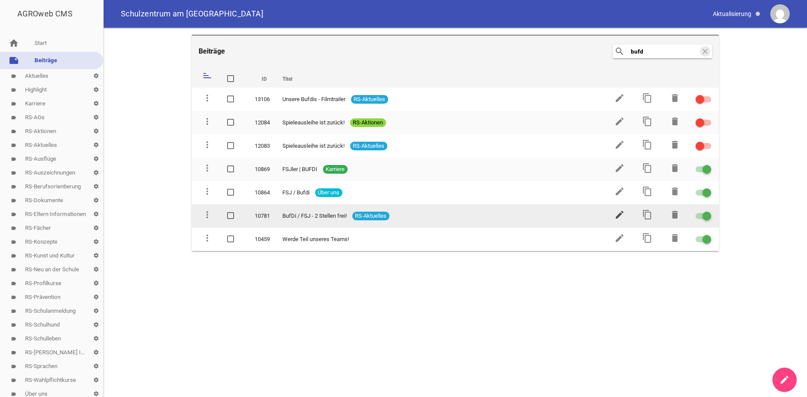
type input "bufd"
click at [619, 215] on icon "edit" at bounding box center [620, 215] width 10 height 10
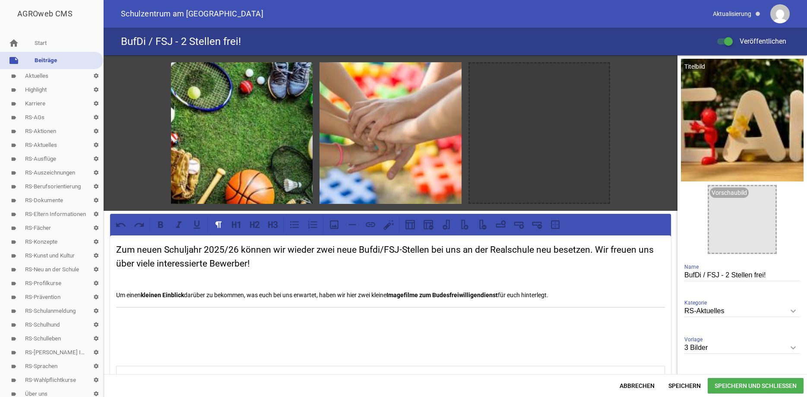
click at [224, 249] on h3 "Zum neuen Schuljahr 2025/26 können wir wieder zwei neue Bufdi/FSJ-Stellen bei u…" at bounding box center [390, 256] width 549 height 27
click at [237, 250] on h3 "Zum neuen Schuljahr 2026/26 können wir wieder zwei neue Bufdi/FSJ-Stellen bei u…" at bounding box center [390, 256] width 549 height 27
click at [796, 309] on icon "keyboard_arrow_down" at bounding box center [794, 311] width 14 height 14
click at [796, 309] on input "RS-Aktuelles" at bounding box center [743, 311] width 116 height 12
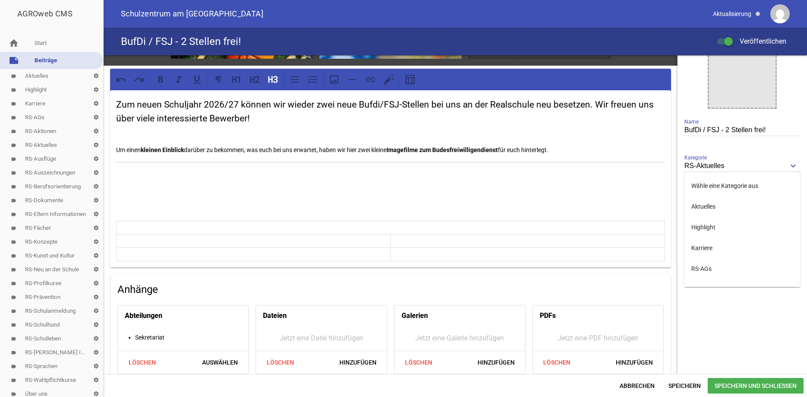
scroll to position [147, 0]
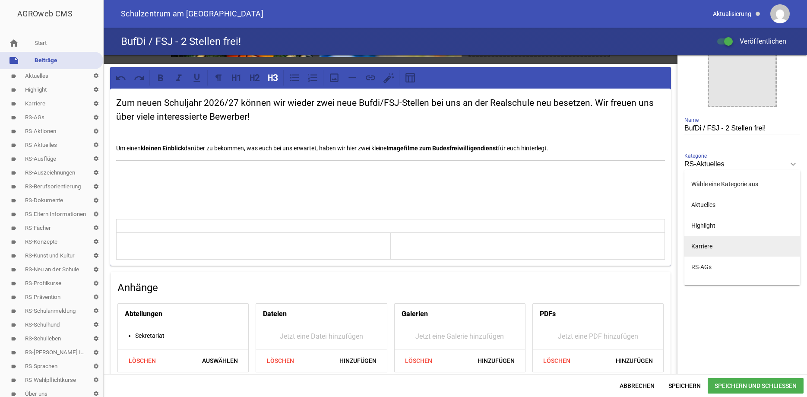
click at [705, 249] on li "Karriere" at bounding box center [743, 246] width 116 height 21
type input "Karriere"
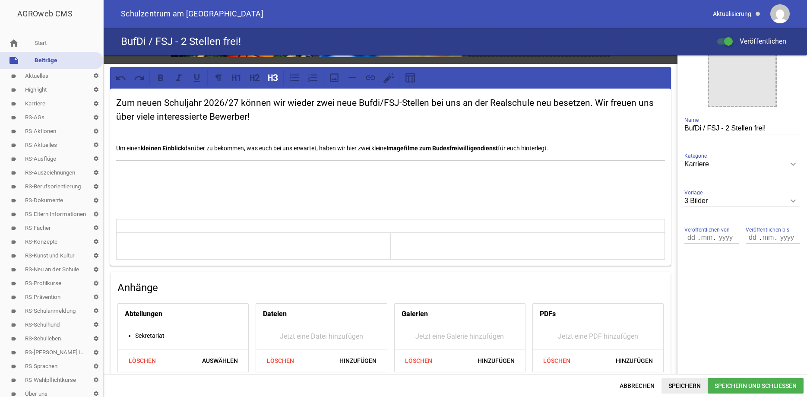
click at [687, 384] on span "Speichern" at bounding box center [685, 386] width 46 height 16
click at [730, 384] on span "Speichern und Schließen" at bounding box center [756, 386] width 96 height 16
